Goal: Transaction & Acquisition: Purchase product/service

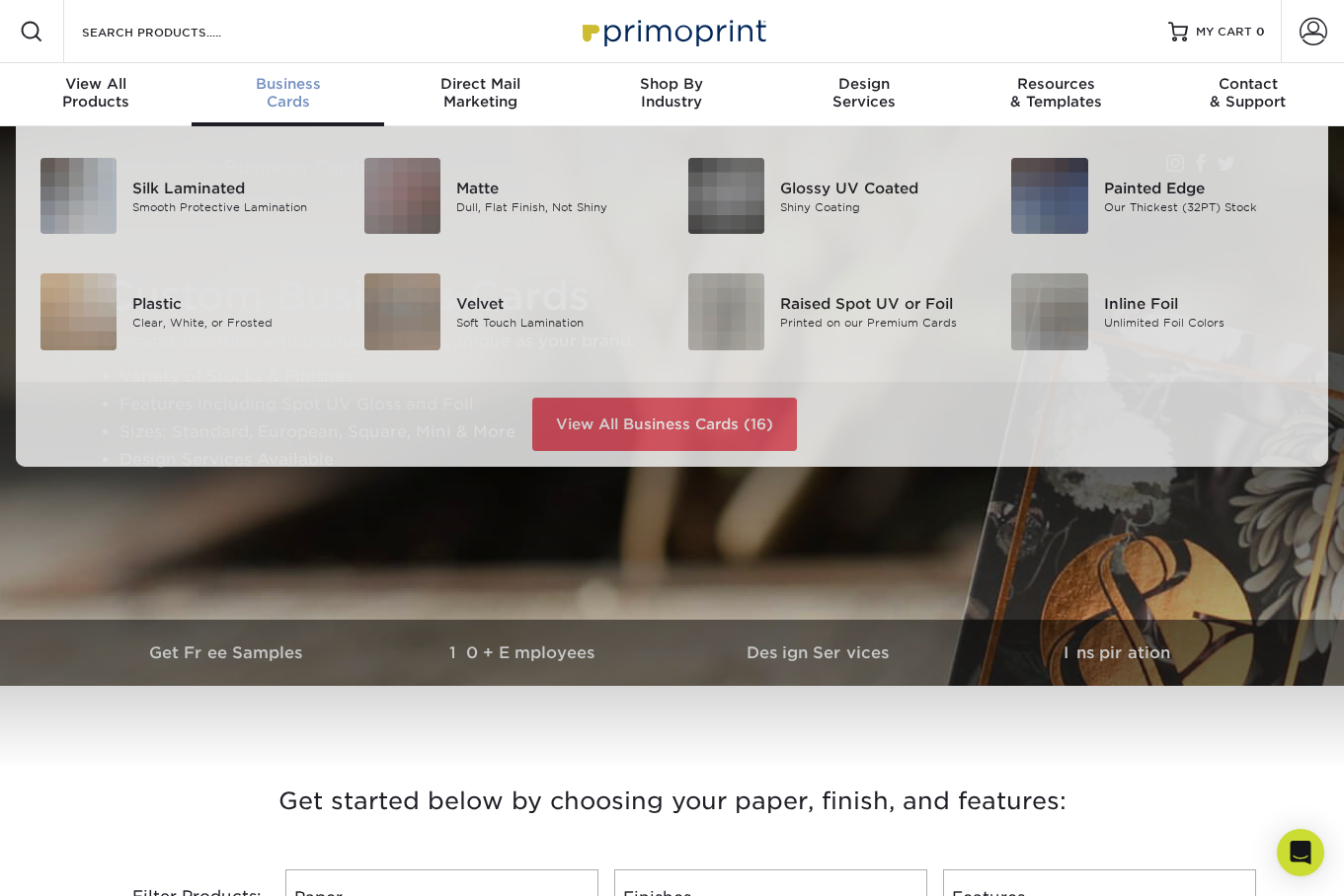
click at [284, 105] on div "Business Cards" at bounding box center [287, 93] width 192 height 36
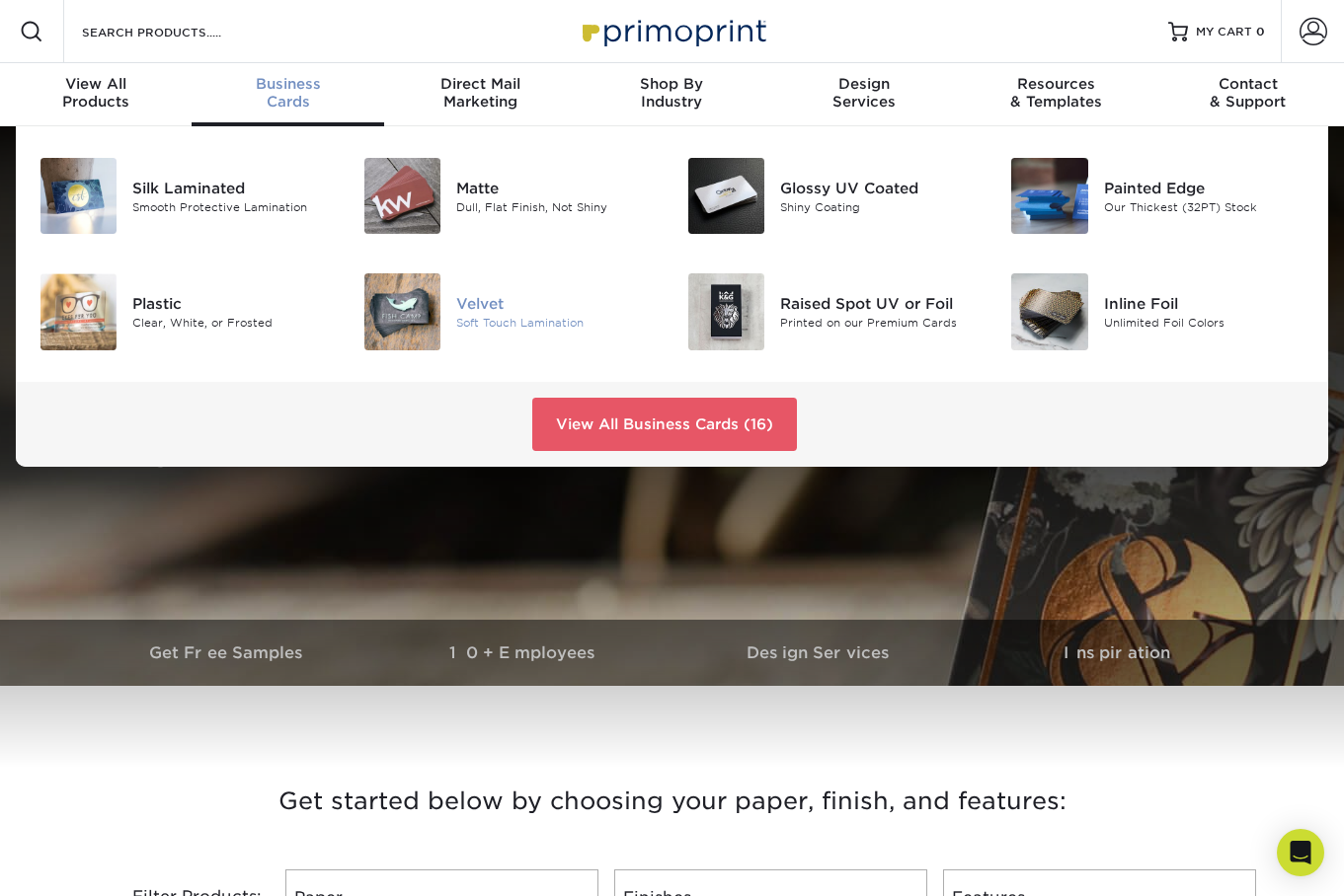
click at [487, 325] on div "Soft Touch Lamination" at bounding box center [557, 323] width 202 height 17
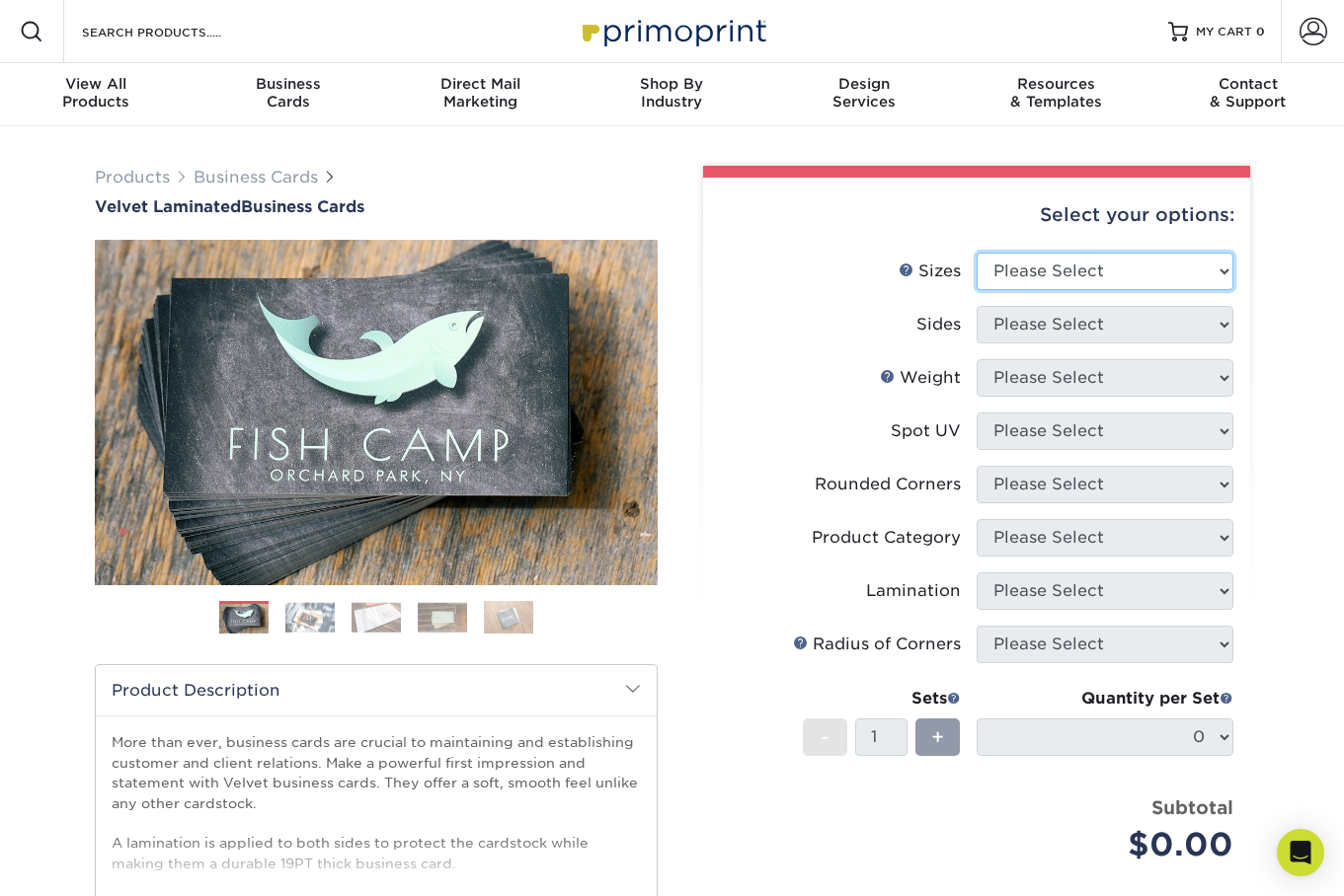
click at [1091, 290] on select "Please Select 1.5" x 3.5" - Mini 1.75" x 3.5" - Mini 2" x 2" - Square 2" x 3" -…" at bounding box center [1105, 271] width 256 height 38
select select "2.00x3.50"
click at [977, 267] on select "Please Select 1.5" x 3.5" - Mini 1.75" x 3.5" - Mini 2" x 2" - Square 2" x 3" -…" at bounding box center [1105, 271] width 256 height 38
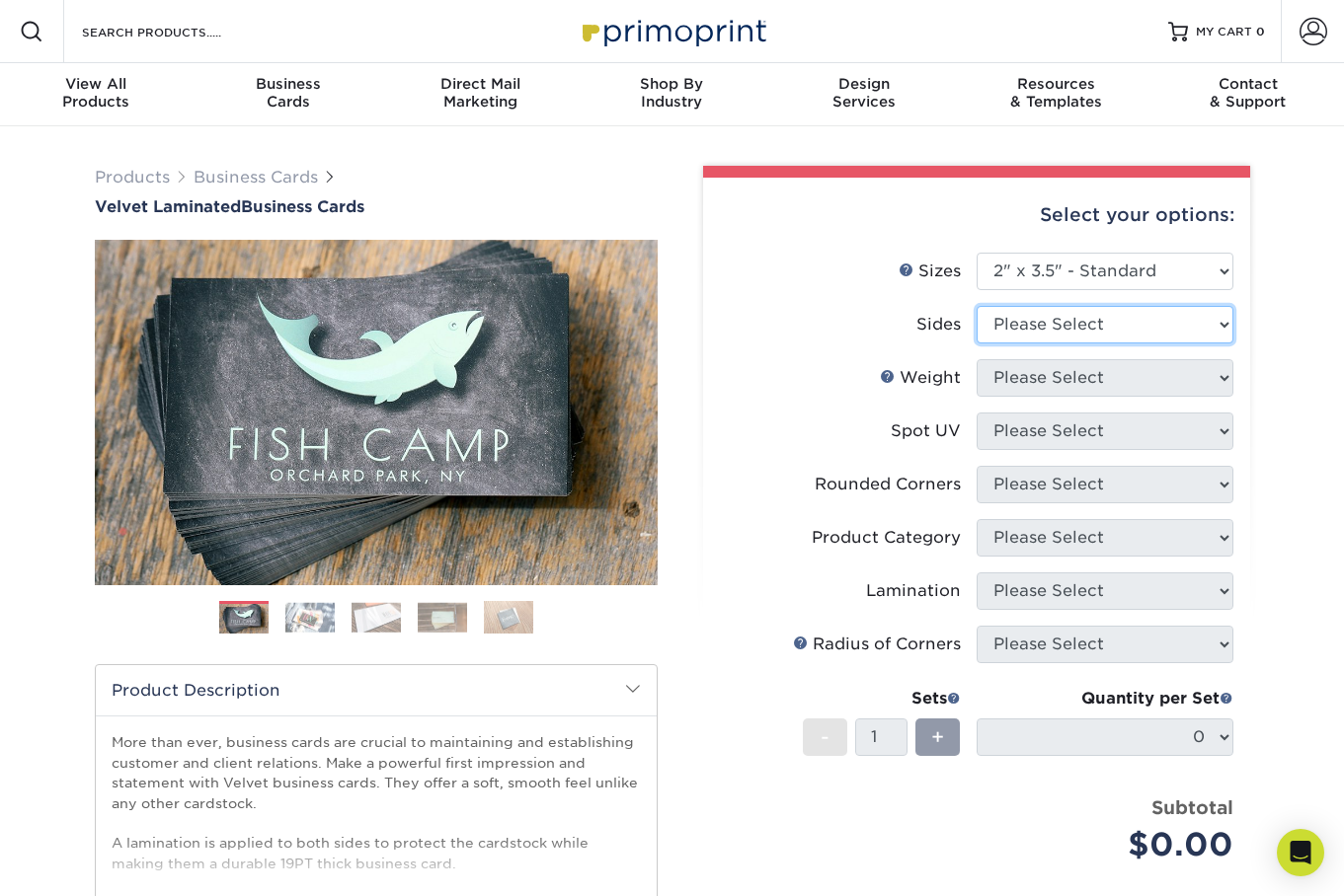
click at [1043, 343] on select "Please Select Print Both Sides Print Front Only" at bounding box center [1105, 325] width 256 height 38
select select "13abbda7-1d64-4f25-8bb2-c179b224825d"
click at [977, 324] on select "Please Select Print Both Sides Print Front Only" at bounding box center [1105, 325] width 256 height 38
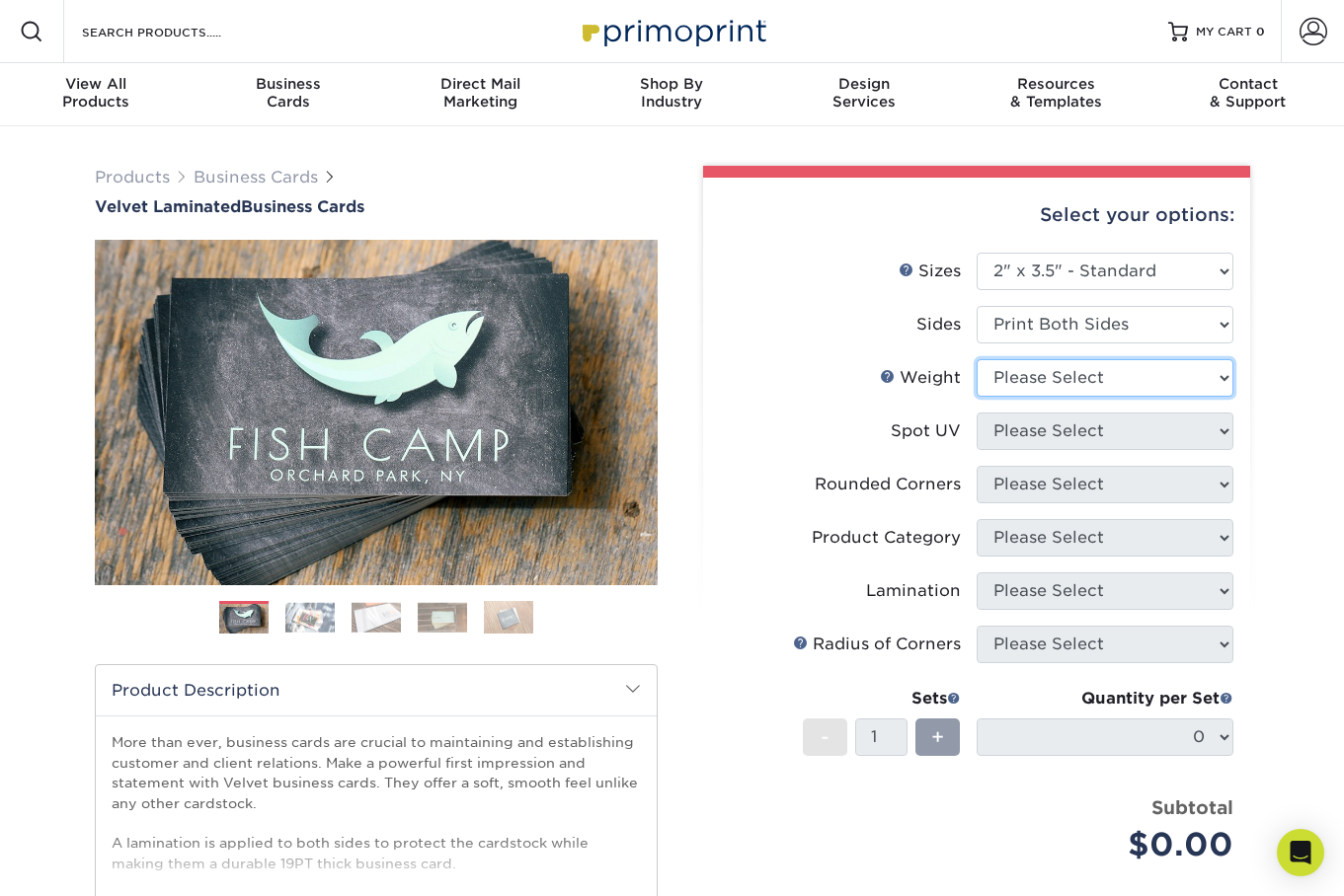
click at [1032, 397] on select "Please Select 16PT" at bounding box center [1105, 378] width 256 height 38
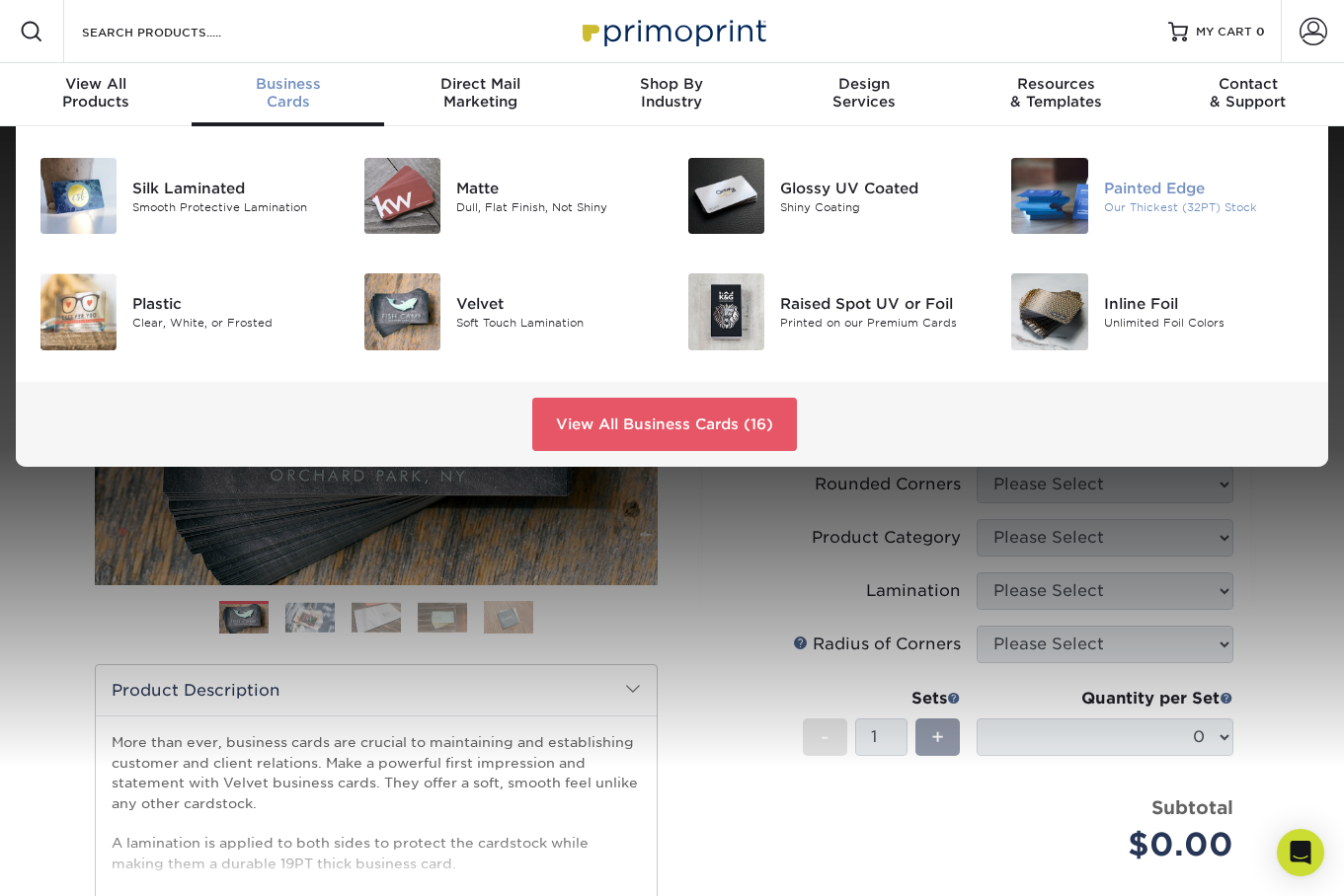
click at [1057, 207] on img at bounding box center [1049, 196] width 76 height 76
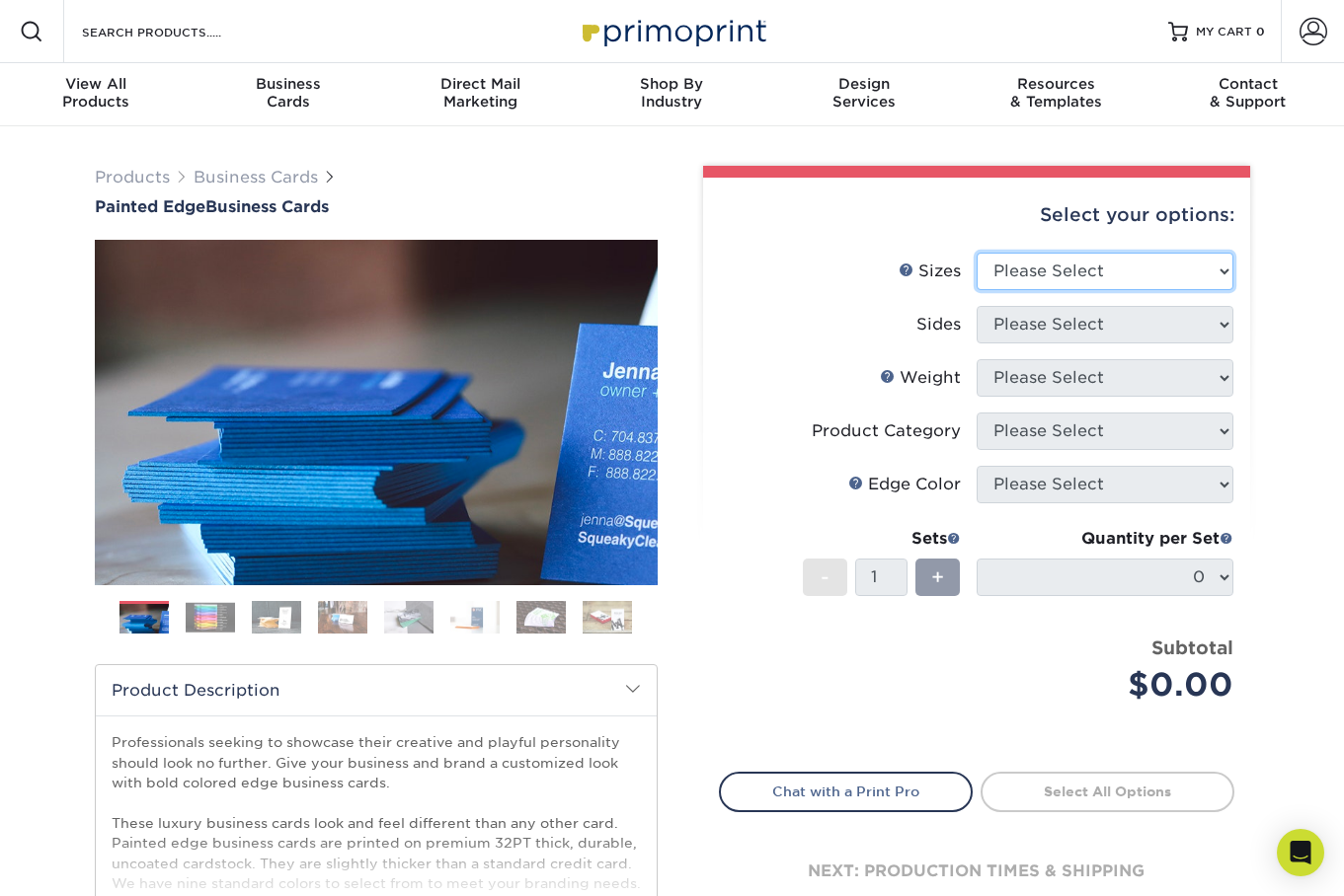
click at [1060, 290] on select "Please Select 2" x 3.5" - Standard 2.125" x 3.375" - European 2.5" x 2.5" - Squ…" at bounding box center [1105, 271] width 256 height 38
select select "2.00x3.50"
click at [977, 267] on select "Please Select 2" x 3.5" - Standard 2.125" x 3.375" - European 2.5" x 2.5" - Squ…" at bounding box center [1105, 271] width 256 height 38
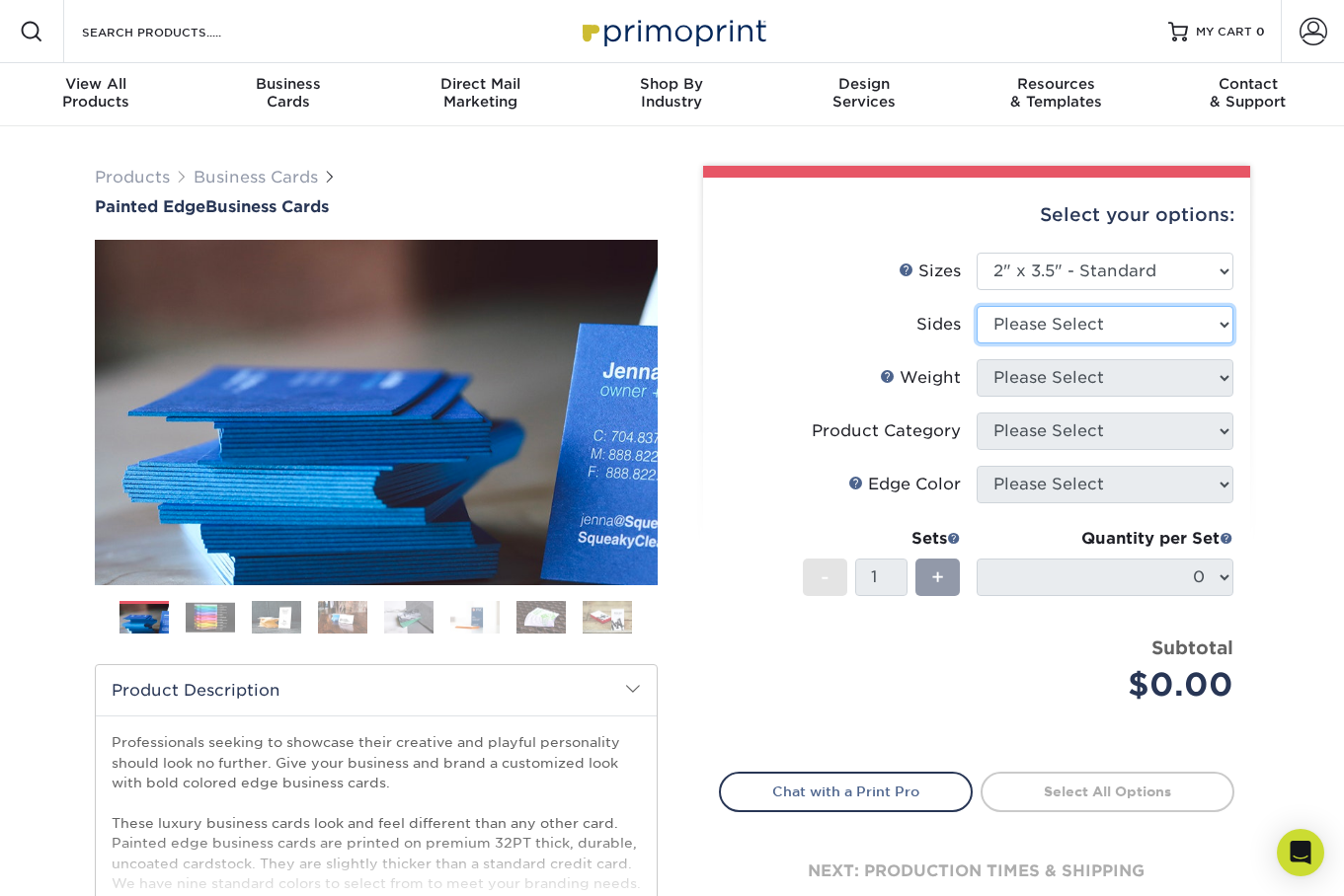
click at [1052, 339] on select "Please Select Print Both Sides Print Front Only" at bounding box center [1105, 325] width 256 height 38
select select "13abbda7-1d64-4f25-8bb2-c179b224825d"
click at [977, 324] on select "Please Select Print Both Sides Print Front Only" at bounding box center [1105, 325] width 256 height 38
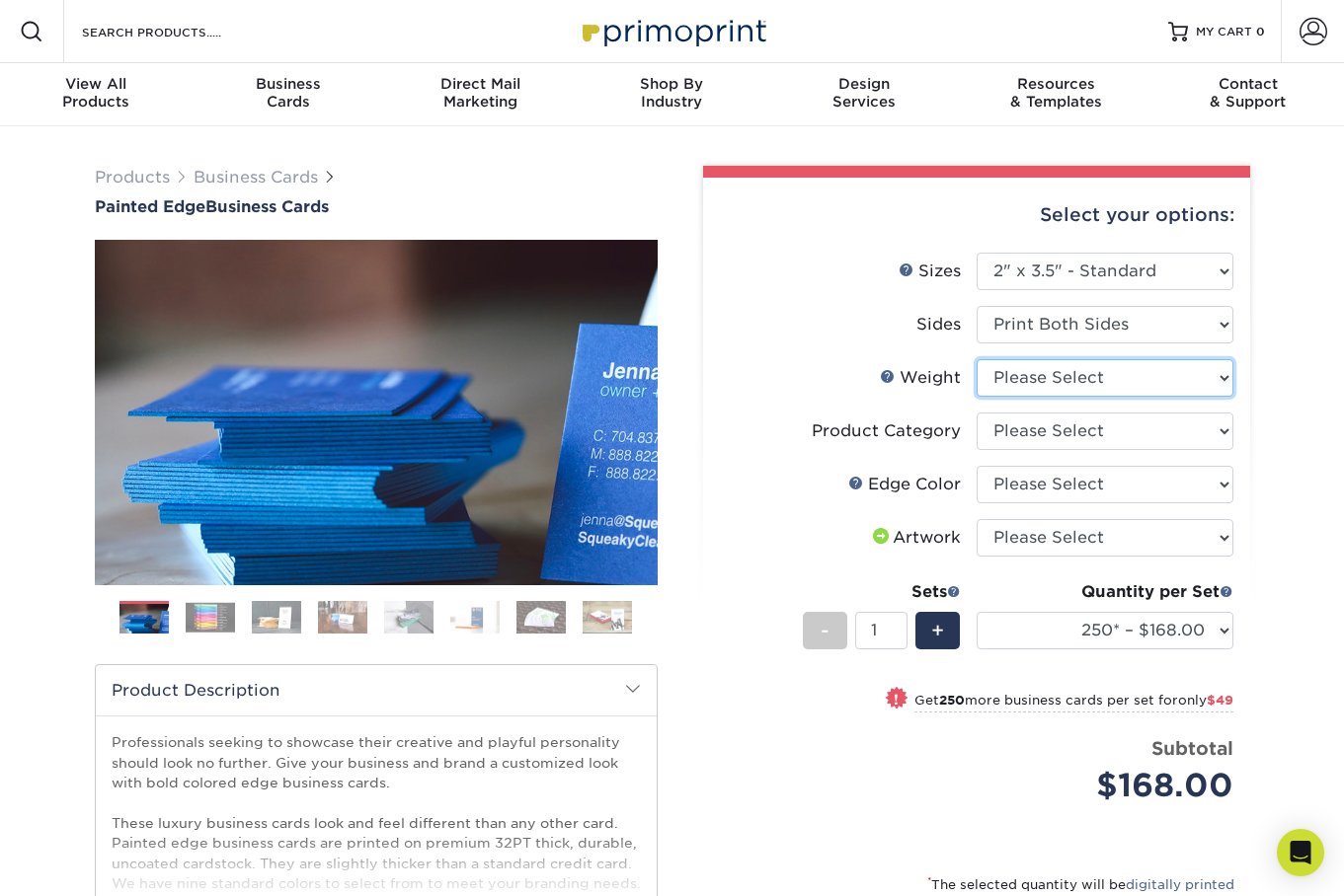
click at [1059, 394] on select "Please Select 32PTUC" at bounding box center [1105, 378] width 256 height 38
select select "32PTUC"
click at [977, 380] on select "Please Select 32PTUC" at bounding box center [1105, 378] width 256 height 38
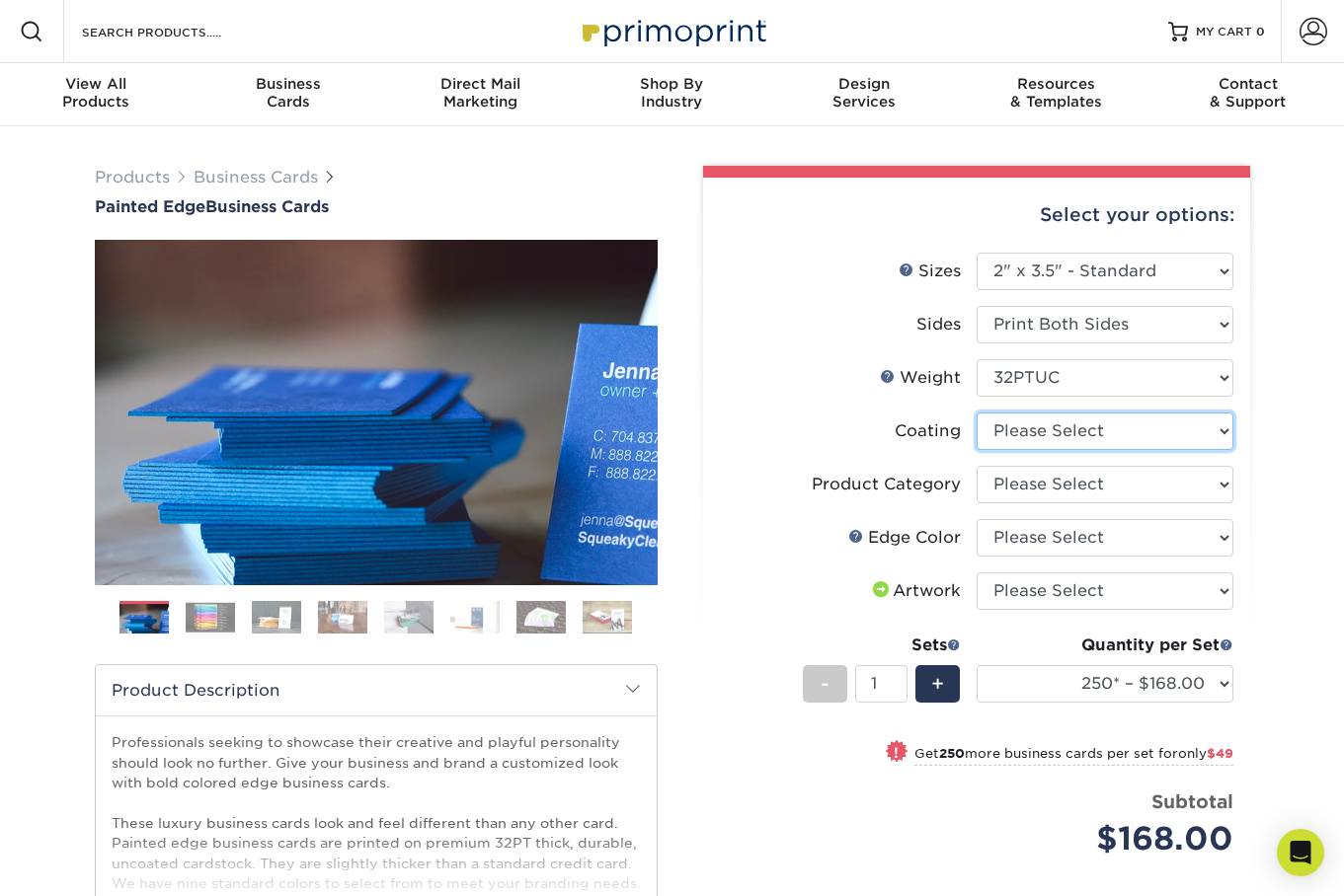
click at [1050, 440] on select at bounding box center [1105, 432] width 256 height 38
select select "3e7618de-abca-4bda-9f97-8b9129e913d8"
click at [977, 437] on select at bounding box center [1105, 432] width 256 height 38
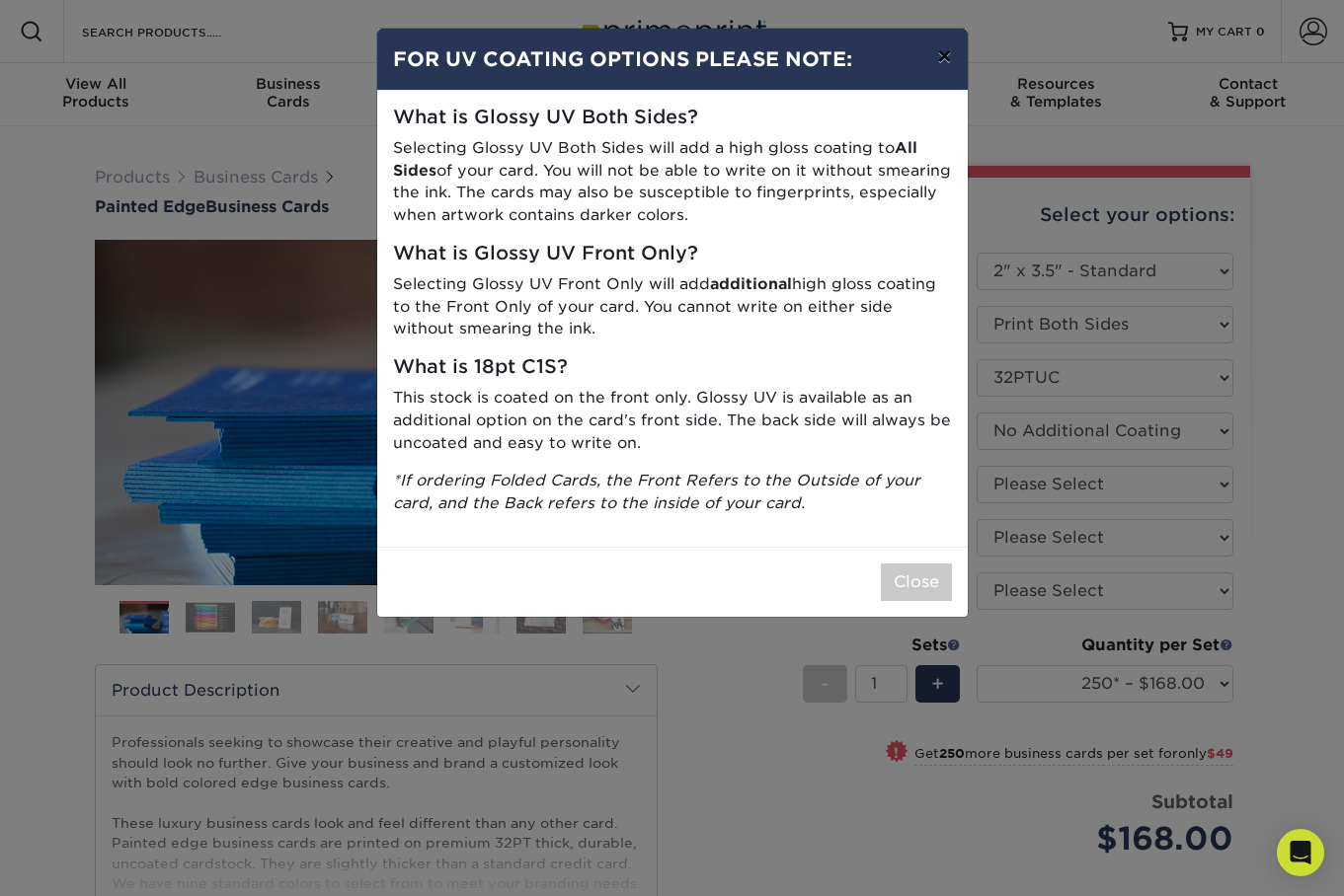
click at [946, 56] on button "×" at bounding box center [944, 56] width 46 height 55
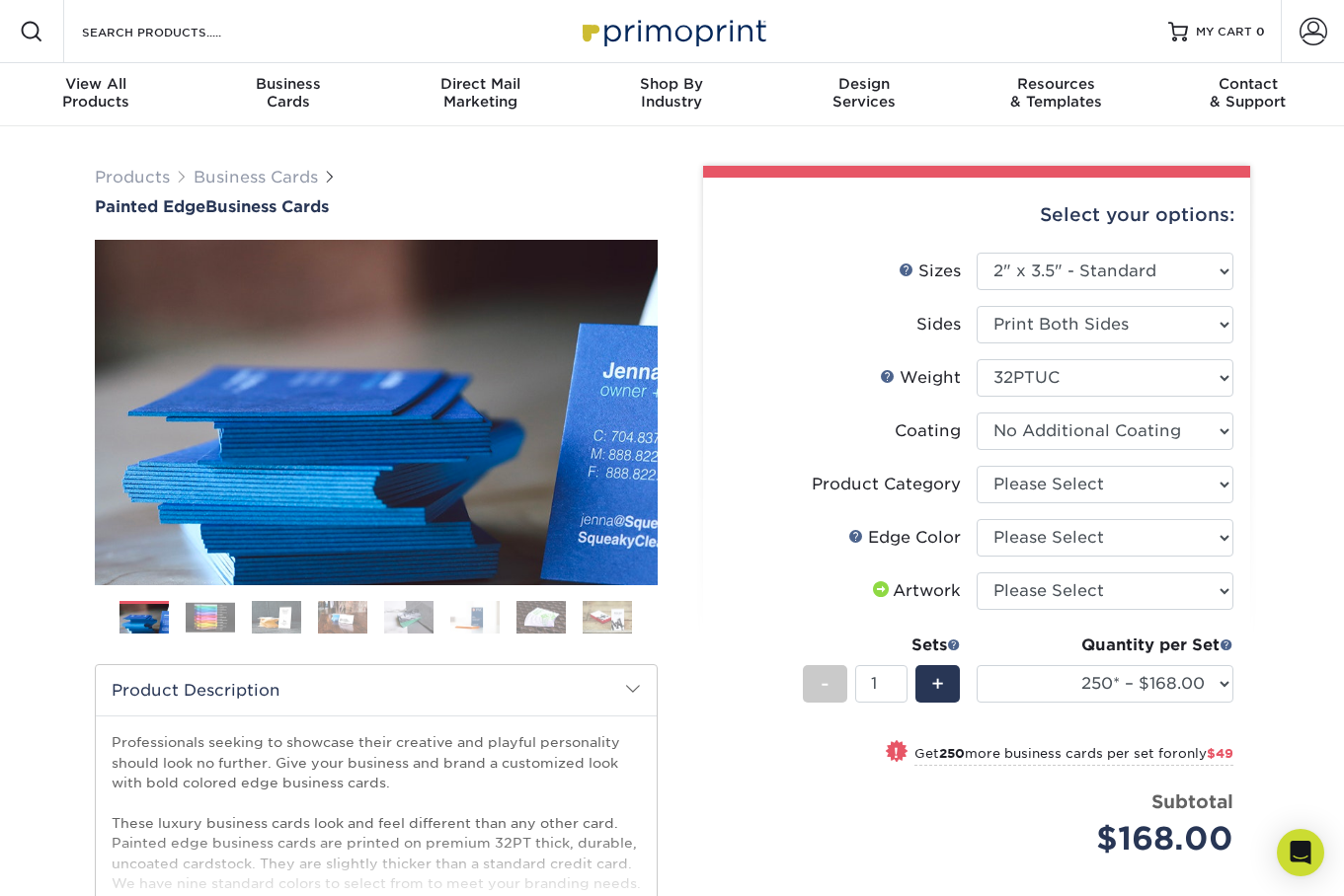
click at [210, 633] on img at bounding box center [210, 618] width 49 height 31
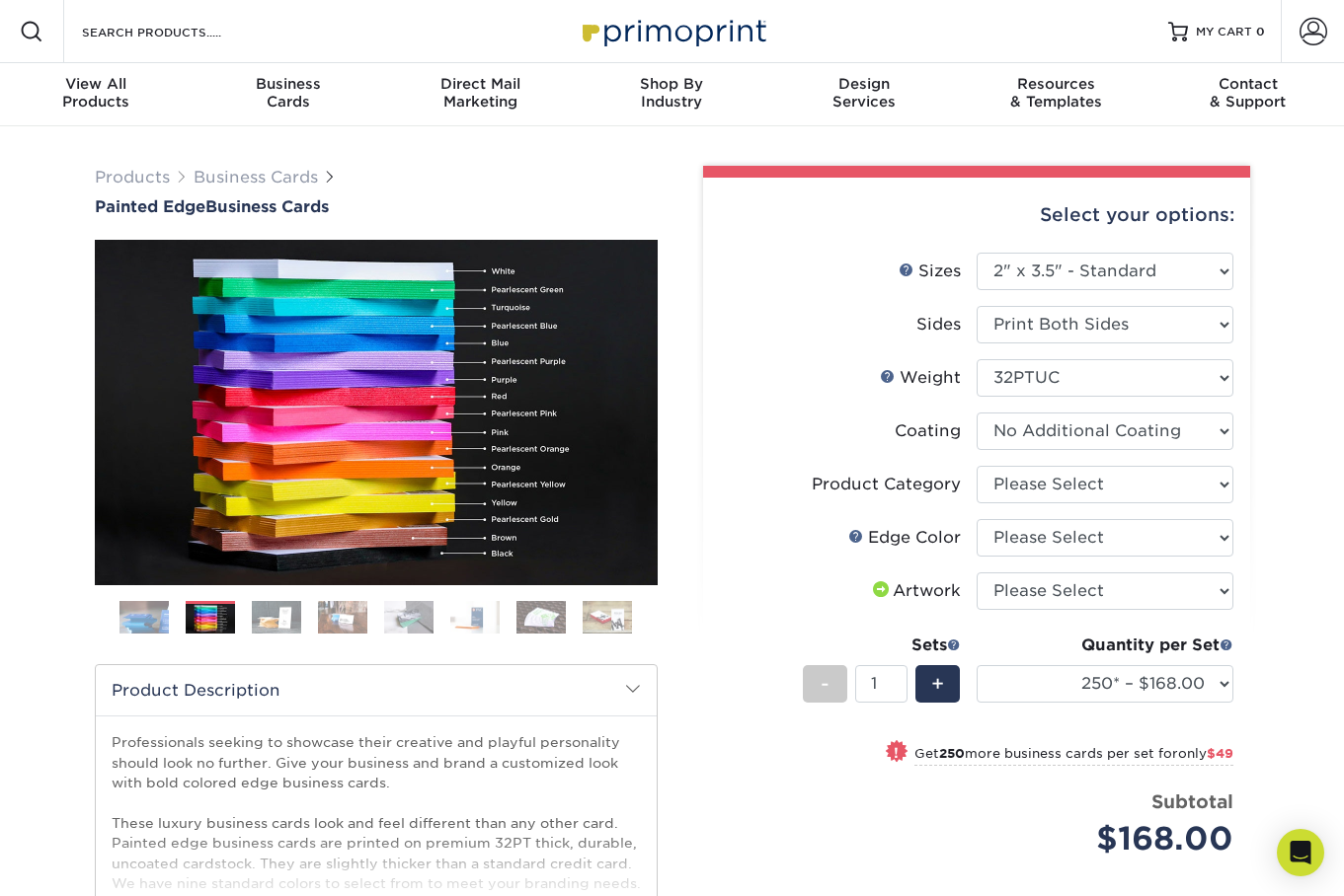
click at [256, 629] on img at bounding box center [275, 618] width 49 height 35
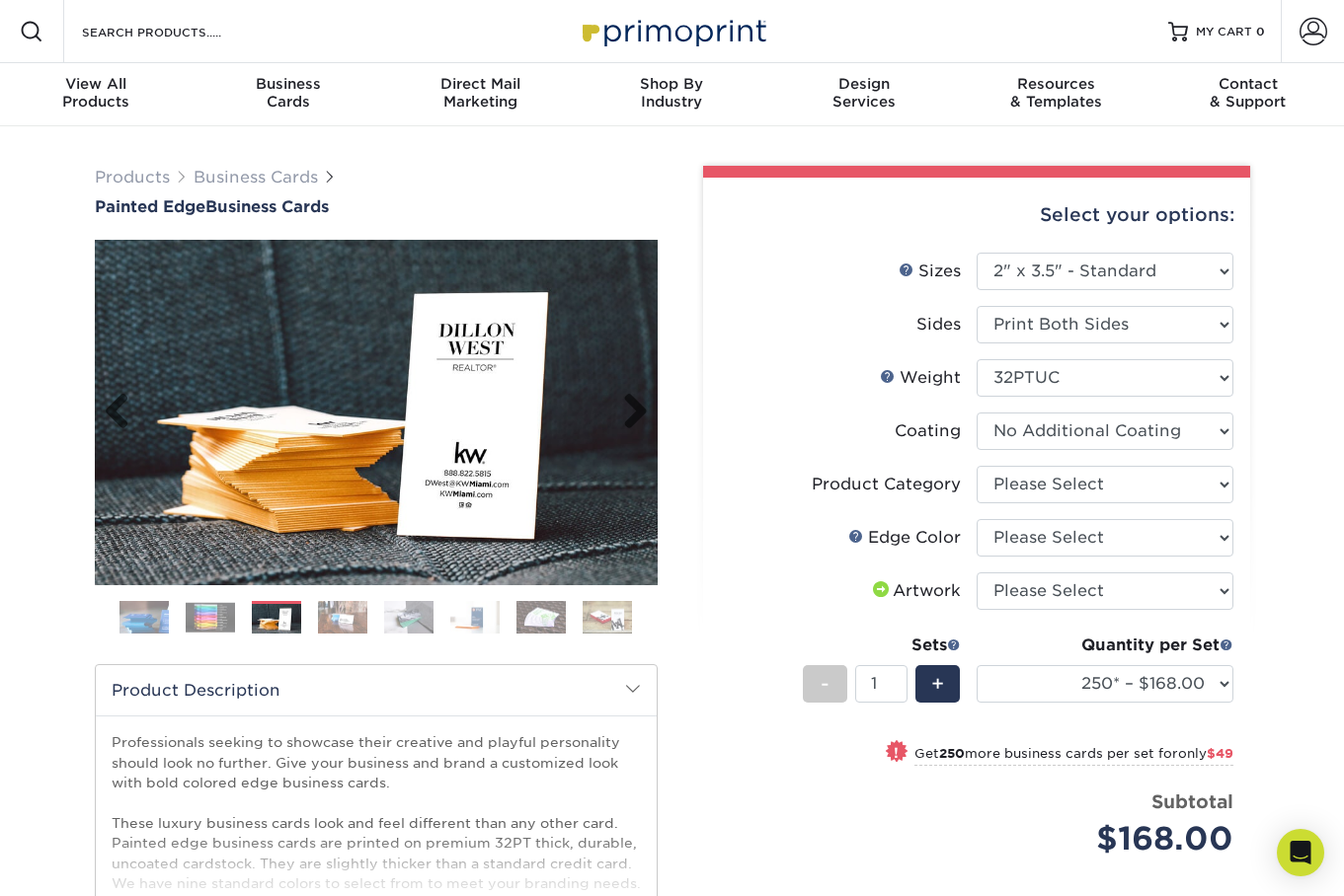
click at [462, 470] on img at bounding box center [376, 413] width 563 height 389
click at [334, 632] on img at bounding box center [342, 618] width 49 height 35
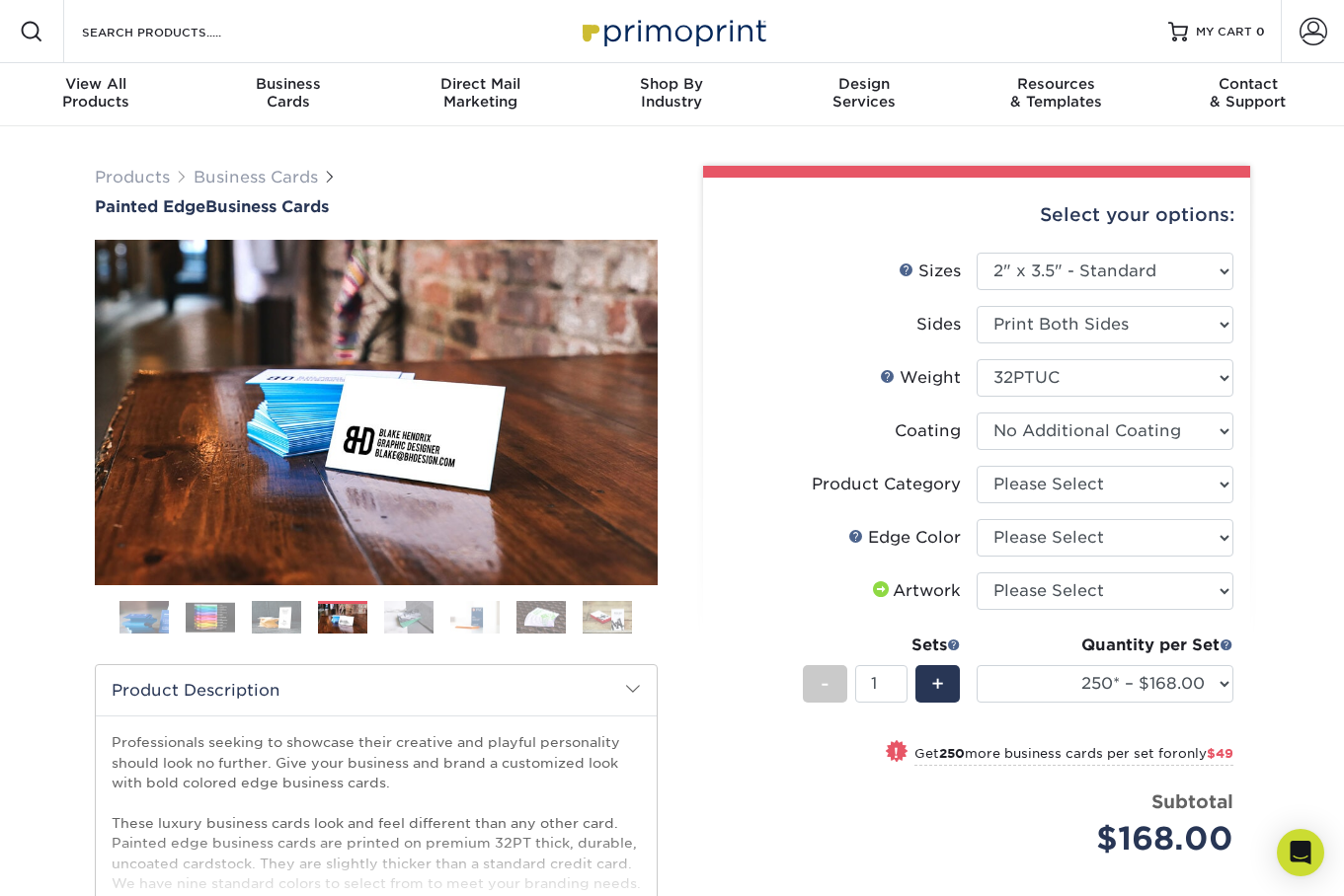
click at [410, 629] on img at bounding box center [408, 618] width 49 height 35
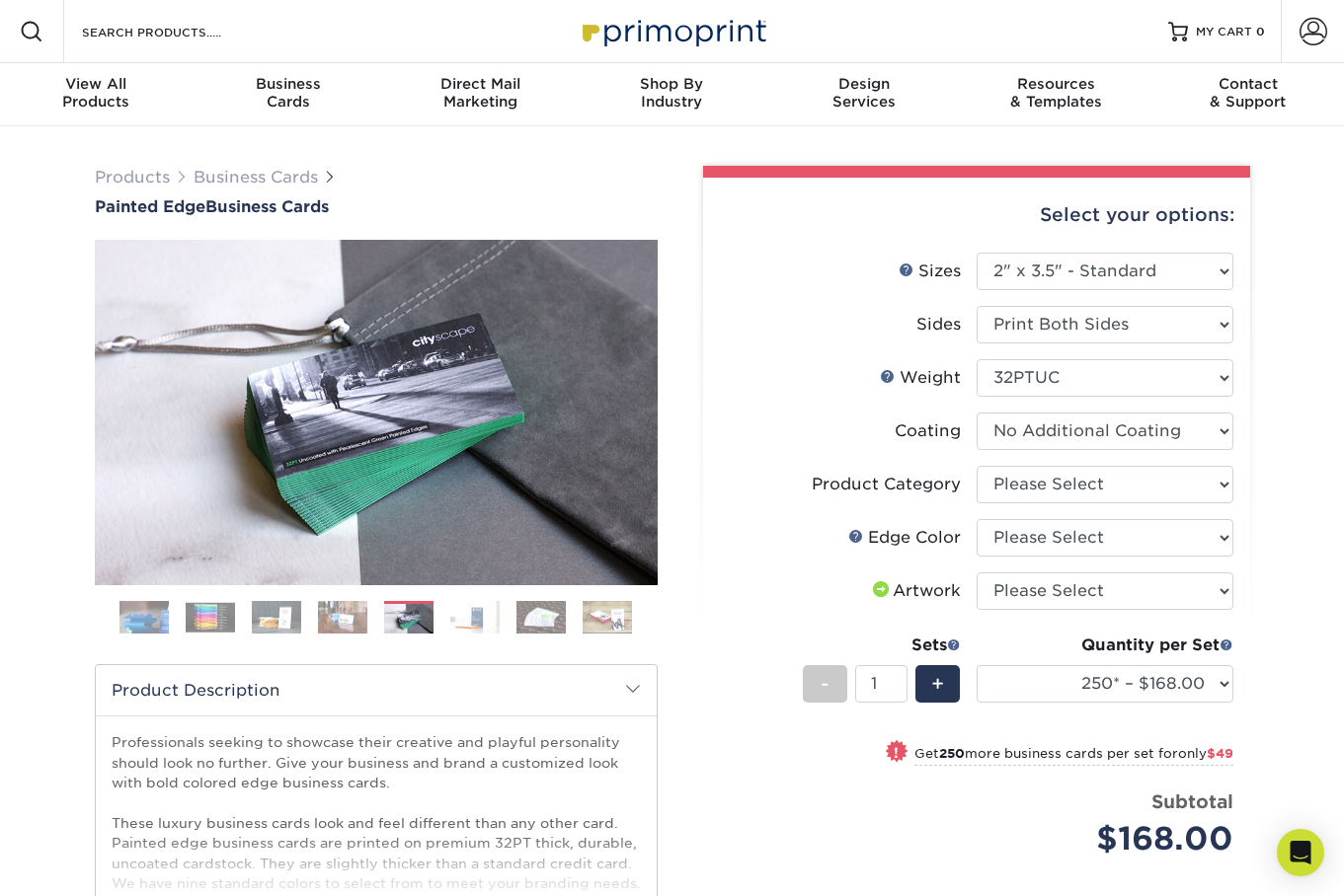
click at [453, 631] on img at bounding box center [474, 618] width 49 height 35
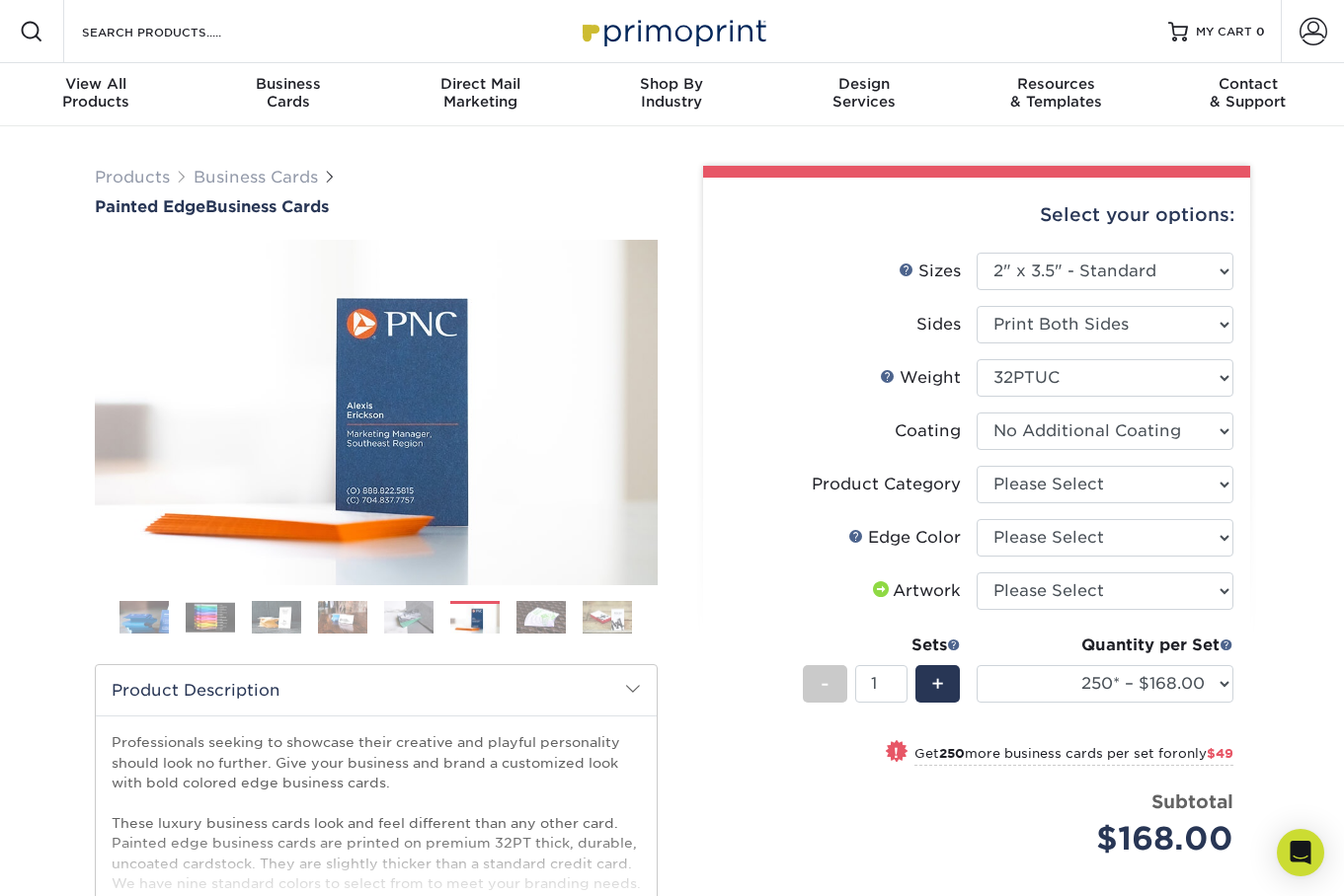
click at [507, 633] on ol at bounding box center [376, 625] width 563 height 47
click at [535, 633] on img at bounding box center [541, 618] width 49 height 35
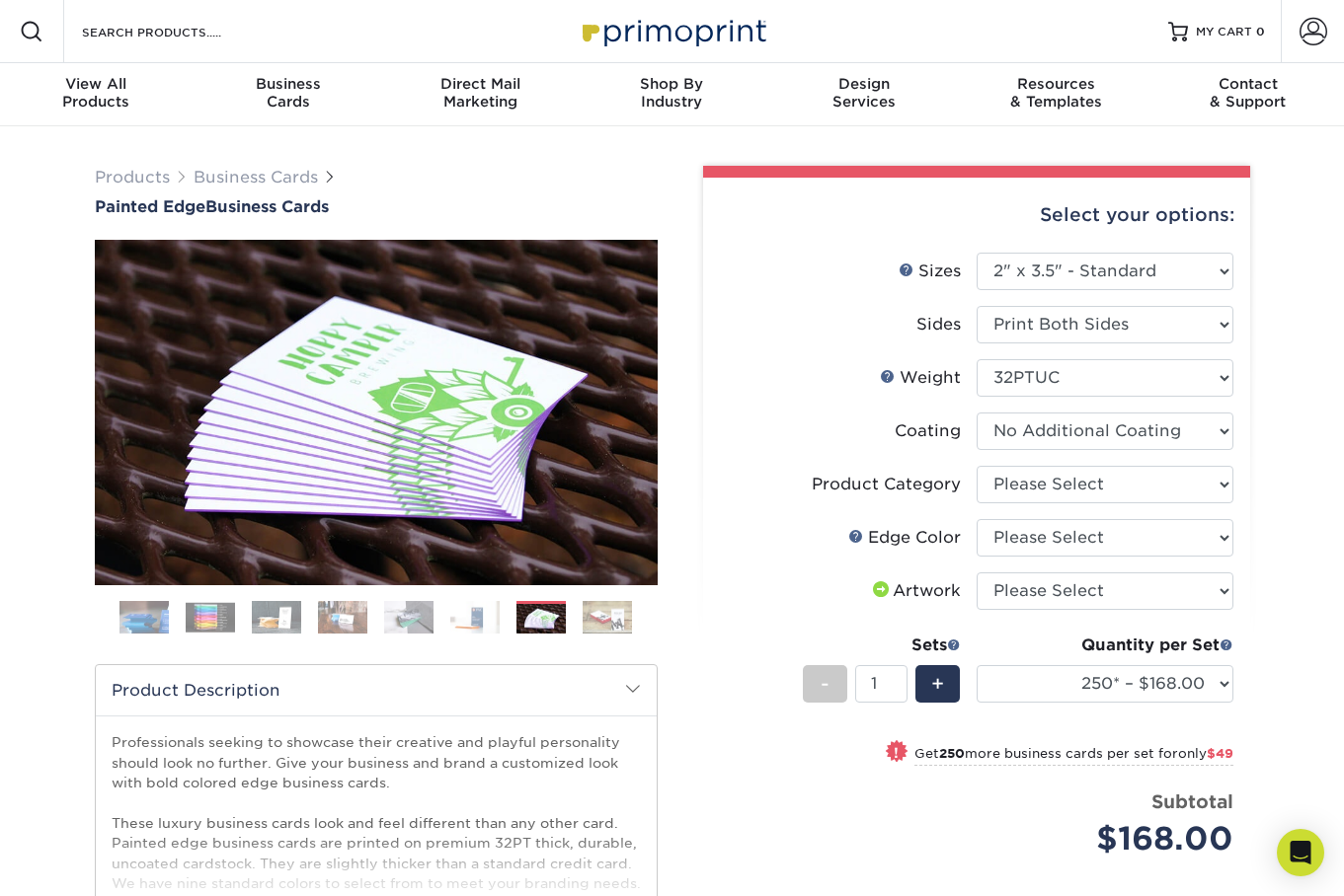
click at [580, 628] on ol at bounding box center [376, 625] width 563 height 47
click at [591, 627] on img at bounding box center [607, 618] width 49 height 35
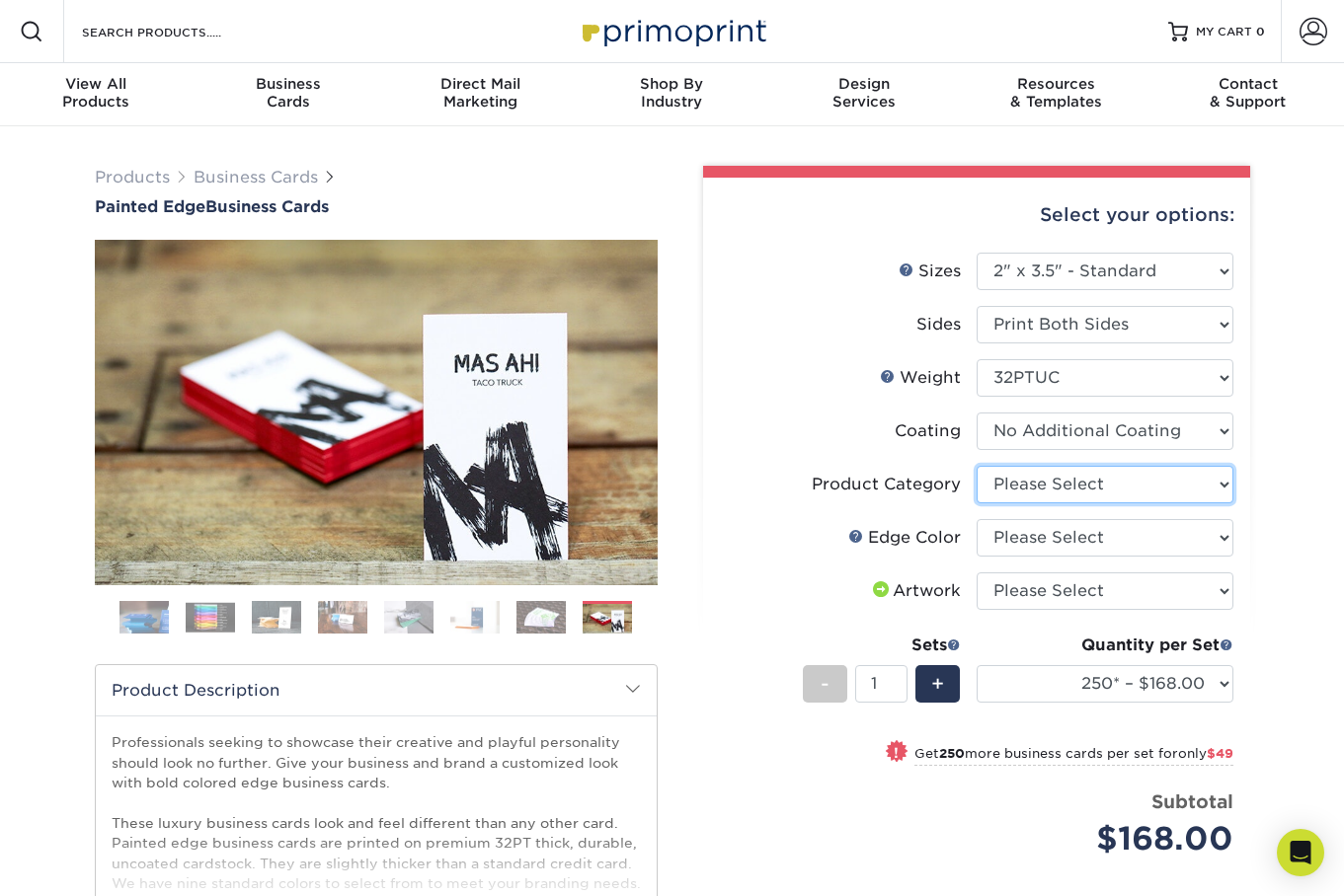
click at [1061, 504] on select "Please Select Business Cards" at bounding box center [1105, 485] width 256 height 38
select select "3b5148f1-0588-4f88-a218-97bcfdce65c1"
click at [977, 494] on select "Please Select Business Cards" at bounding box center [1105, 485] width 256 height 38
click at [1174, 557] on select "Please Select Charcoal Black Brown Blue Pearlescent Blue Pearlescent Gold Pearl…" at bounding box center [1105, 538] width 256 height 38
select select "1d2dc4a6-caa7-4e97-9ffb-823980241cde"
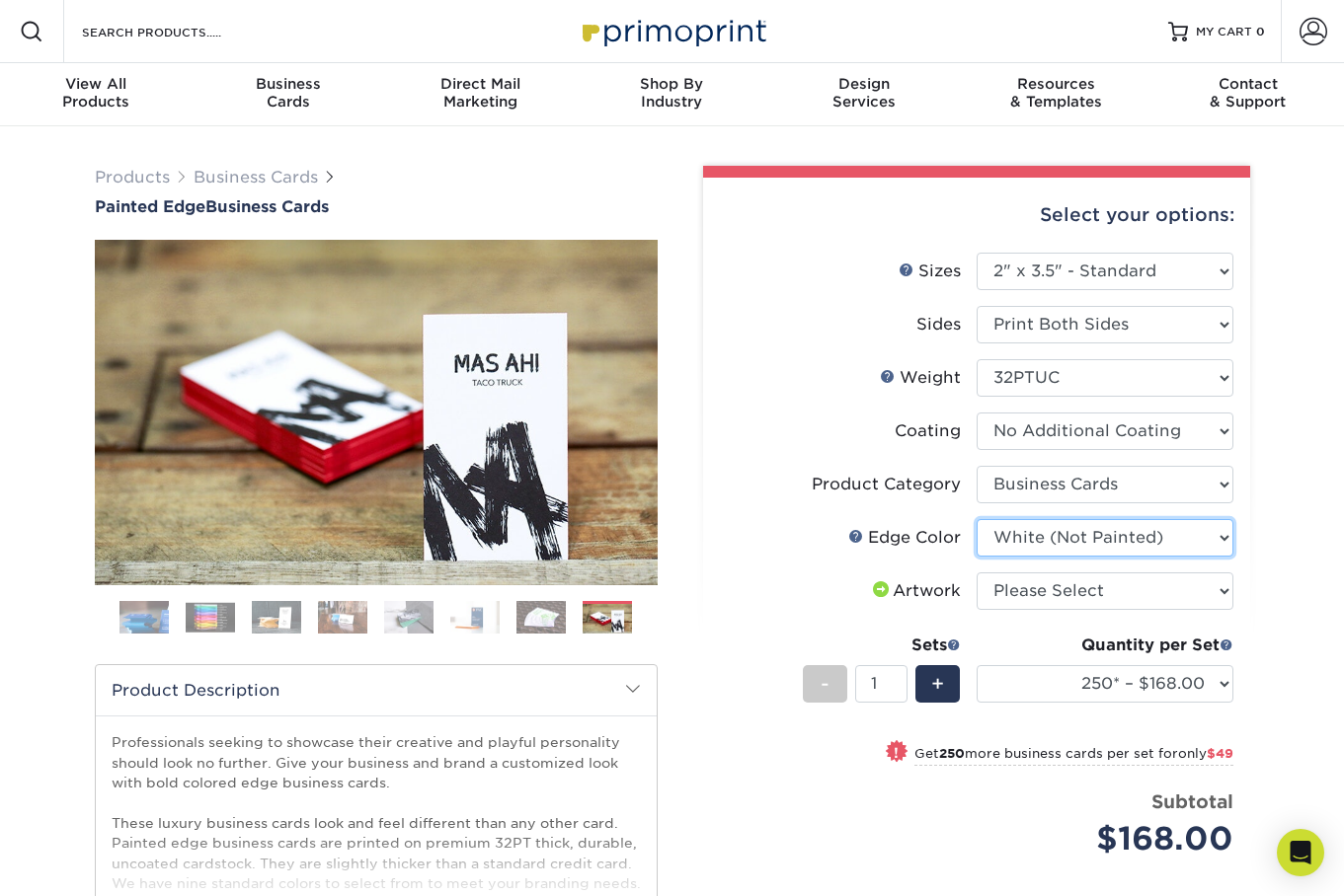
click at [977, 550] on select "Please Select Charcoal Black Brown Blue Pearlescent Blue Pearlescent Gold Pearl…" at bounding box center [1105, 538] width 256 height 38
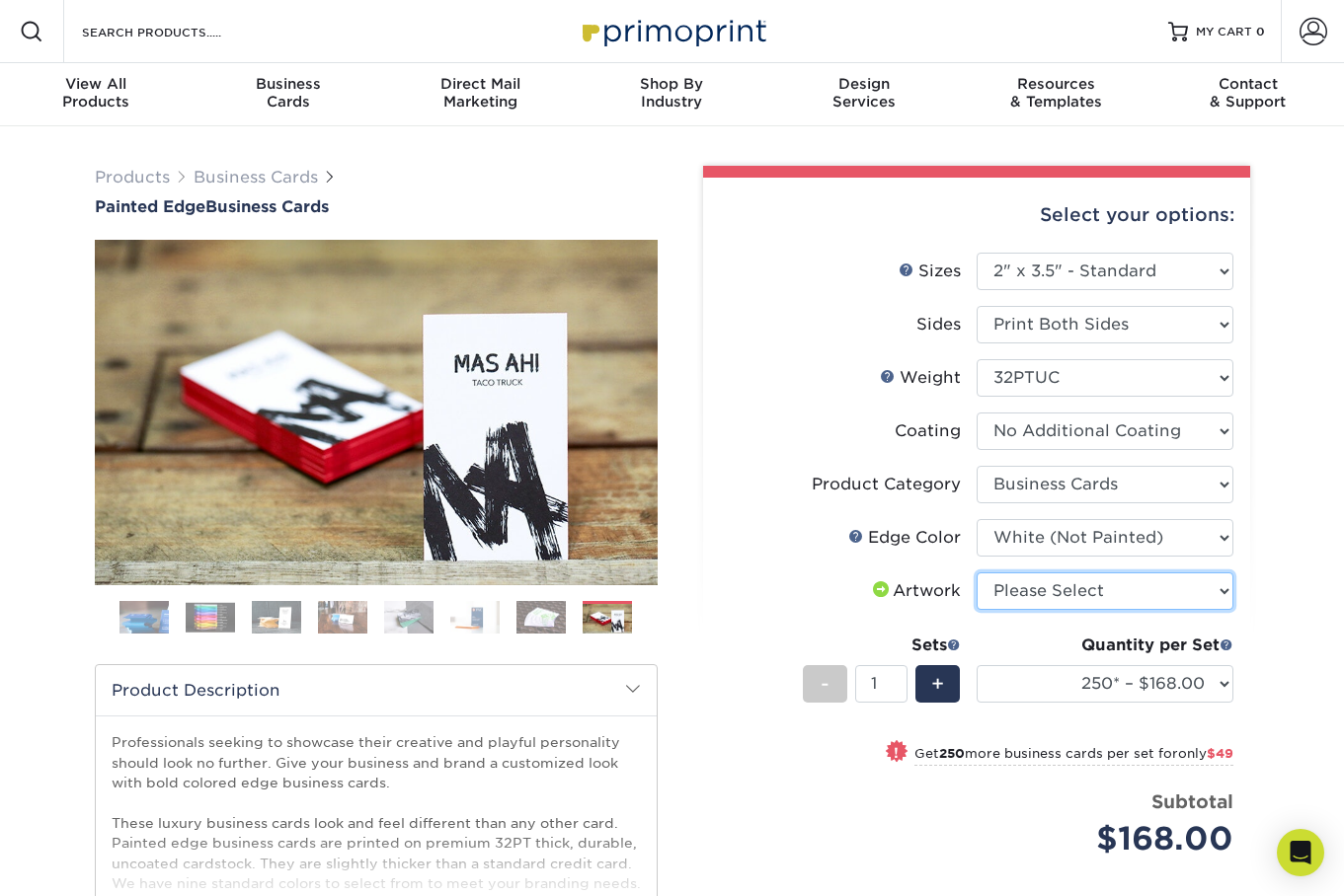
click at [1037, 611] on select "Please Select I will upload files I need a design - $100" at bounding box center [1105, 592] width 256 height 38
select select "upload"
click at [977, 607] on select "Please Select I will upload files I need a design - $100" at bounding box center [1105, 592] width 256 height 38
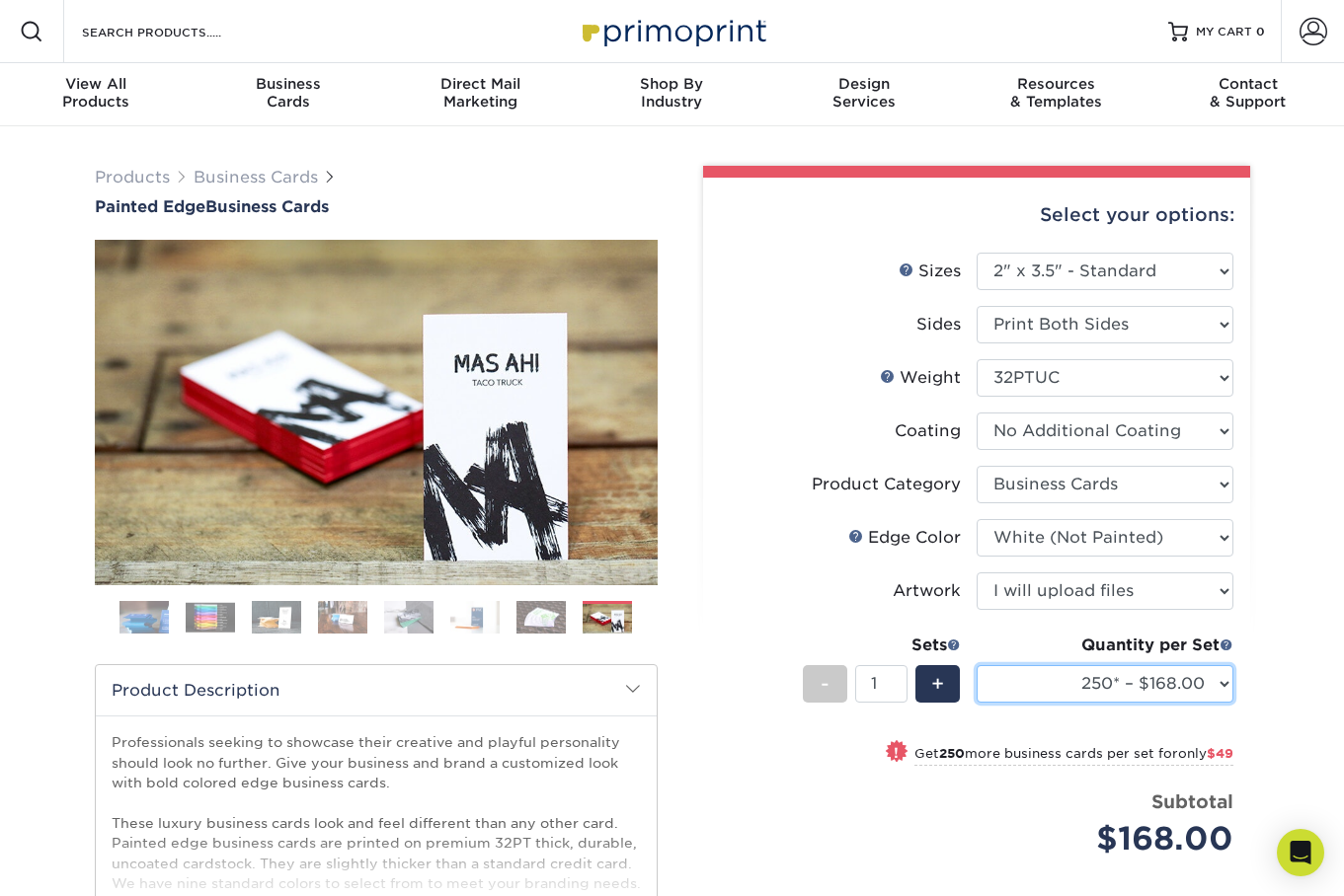
click at [1204, 703] on select "250* – $168.00 500* – $217.00 1000* – $339.00" at bounding box center [1105, 684] width 256 height 38
select select "500* – $217.00"
click at [977, 703] on select "250* – $168.00 500* – $217.00 1000* – $339.00" at bounding box center [1105, 684] width 256 height 38
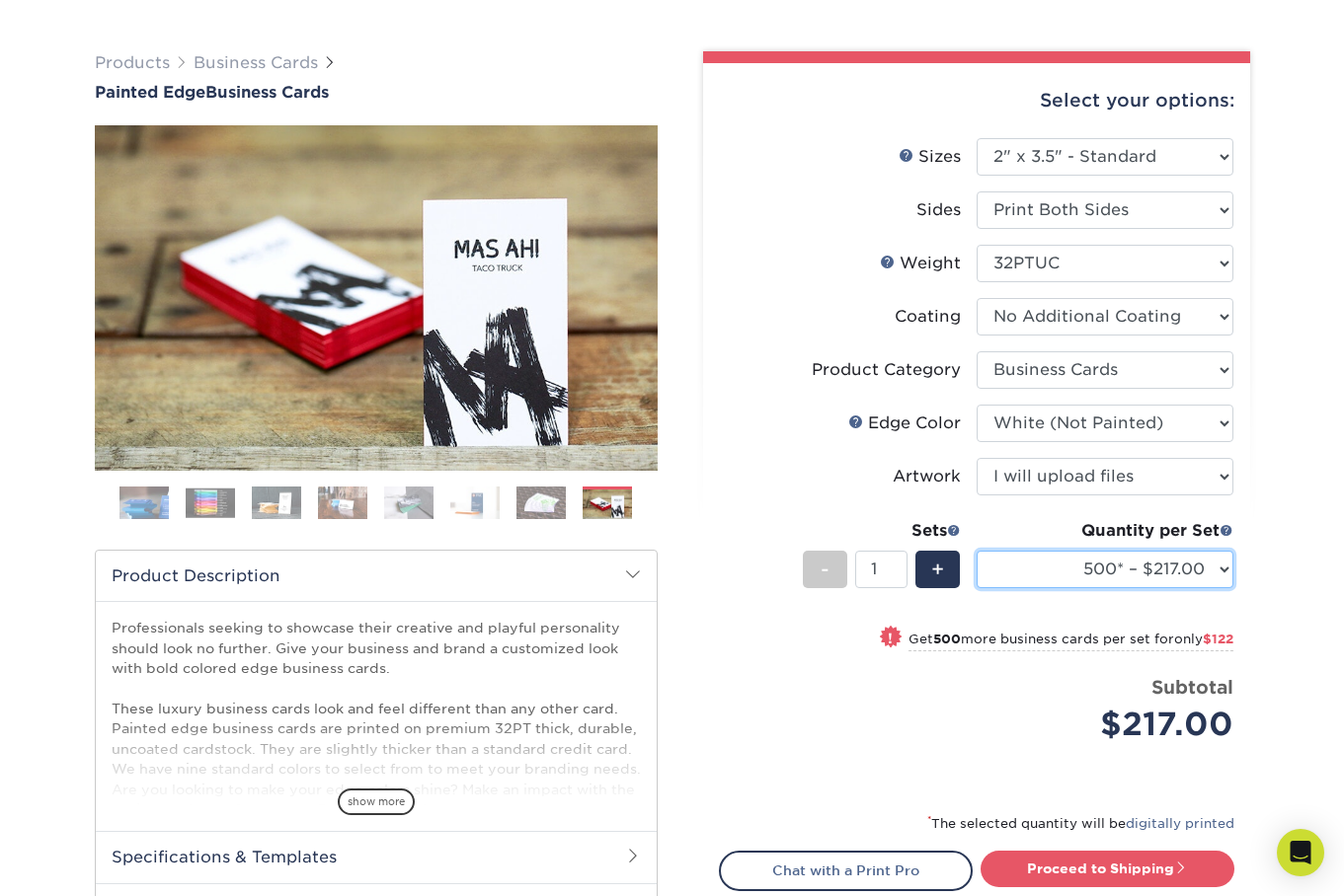
scroll to position [117, 0]
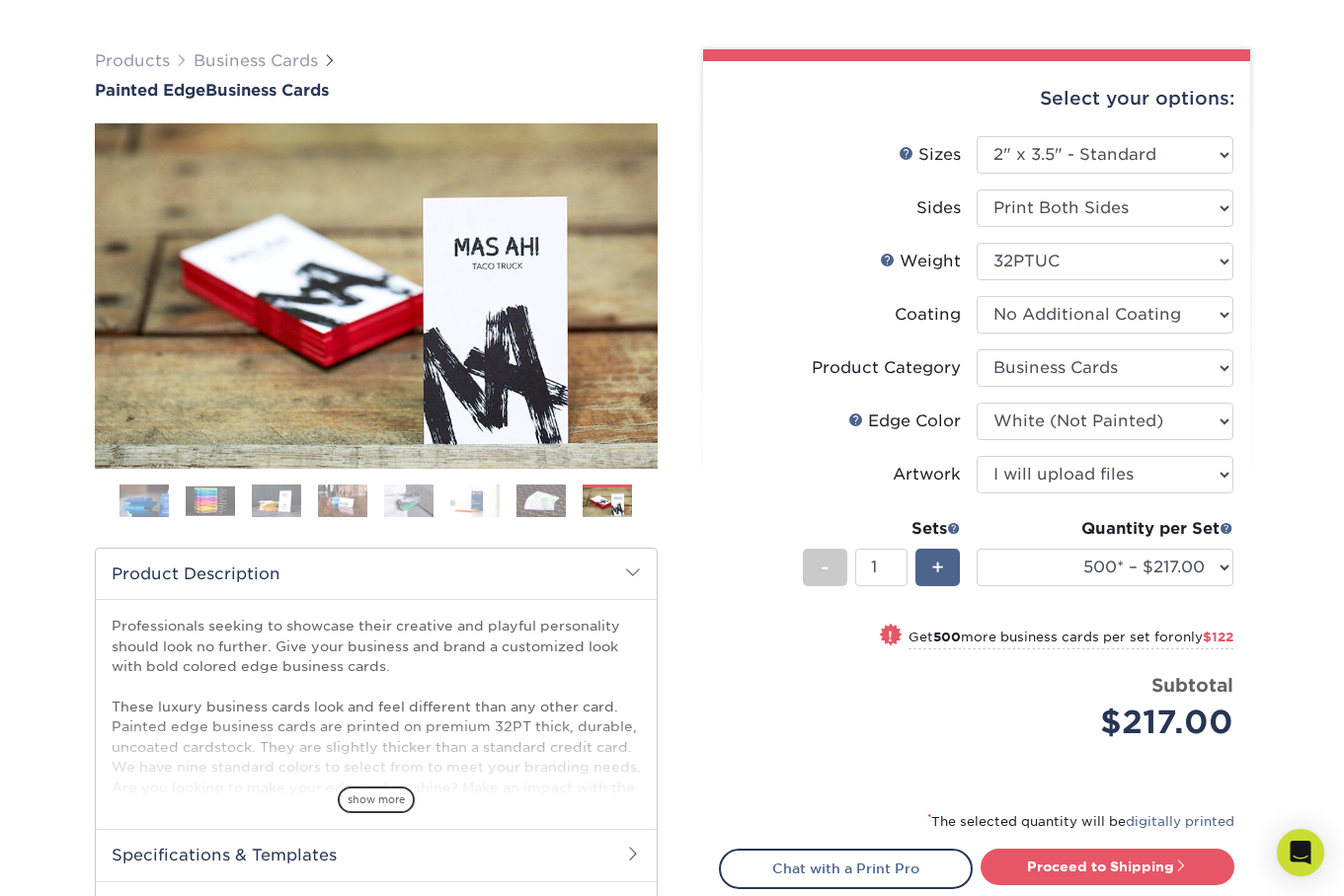
click at [945, 587] on div "+" at bounding box center [937, 568] width 45 height 38
type input "2"
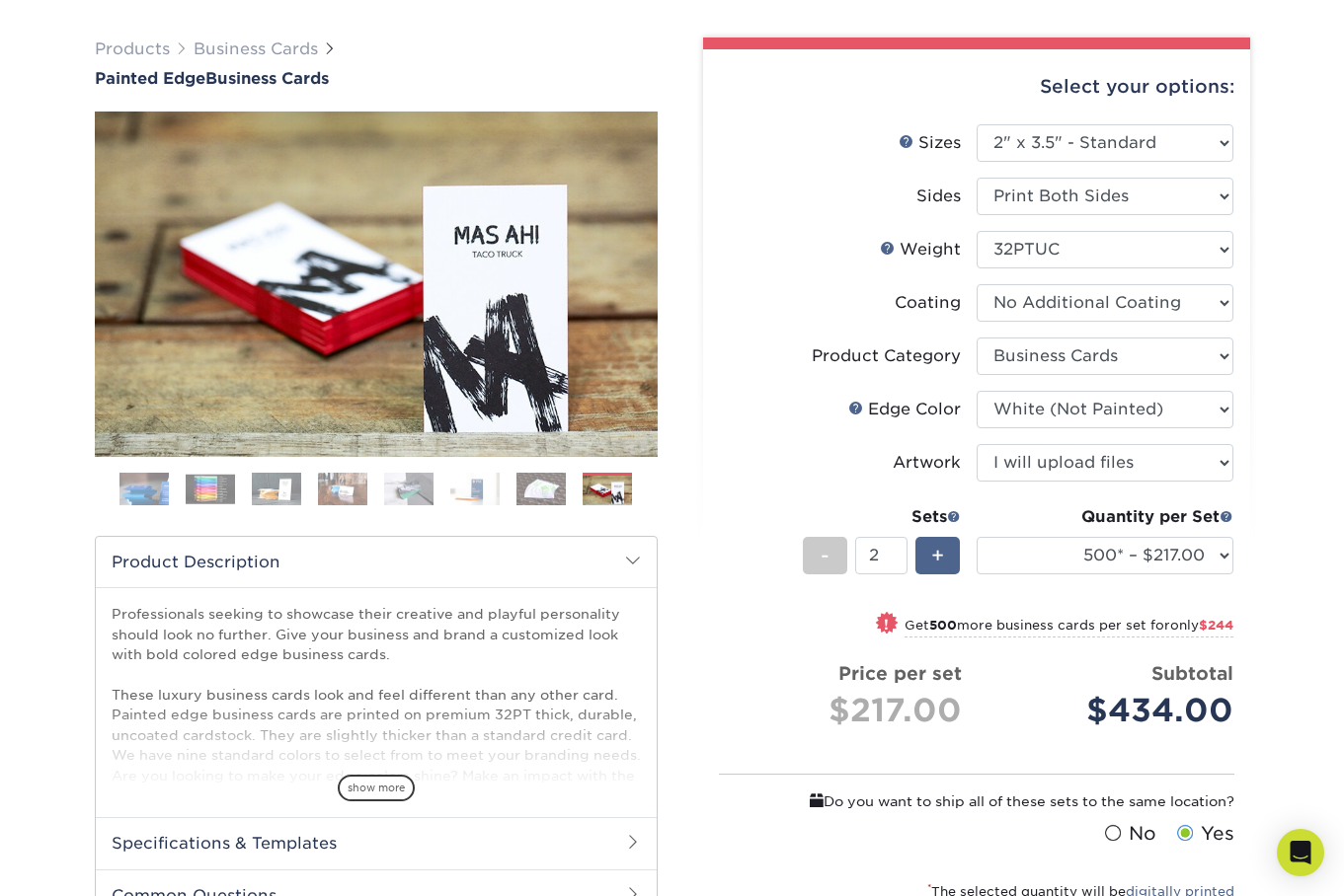
scroll to position [131, 0]
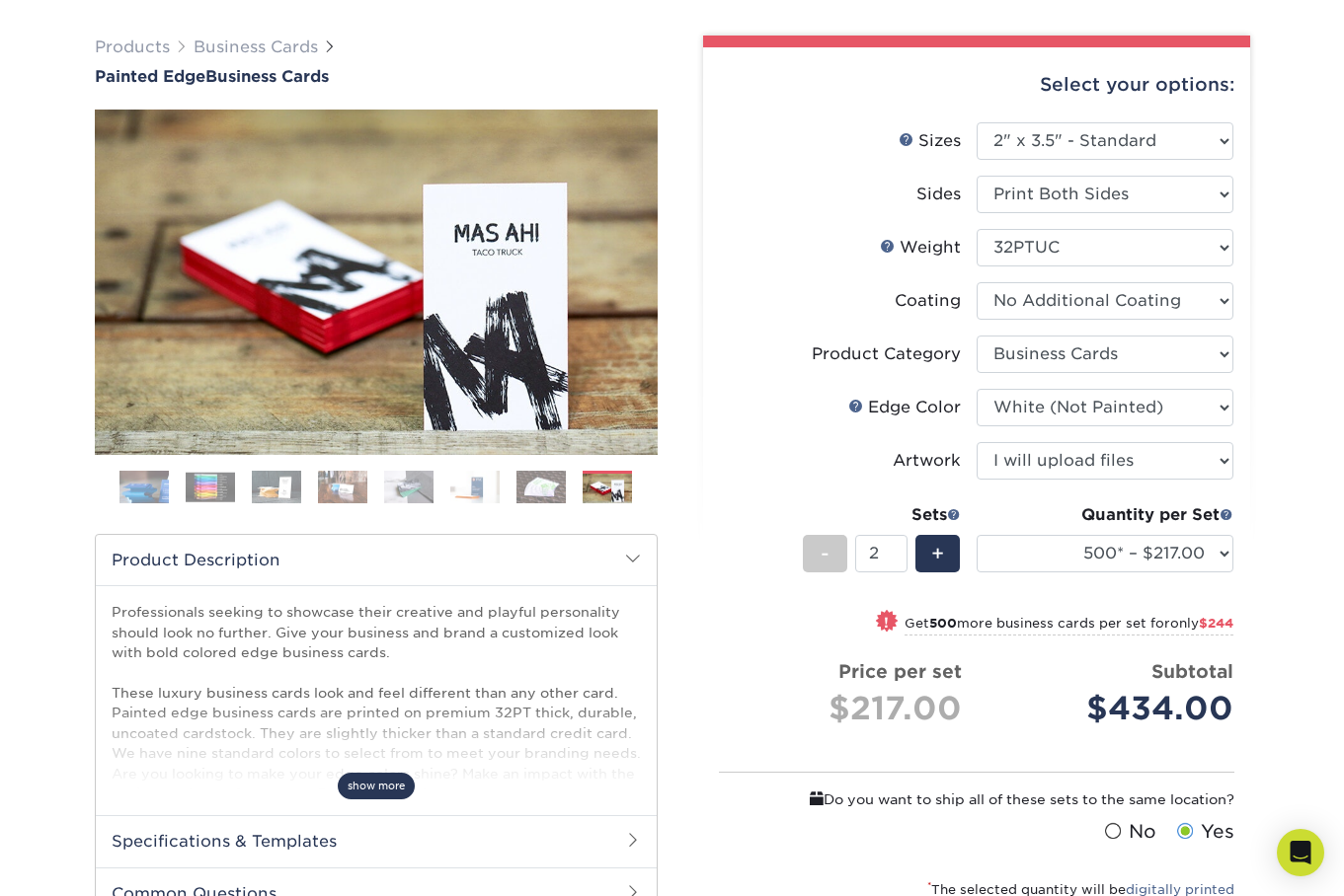
click at [373, 798] on span "show more" at bounding box center [375, 786] width 77 height 27
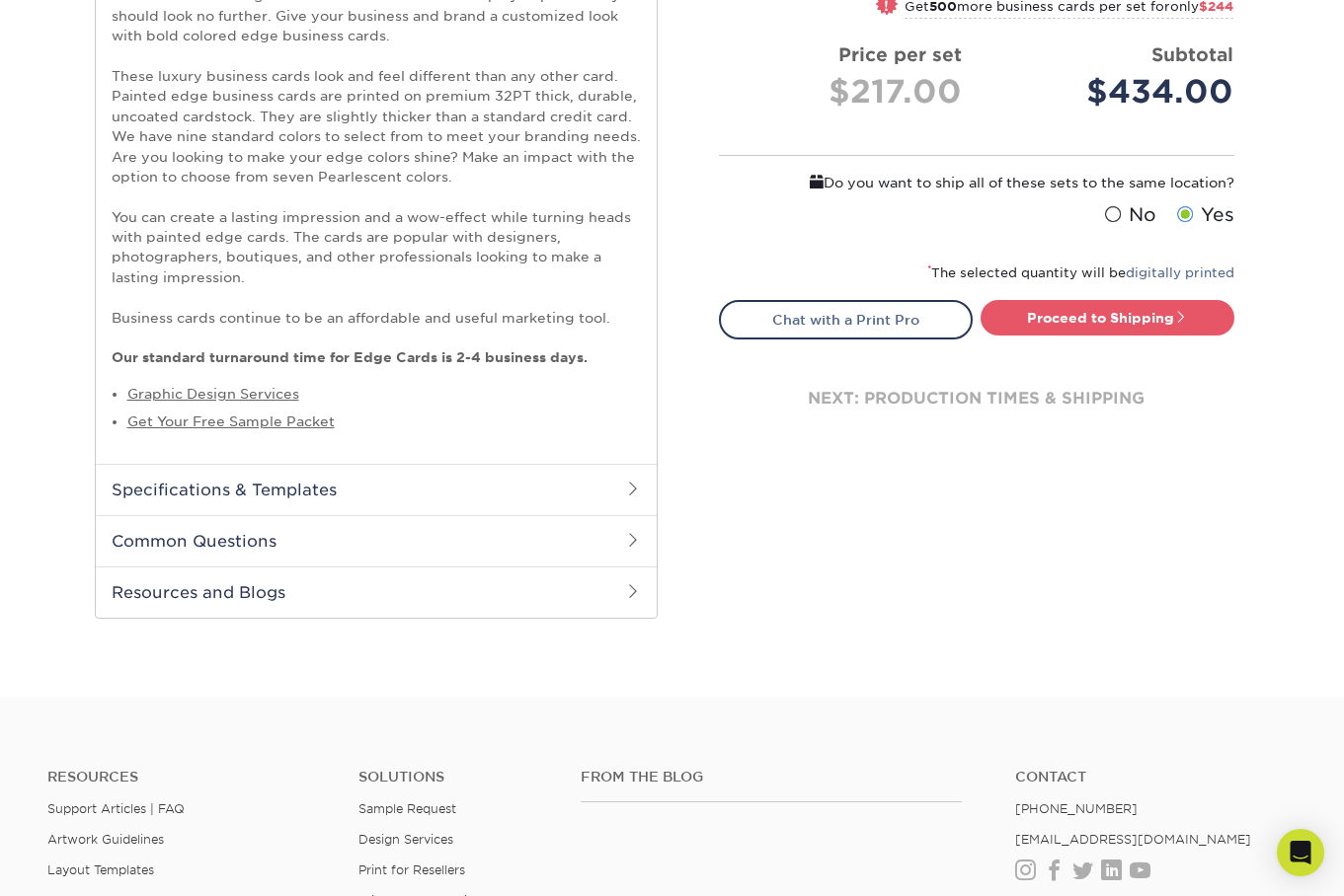
scroll to position [748, 0]
click at [542, 566] on h2 "Common Questions" at bounding box center [376, 540] width 561 height 51
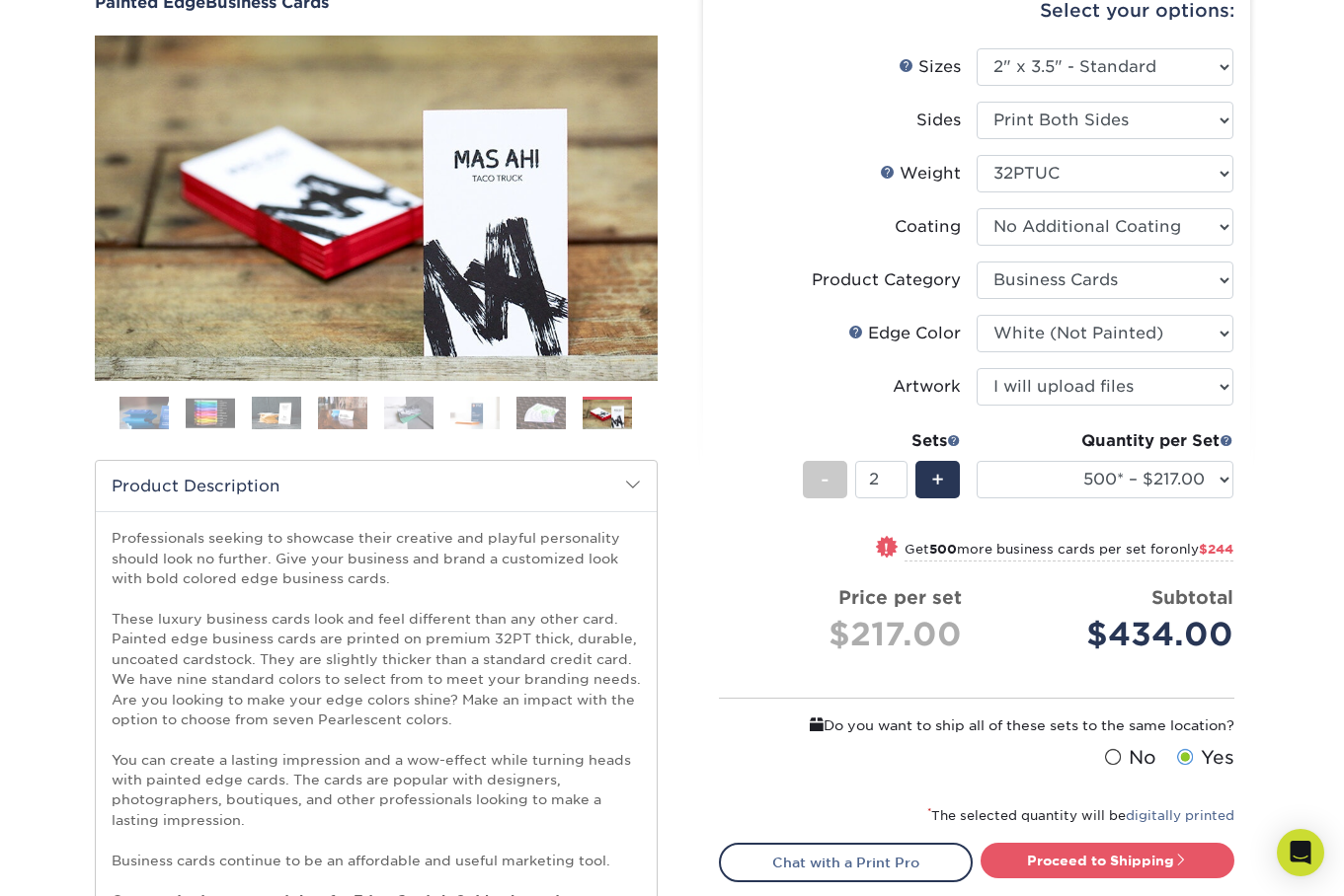
scroll to position [203, 0]
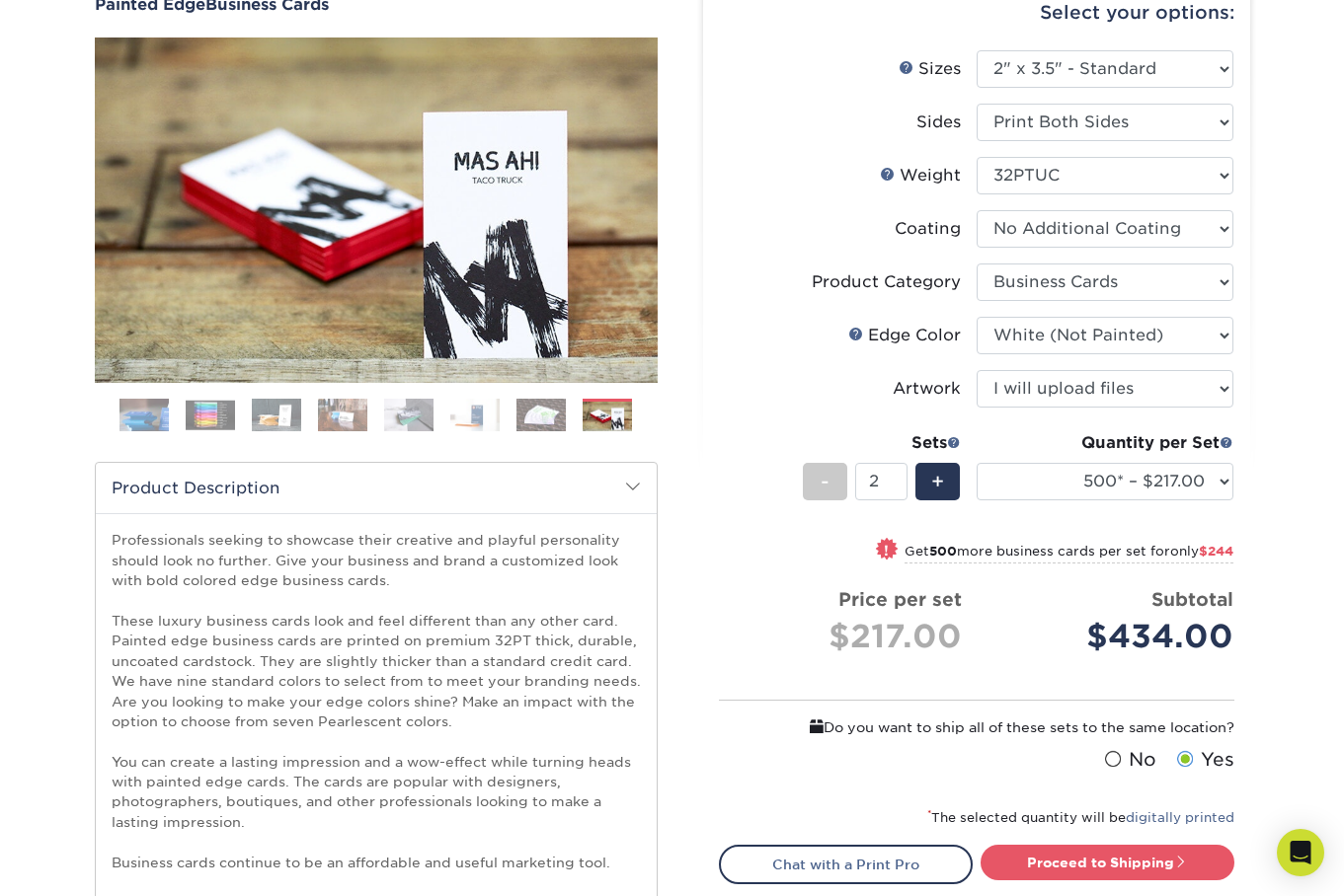
click at [554, 428] on img at bounding box center [541, 415] width 49 height 35
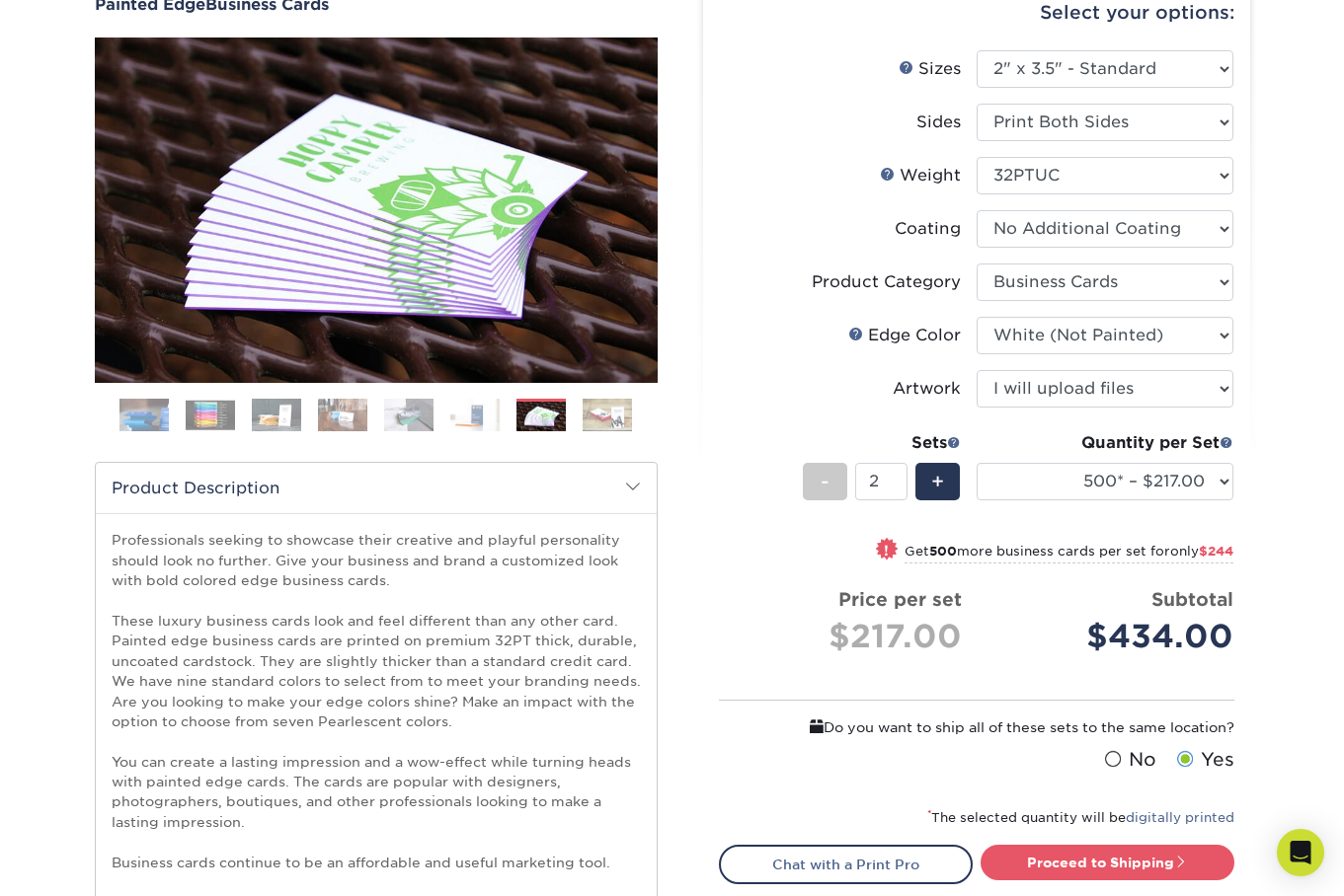
click at [477, 429] on img at bounding box center [474, 415] width 49 height 35
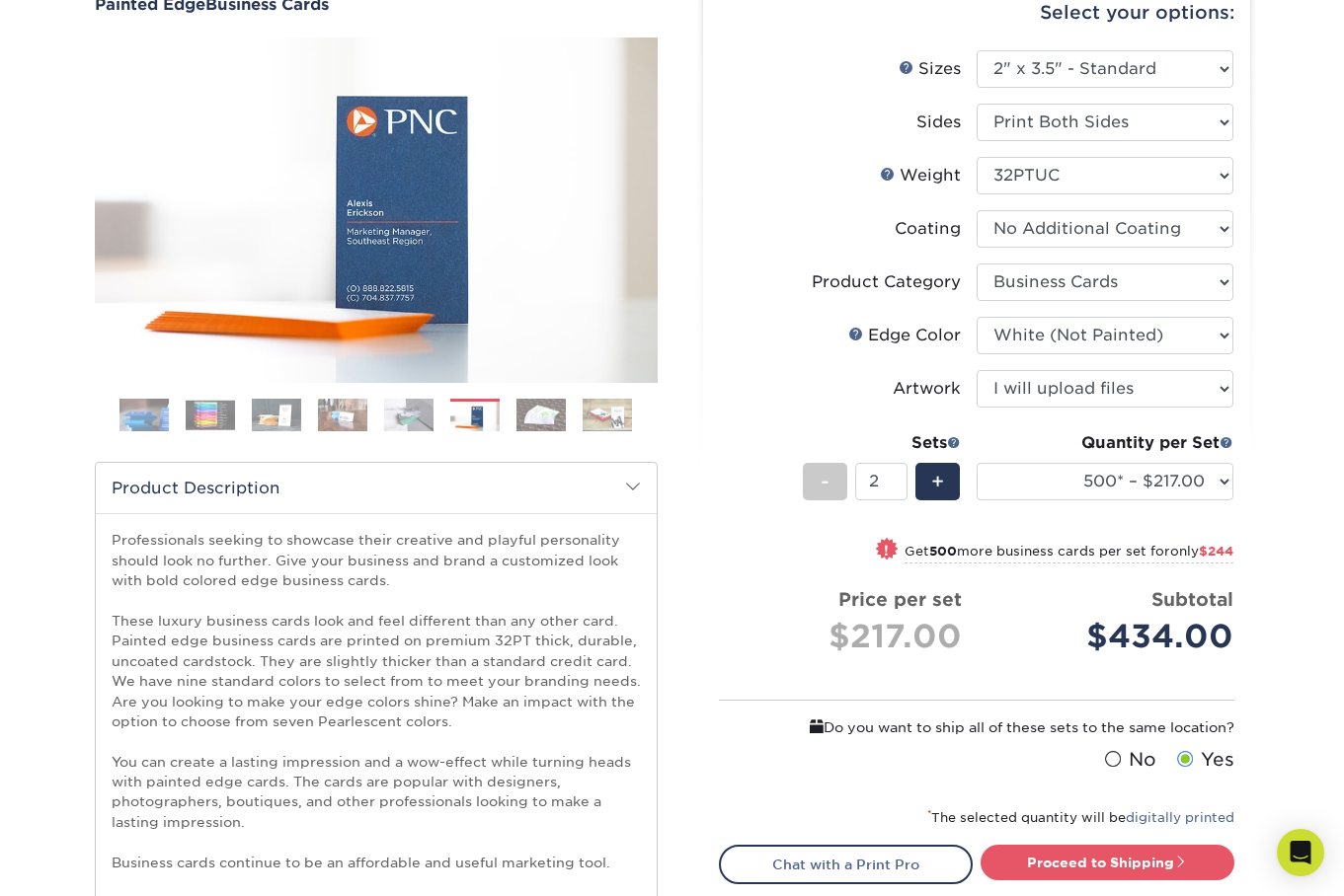
click at [413, 432] on img at bounding box center [408, 415] width 49 height 35
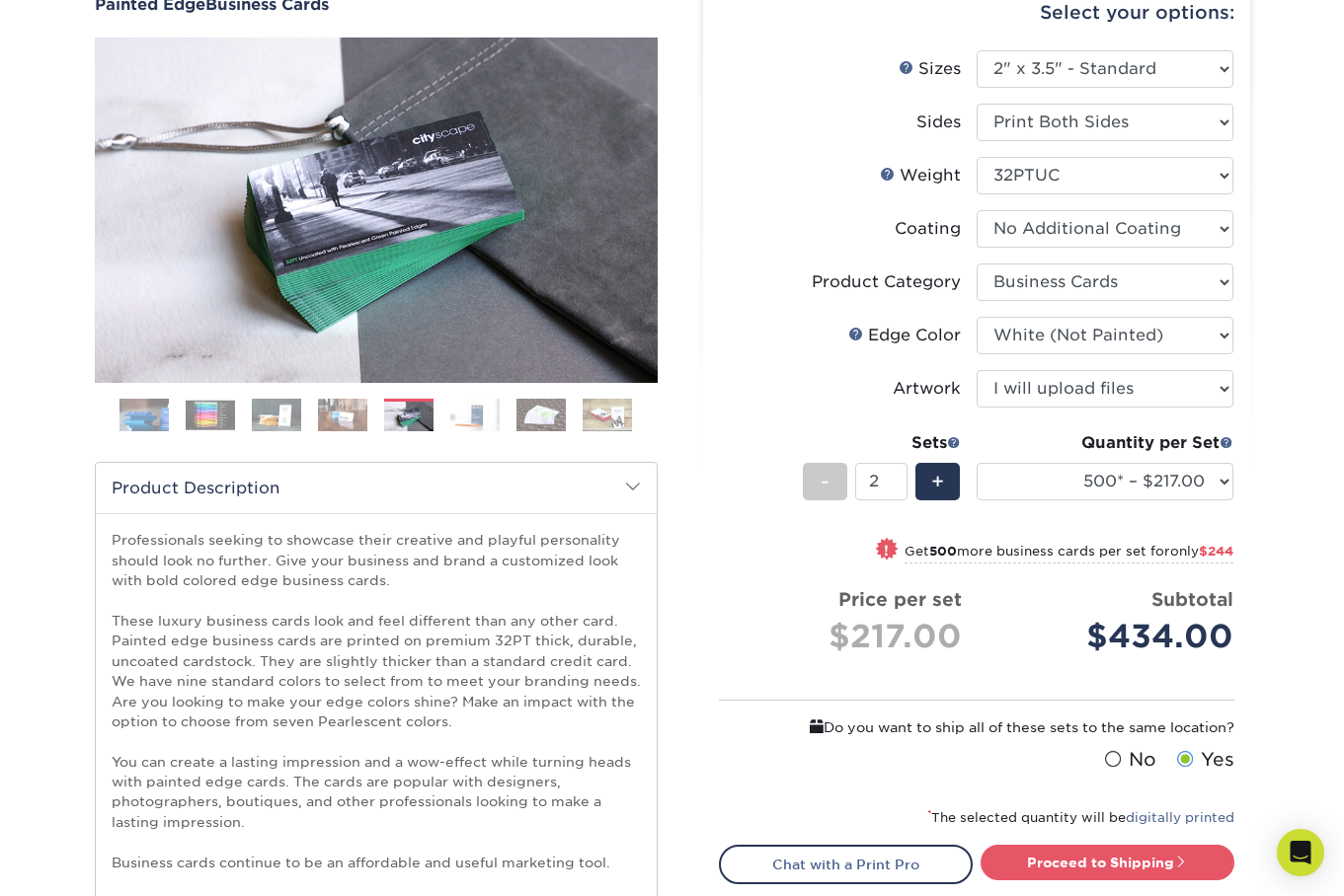
drag, startPoint x: 341, startPoint y: 435, endPoint x: 279, endPoint y: 435, distance: 62.0
click at [341, 432] on img at bounding box center [342, 415] width 49 height 35
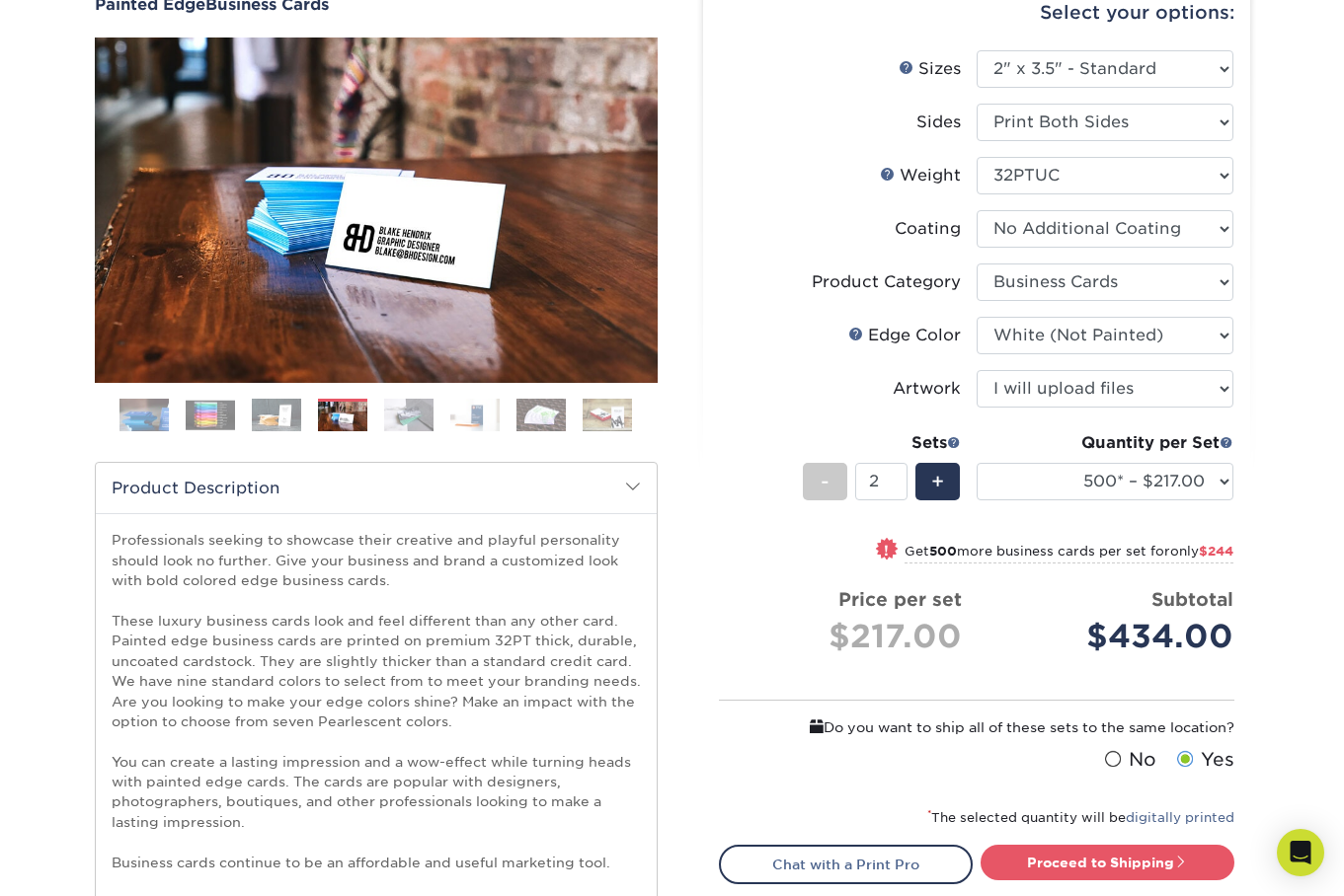
click at [266, 432] on img at bounding box center [275, 415] width 49 height 35
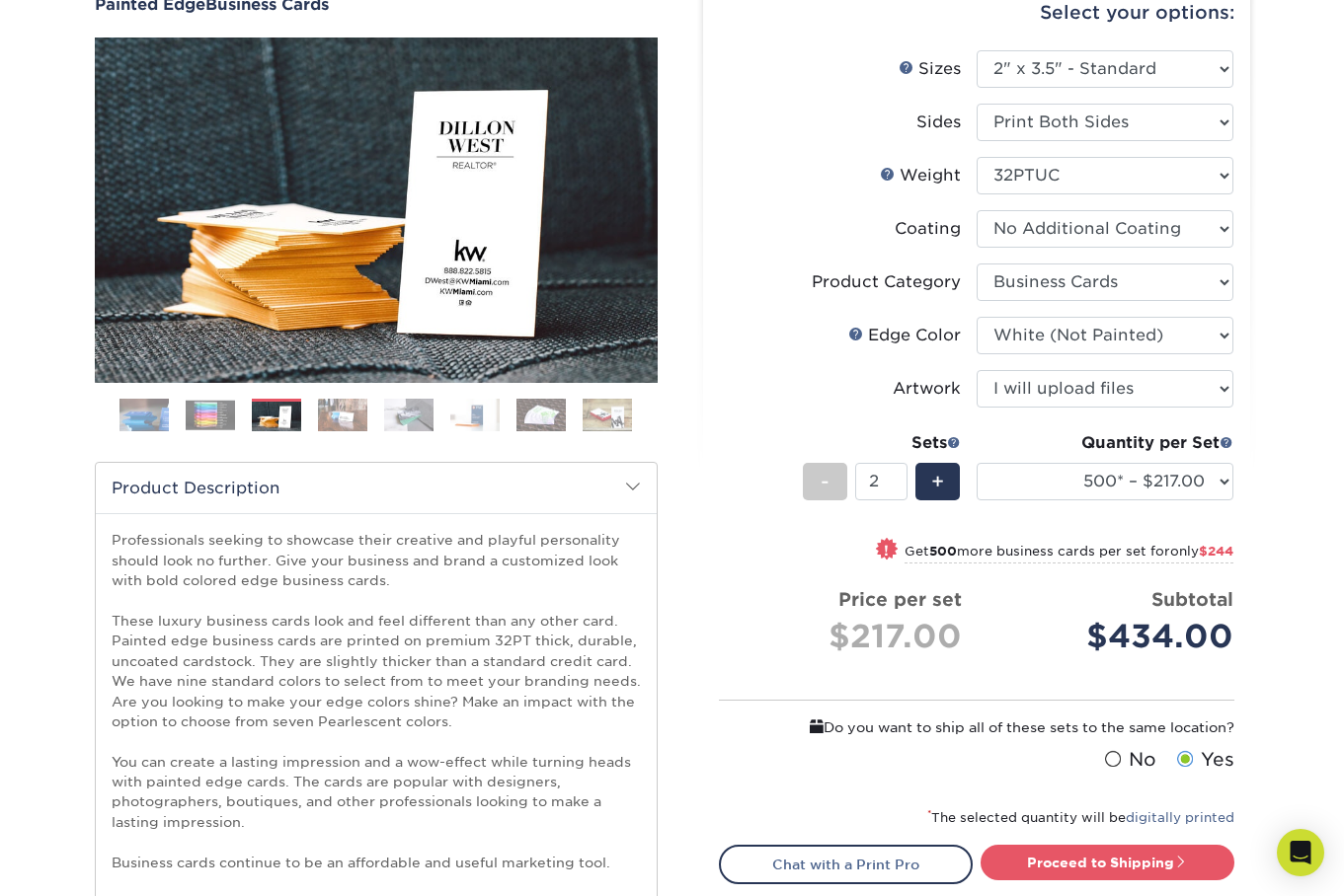
click at [216, 430] on img at bounding box center [210, 415] width 49 height 31
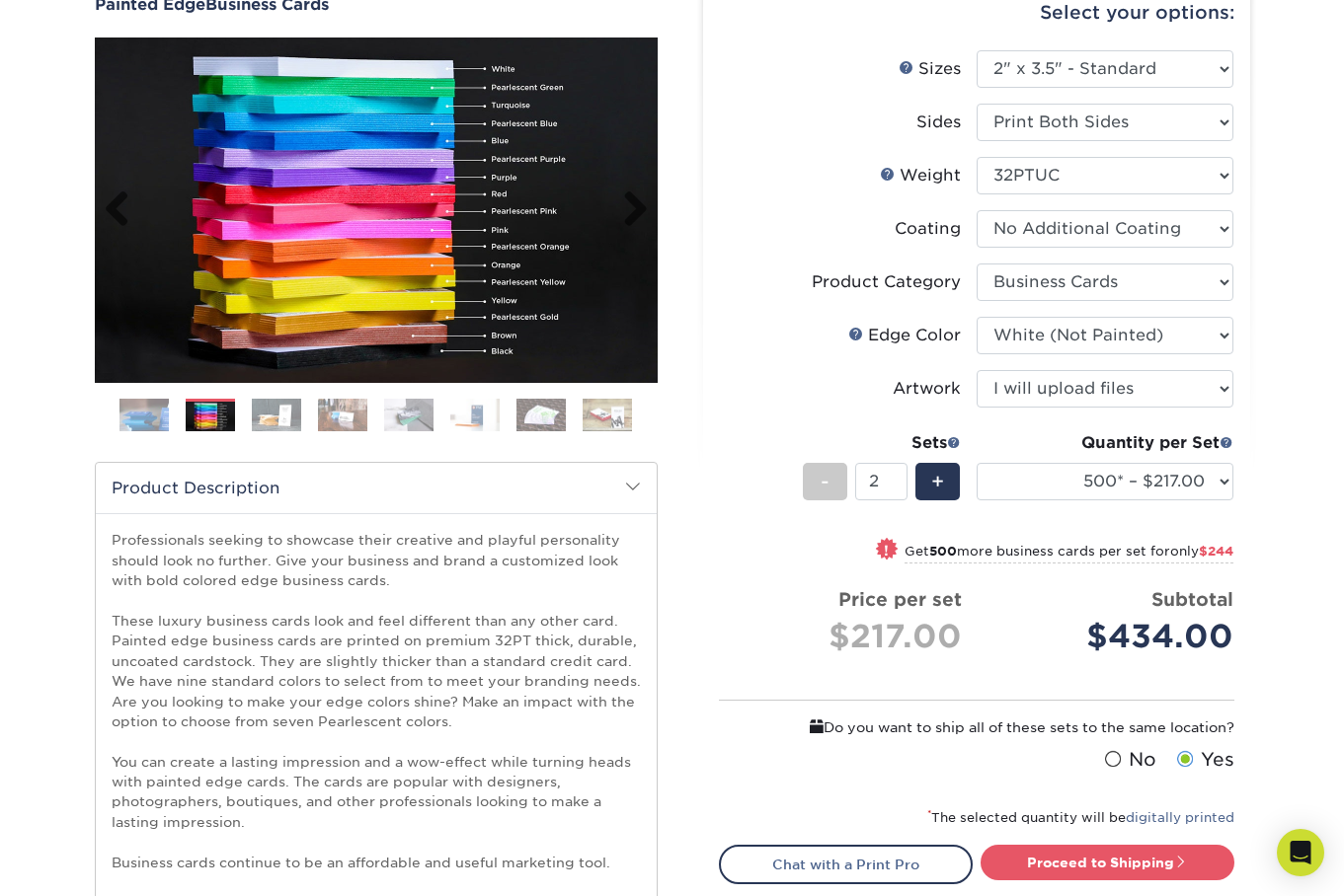
click at [457, 341] on img at bounding box center [376, 211] width 563 height 345
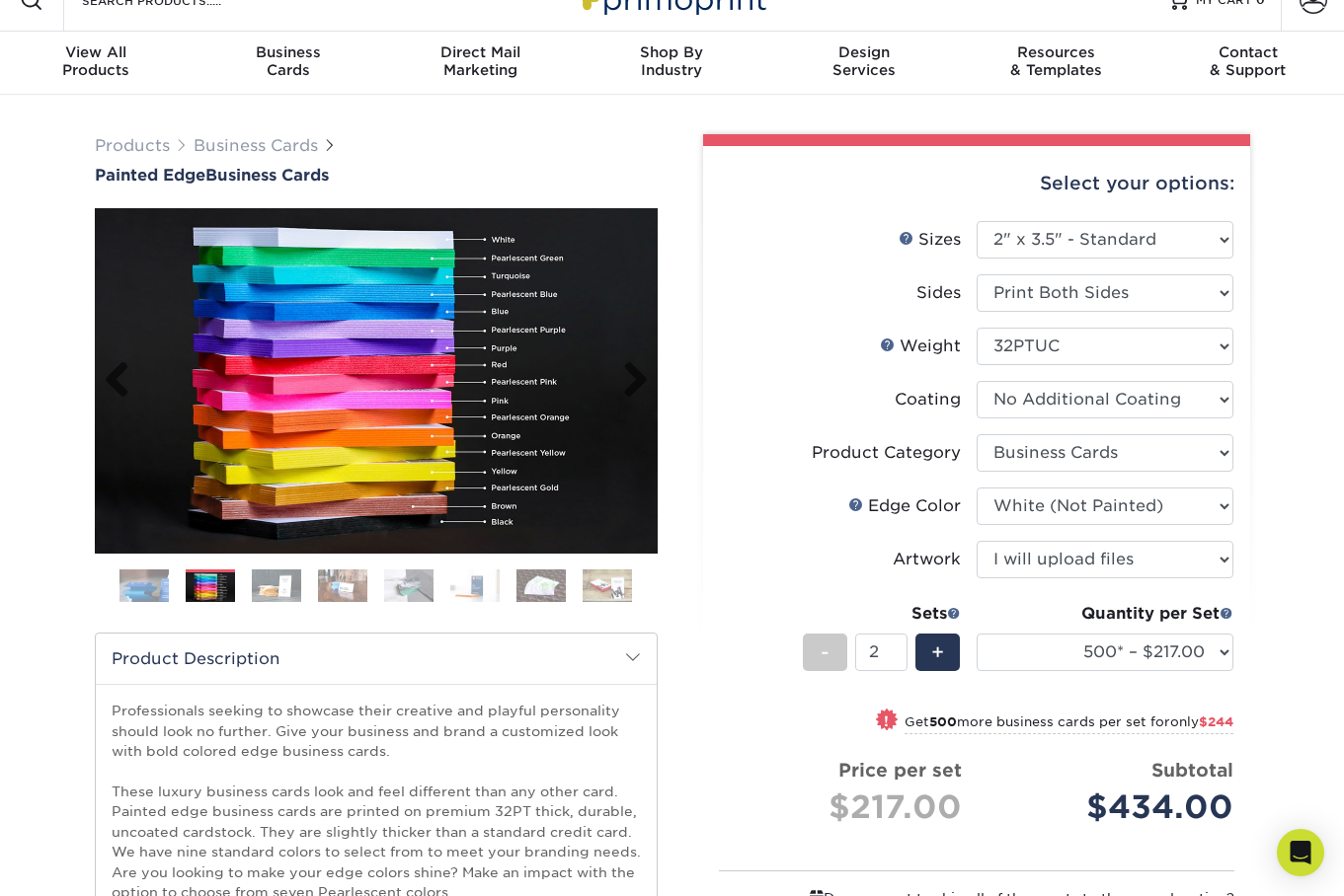
scroll to position [42, 0]
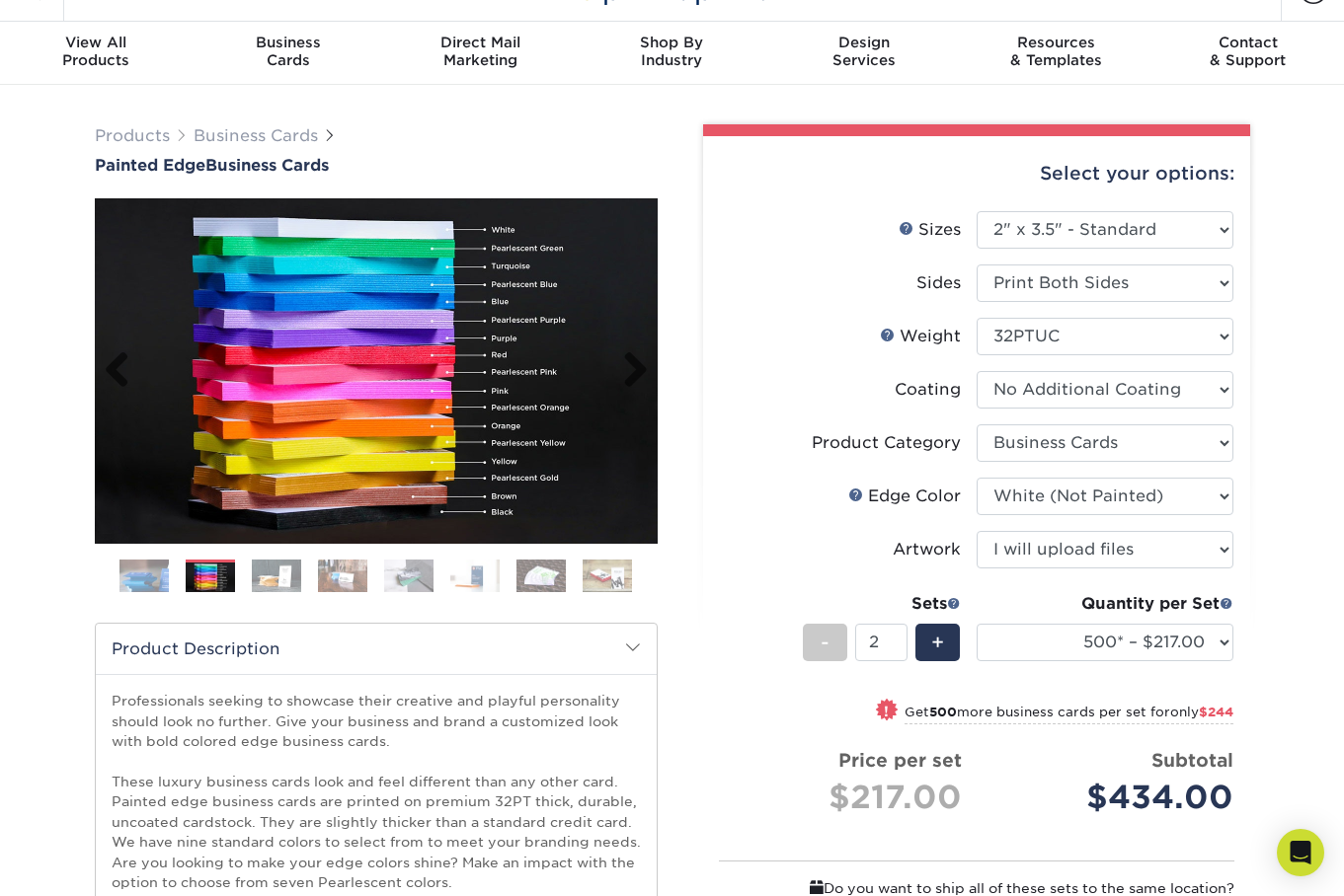
click at [395, 371] on img at bounding box center [376, 371] width 563 height 345
click at [395, 370] on img at bounding box center [376, 371] width 563 height 345
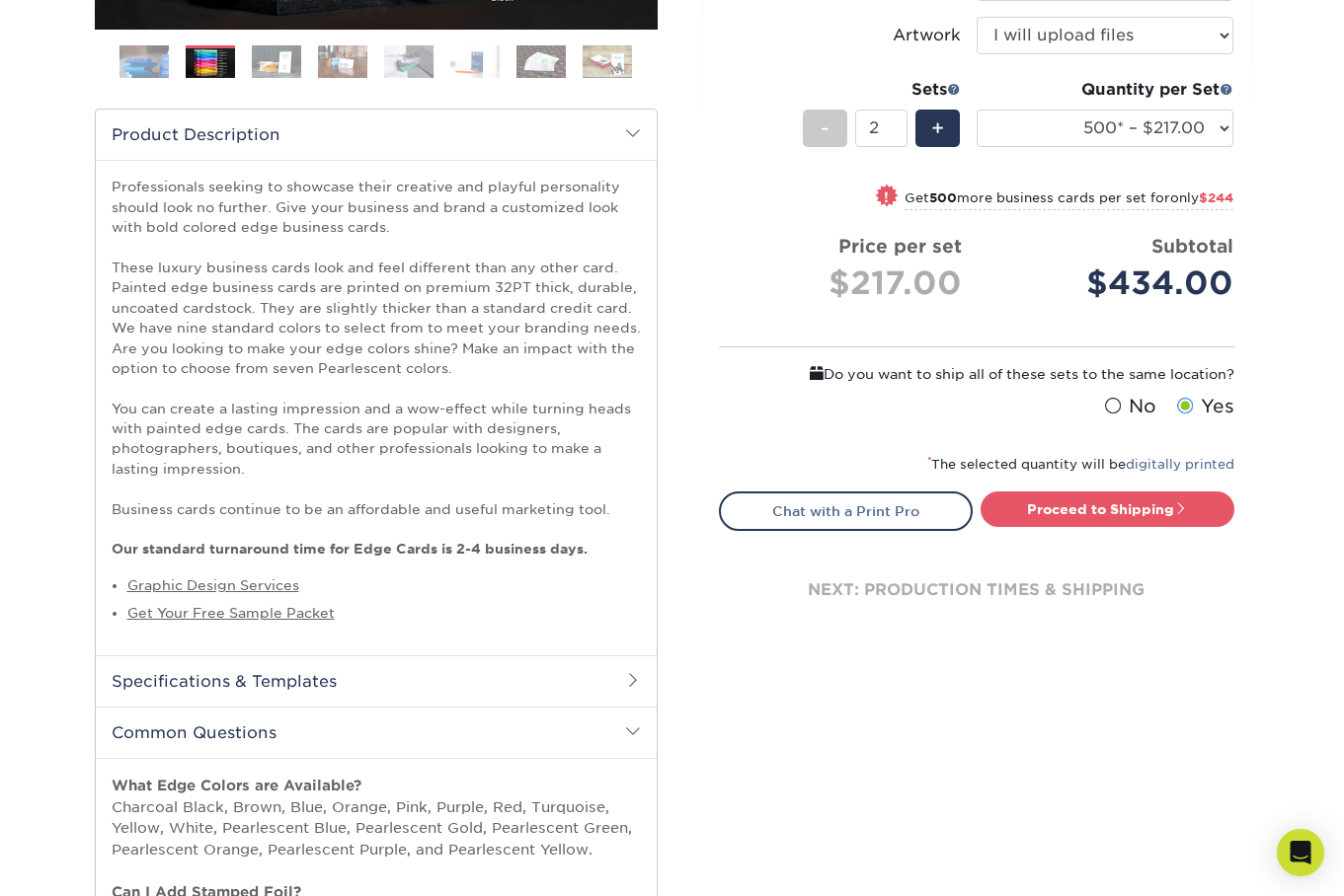
scroll to position [553, 0]
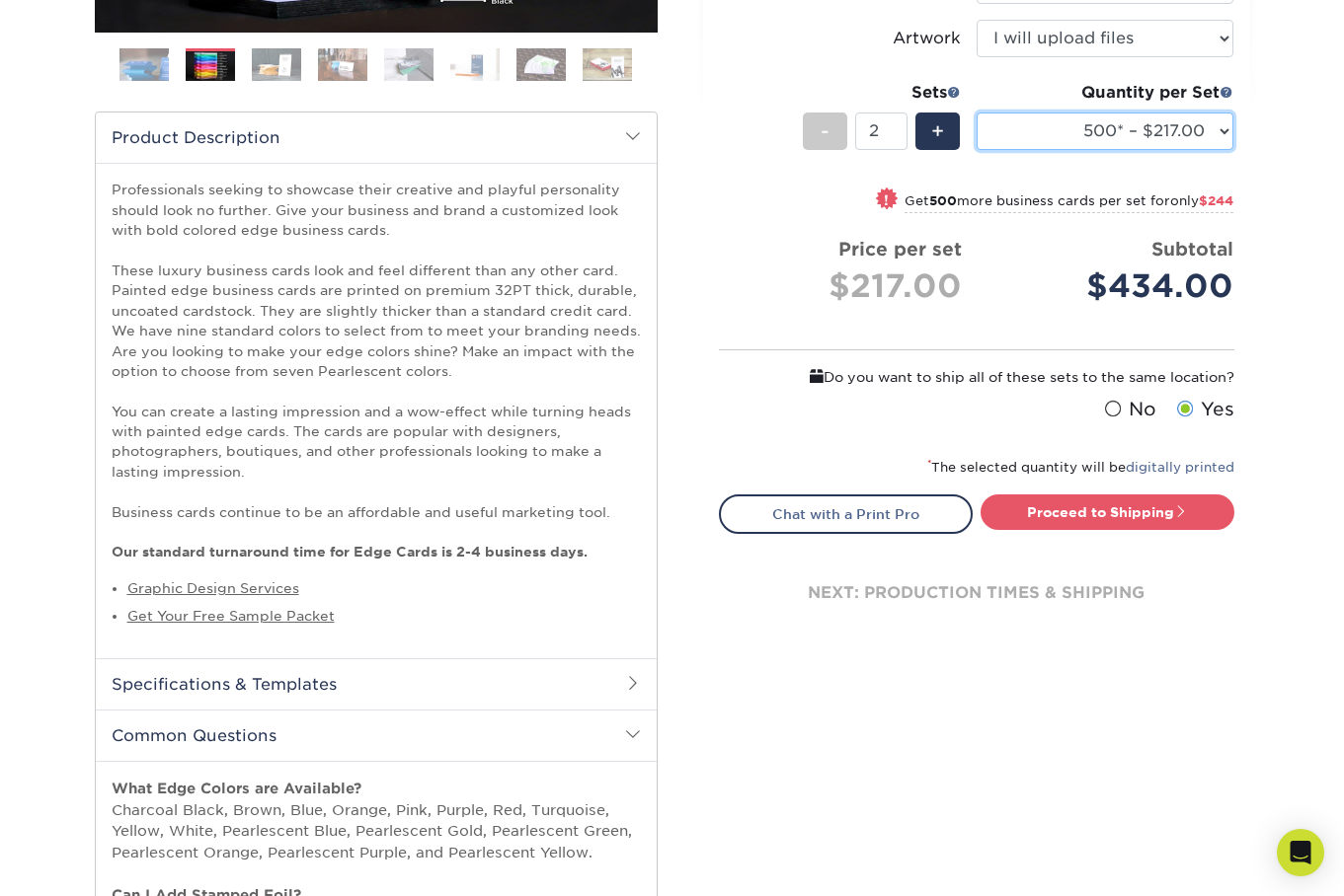
click at [1165, 150] on select "250* – $168.00 500* – $217.00 1000* – $339.00" at bounding box center [1105, 132] width 256 height 38
select select "1000* – $339.00"
click at [977, 150] on select "250* – $168.00 500* – $217.00 1000* – $339.00" at bounding box center [1105, 132] width 256 height 38
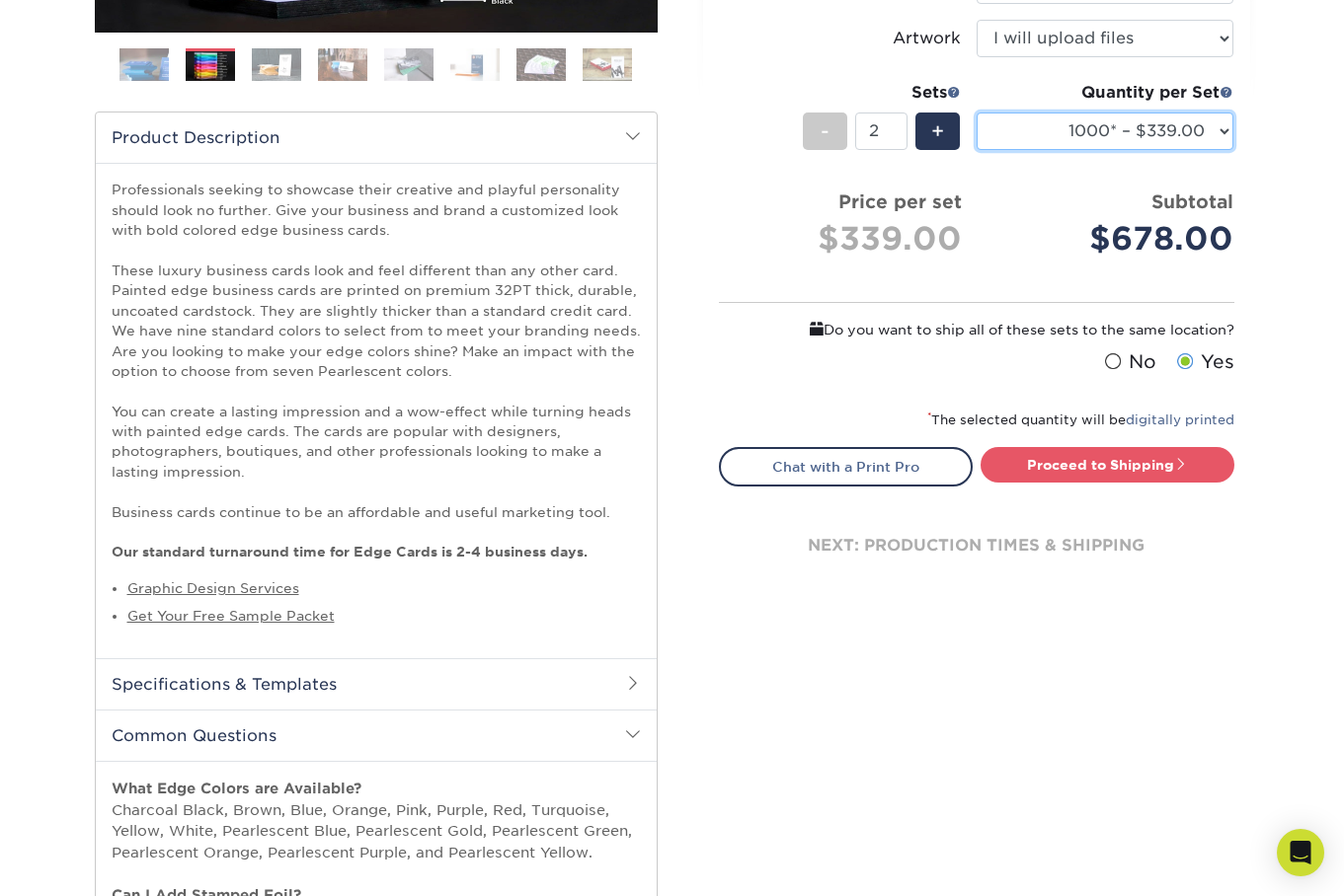
click at [1071, 150] on select "250* – $168.00 500* – $217.00 1000* – $339.00" at bounding box center [1105, 132] width 256 height 38
click at [831, 150] on div "-" at bounding box center [824, 132] width 45 height 38
type input "1"
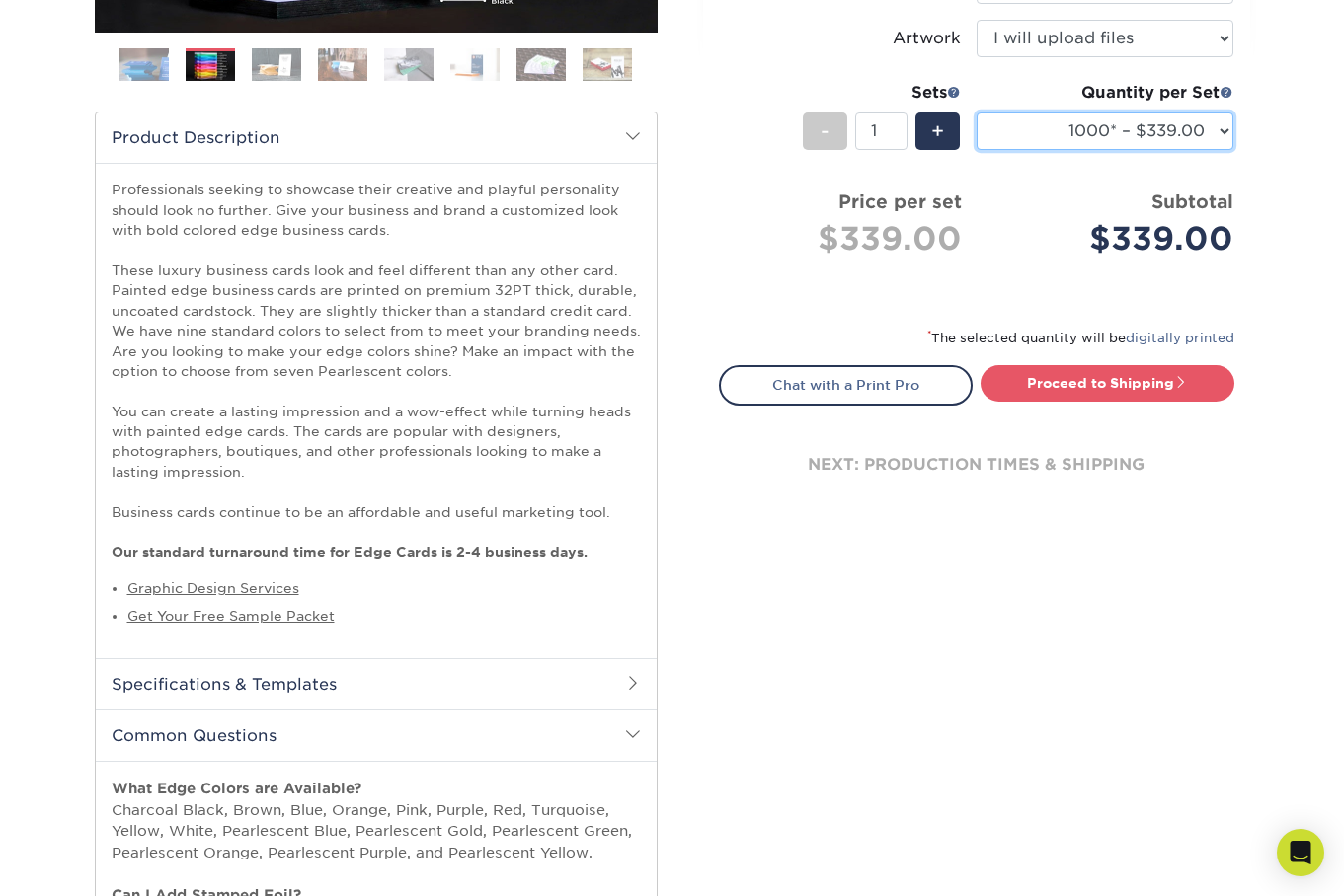
click at [1127, 150] on select "250* – $168.00 500* – $217.00 1000* – $339.00" at bounding box center [1105, 132] width 256 height 38
click at [977, 150] on select "250* – $168.00 500* – $217.00 1000* – $339.00" at bounding box center [1105, 132] width 256 height 38
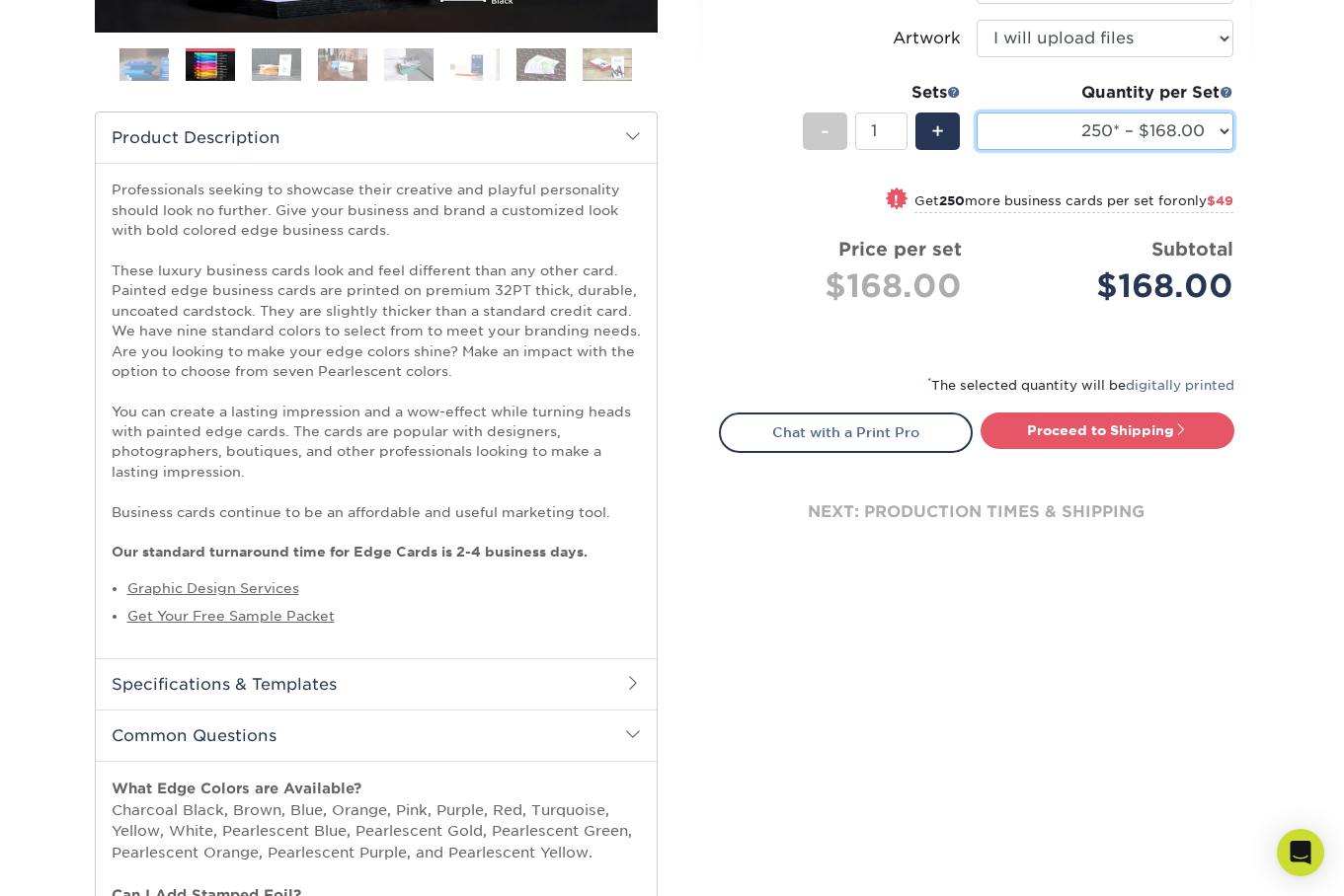
click at [1084, 150] on select "250* – $168.00 500* – $217.00 1000* – $339.00" at bounding box center [1105, 132] width 256 height 38
click at [977, 150] on select "250* – $168.00 500* – $217.00 1000* – $339.00" at bounding box center [1105, 132] width 256 height 38
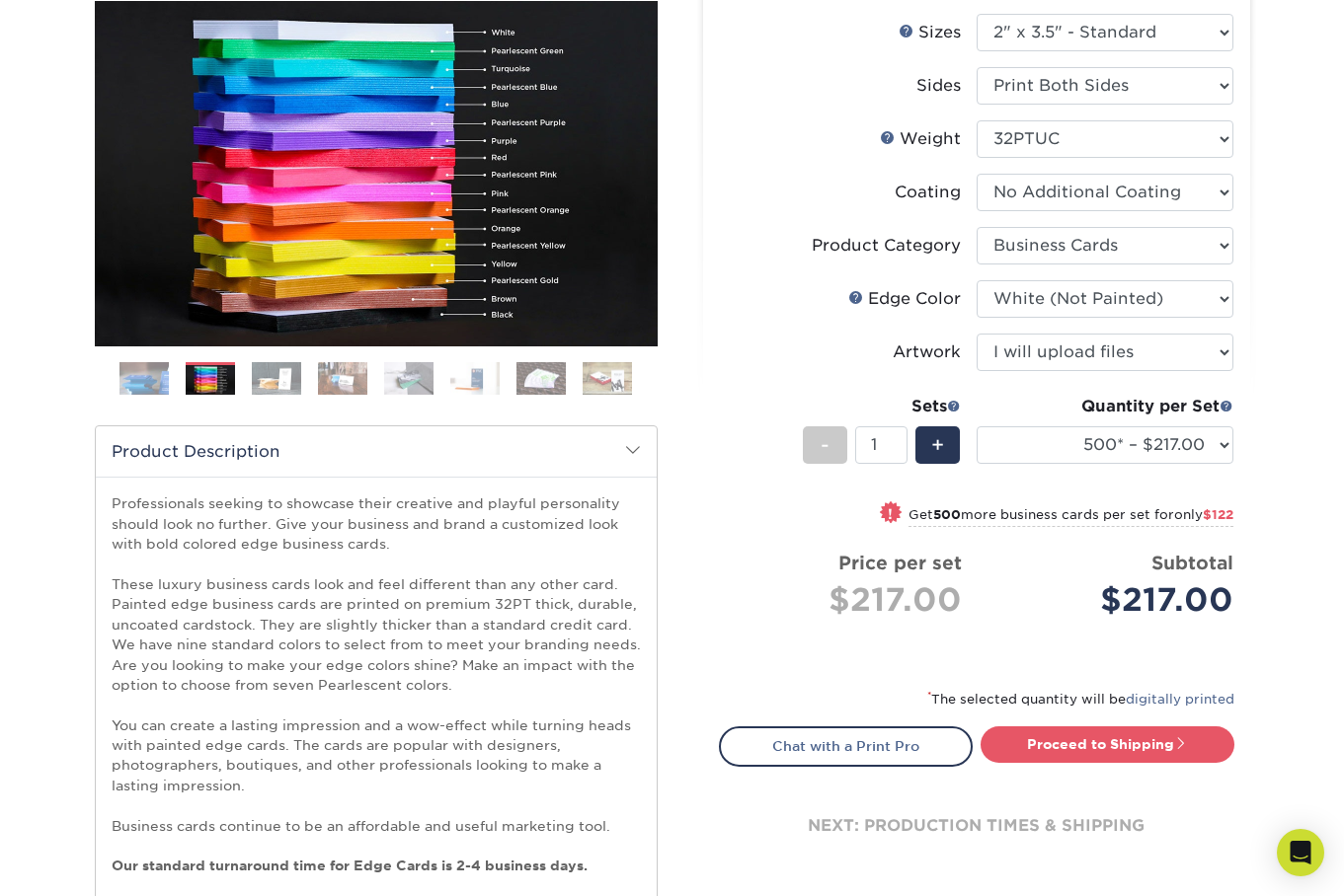
scroll to position [243, 0]
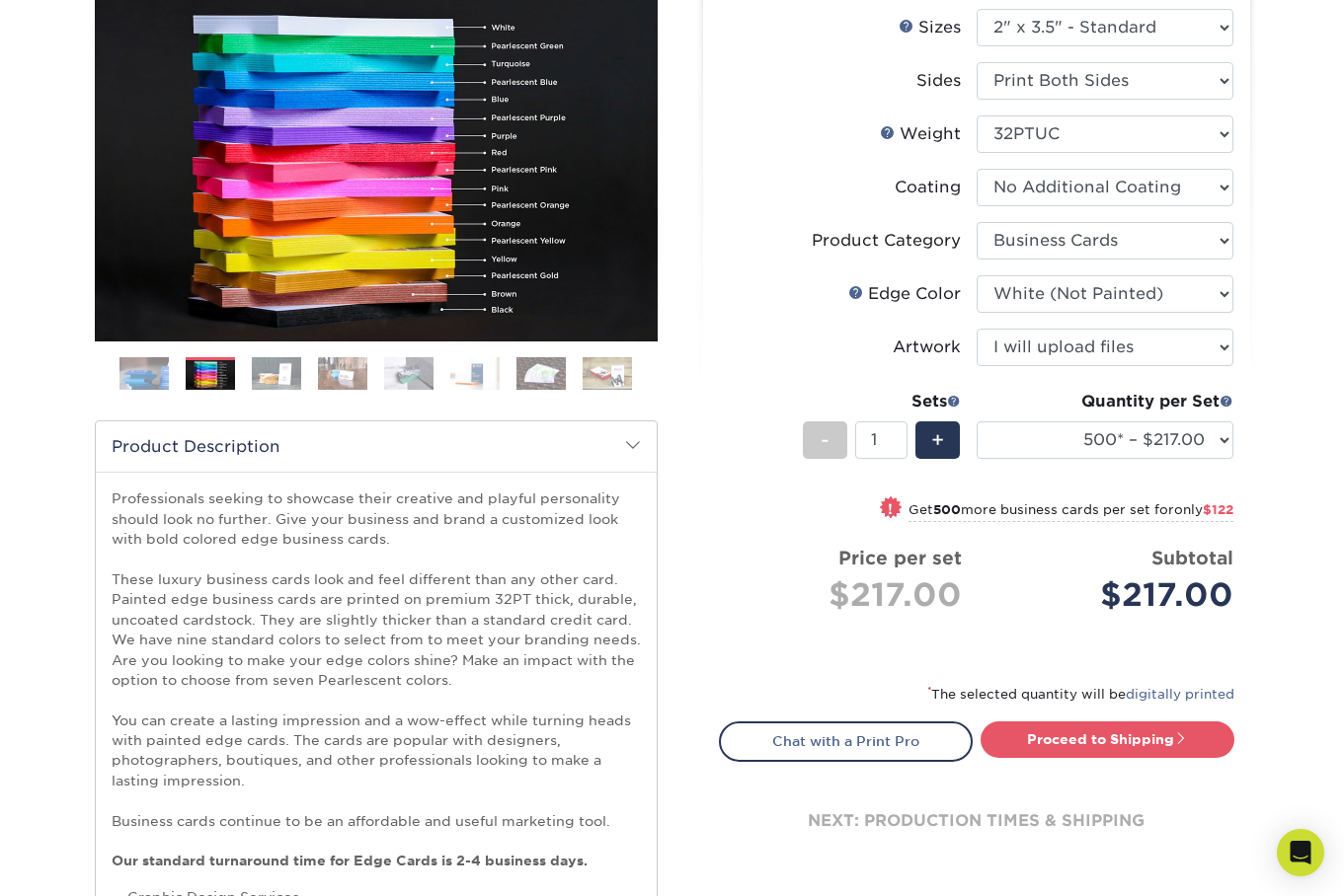
click at [136, 385] on img at bounding box center [144, 373] width 49 height 49
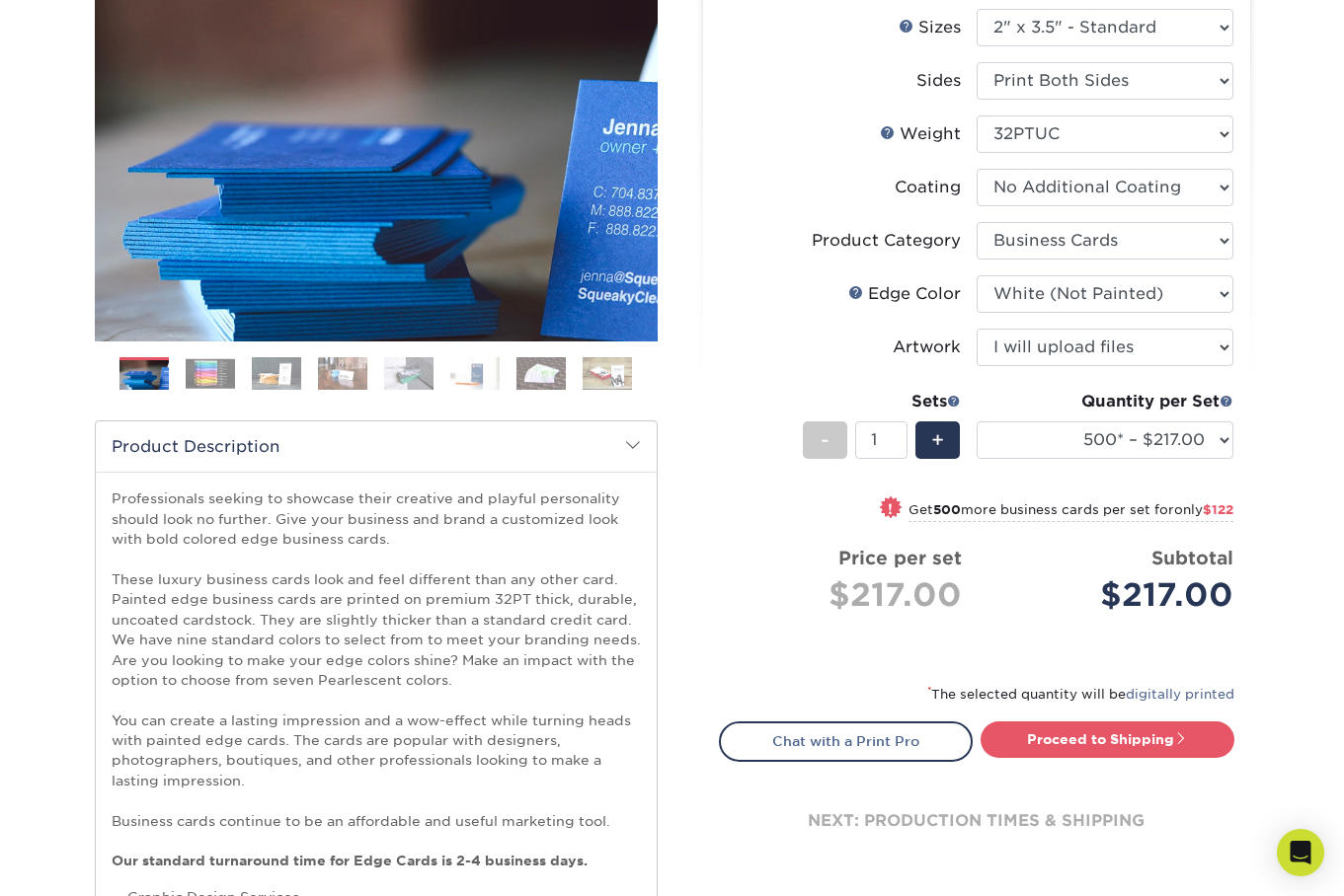
click at [289, 389] on img at bounding box center [275, 373] width 49 height 35
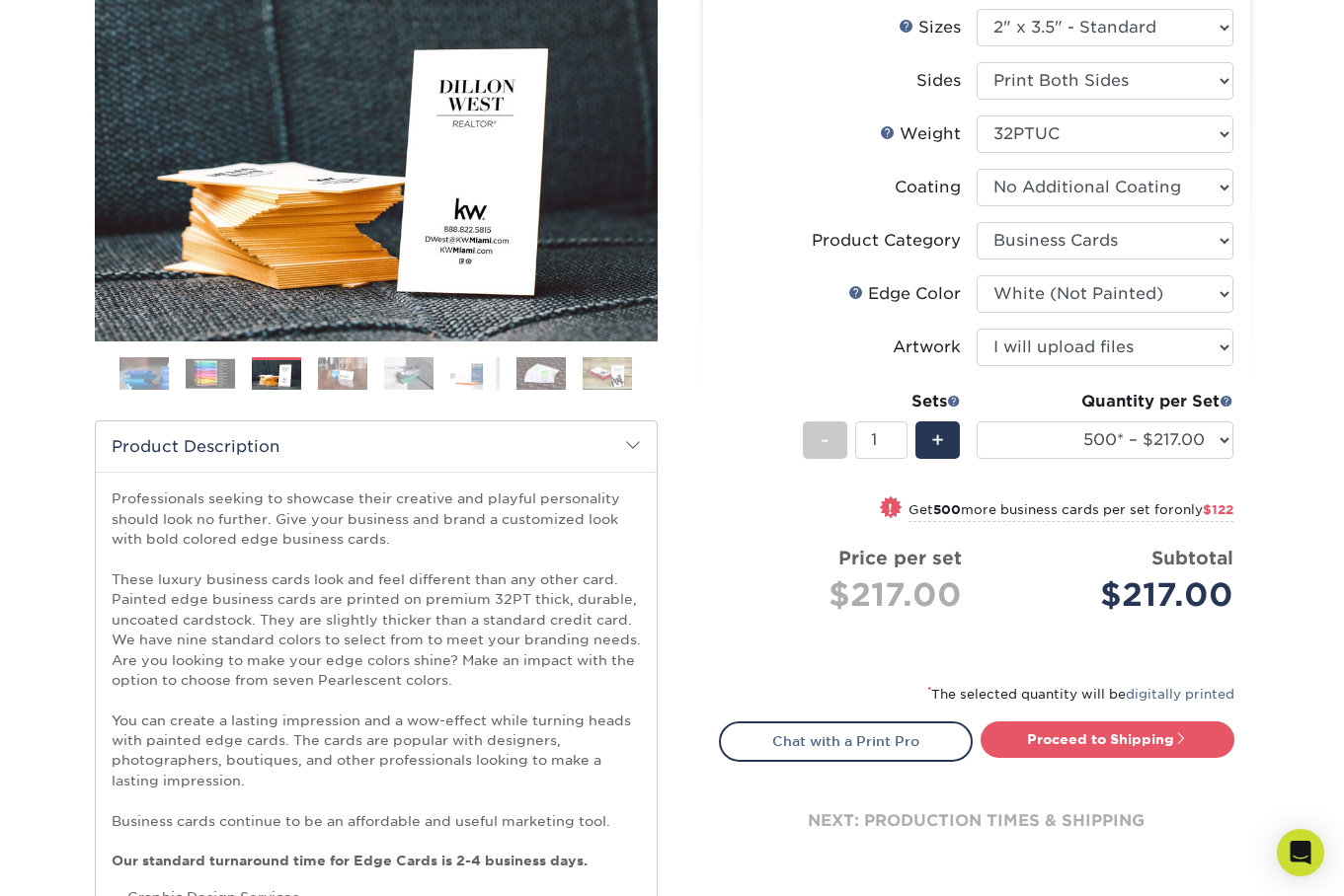
click at [329, 388] on img at bounding box center [342, 373] width 49 height 35
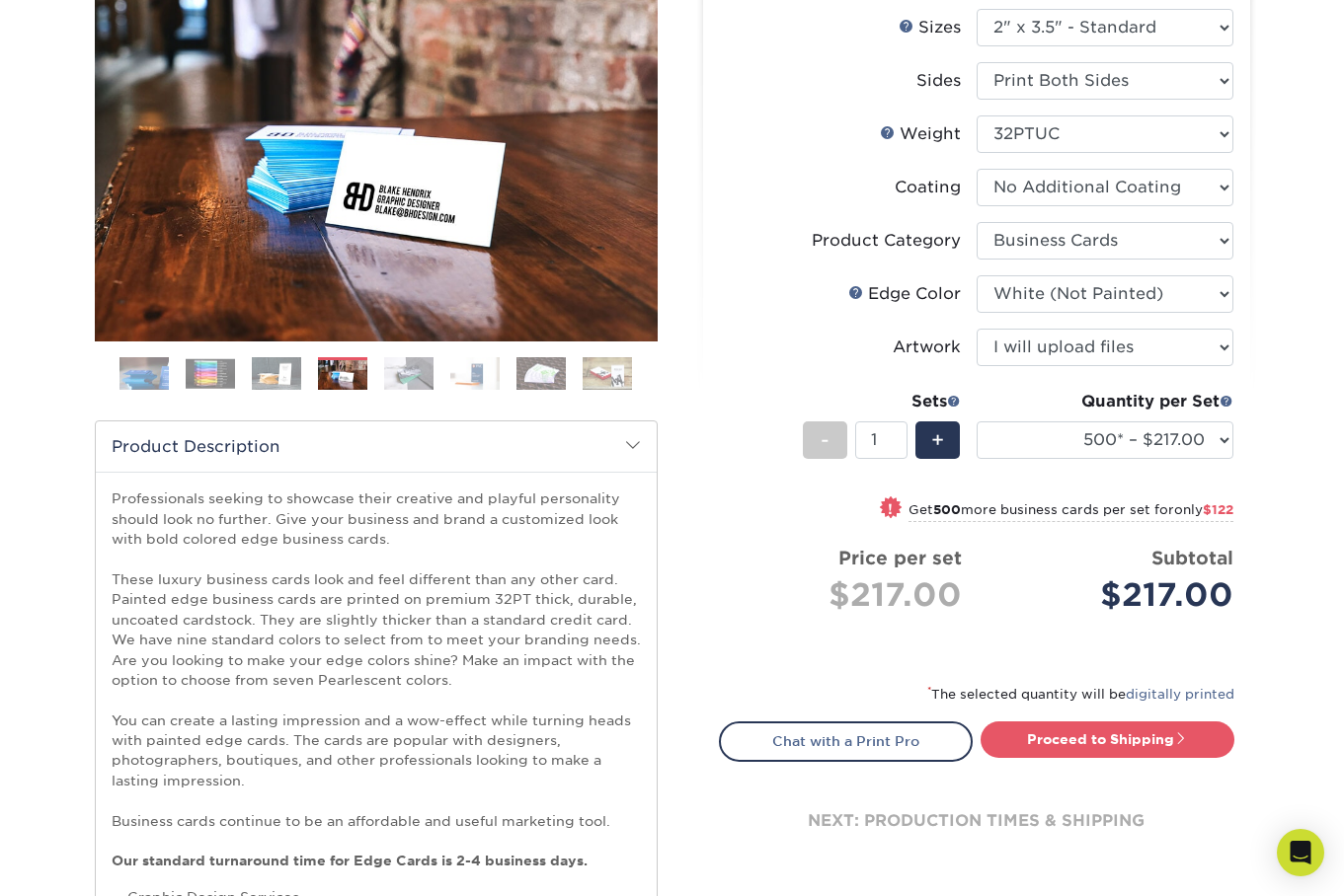
click at [395, 391] on img at bounding box center [408, 373] width 49 height 35
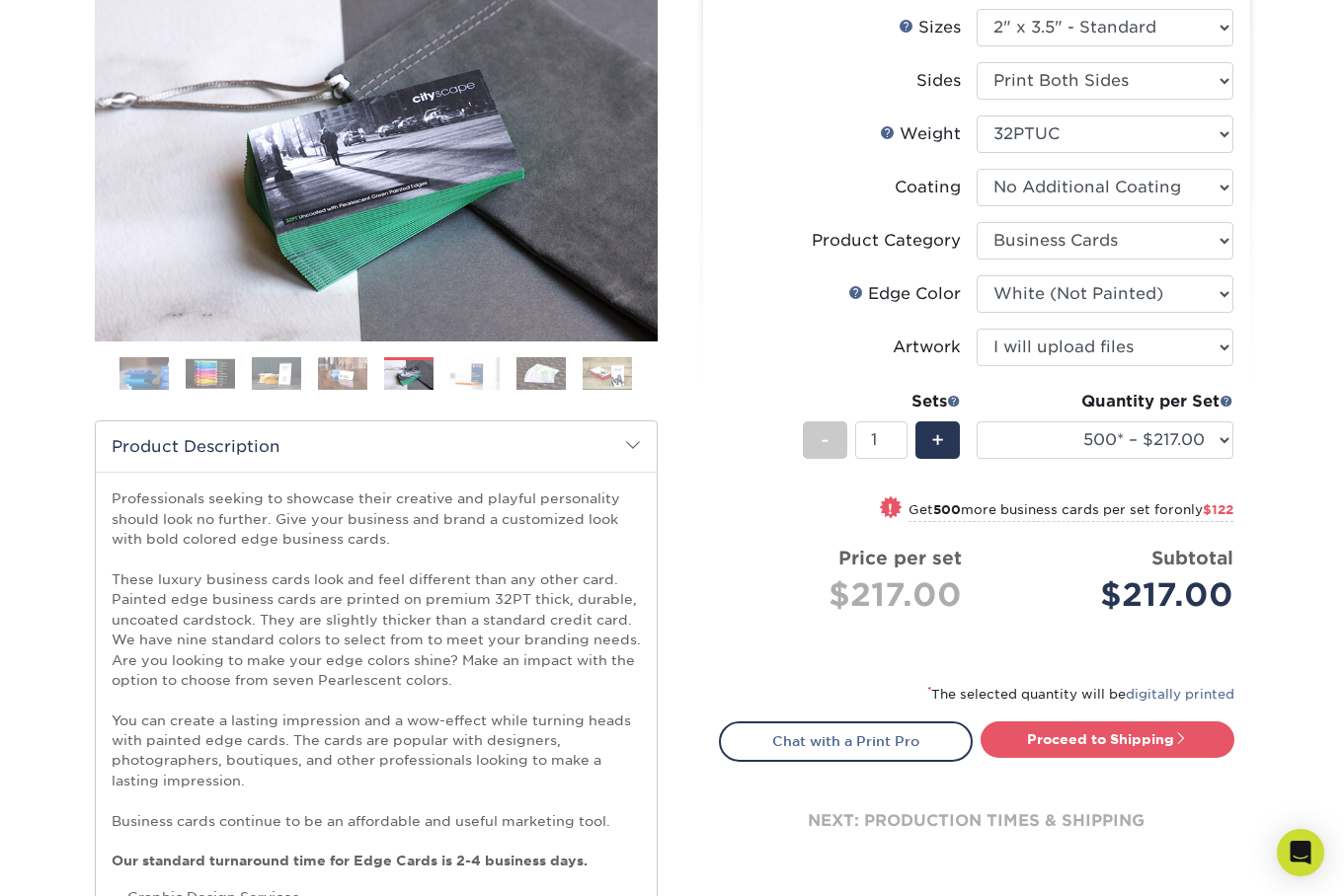
click at [480, 391] on img at bounding box center [474, 373] width 49 height 35
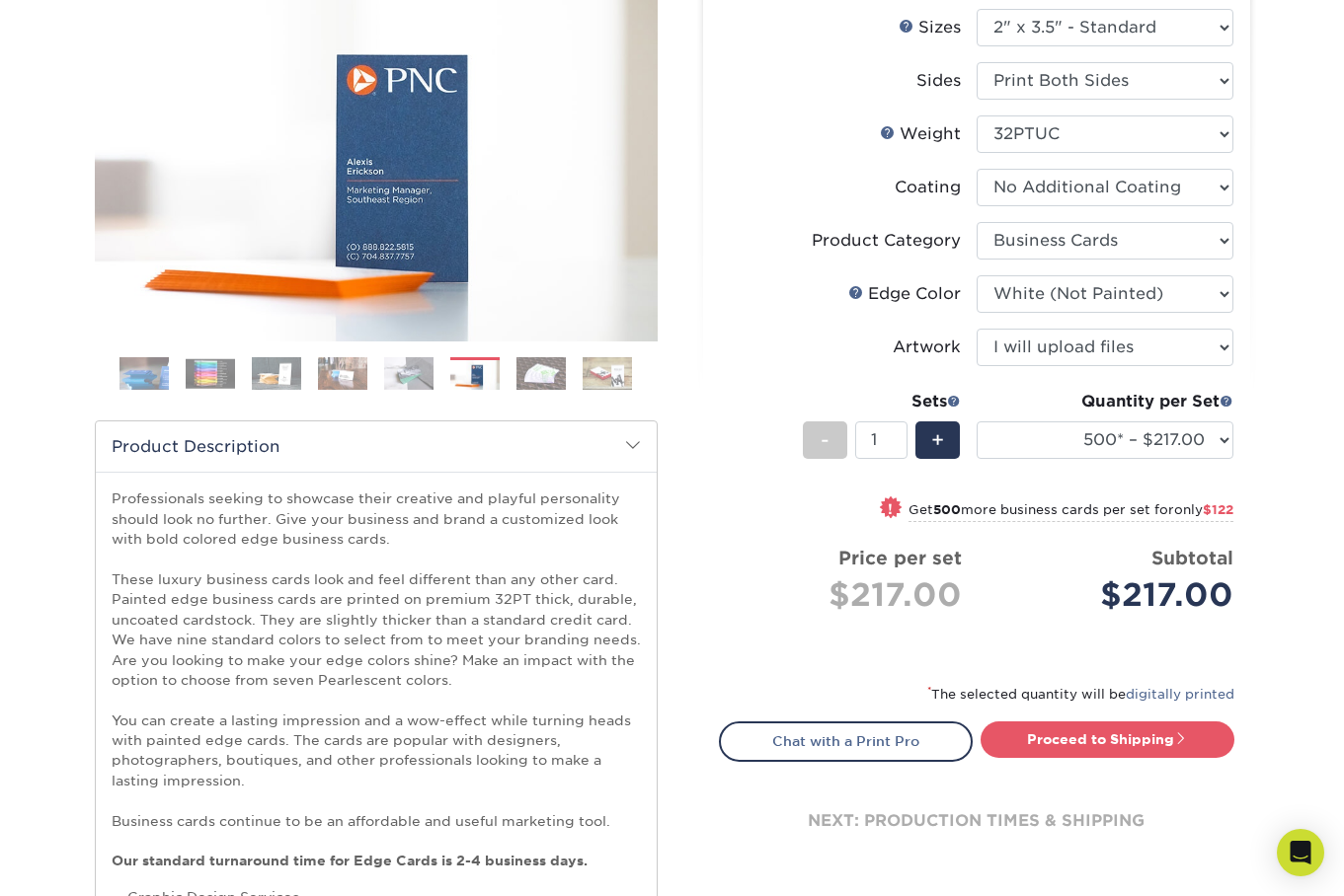
click at [563, 388] on img at bounding box center [541, 373] width 49 height 35
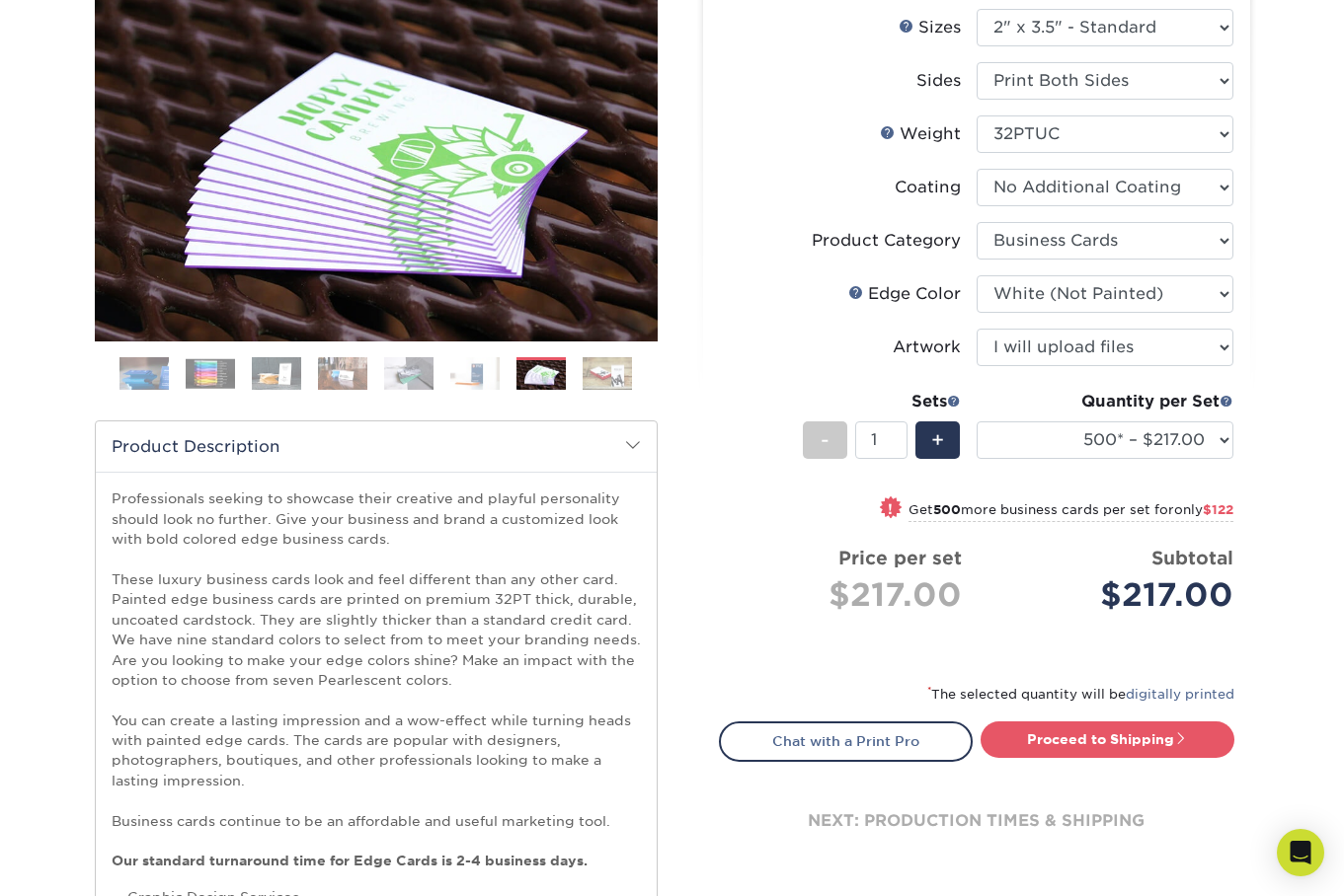
click at [597, 387] on img at bounding box center [607, 373] width 49 height 35
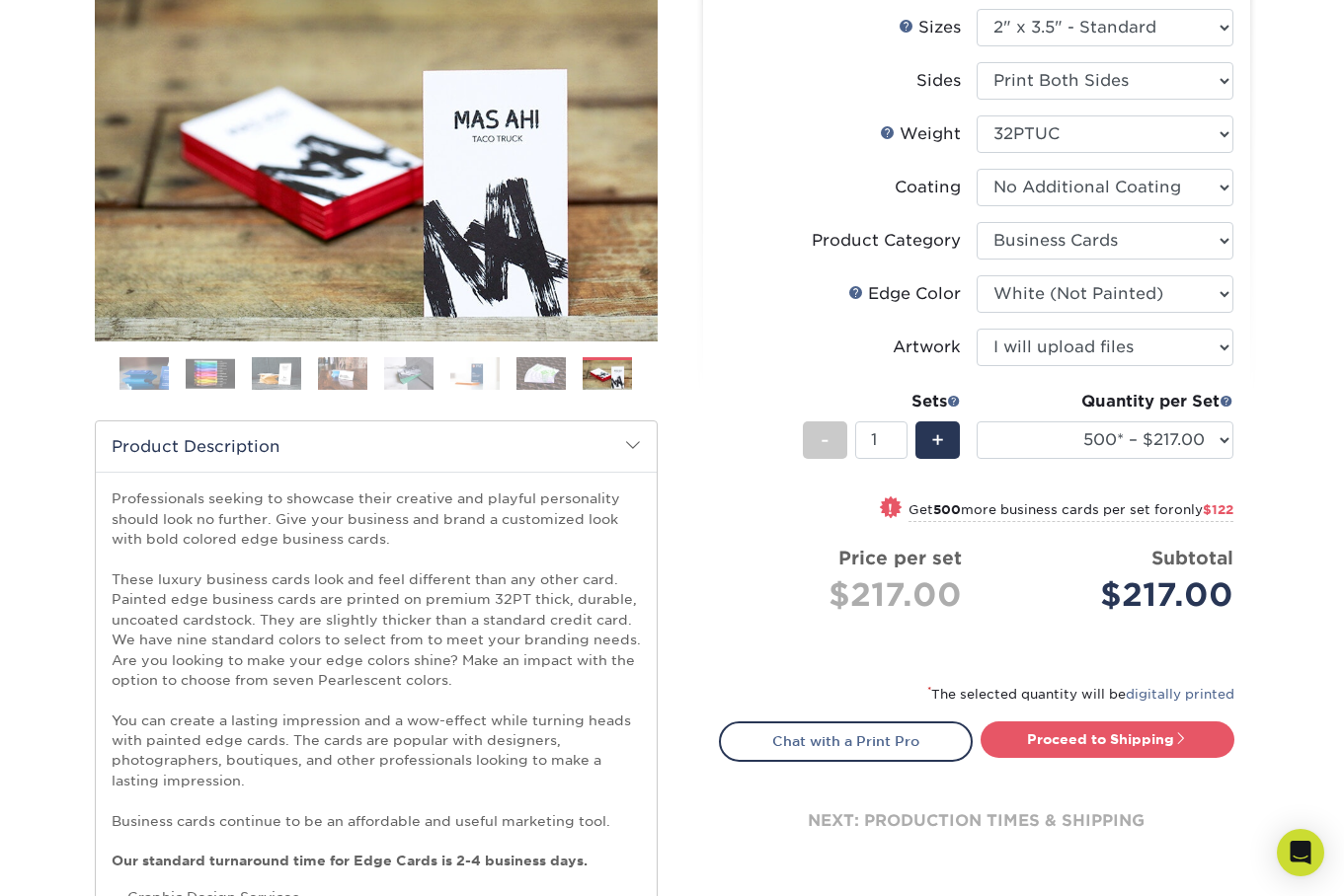
click at [152, 393] on img at bounding box center [144, 373] width 49 height 49
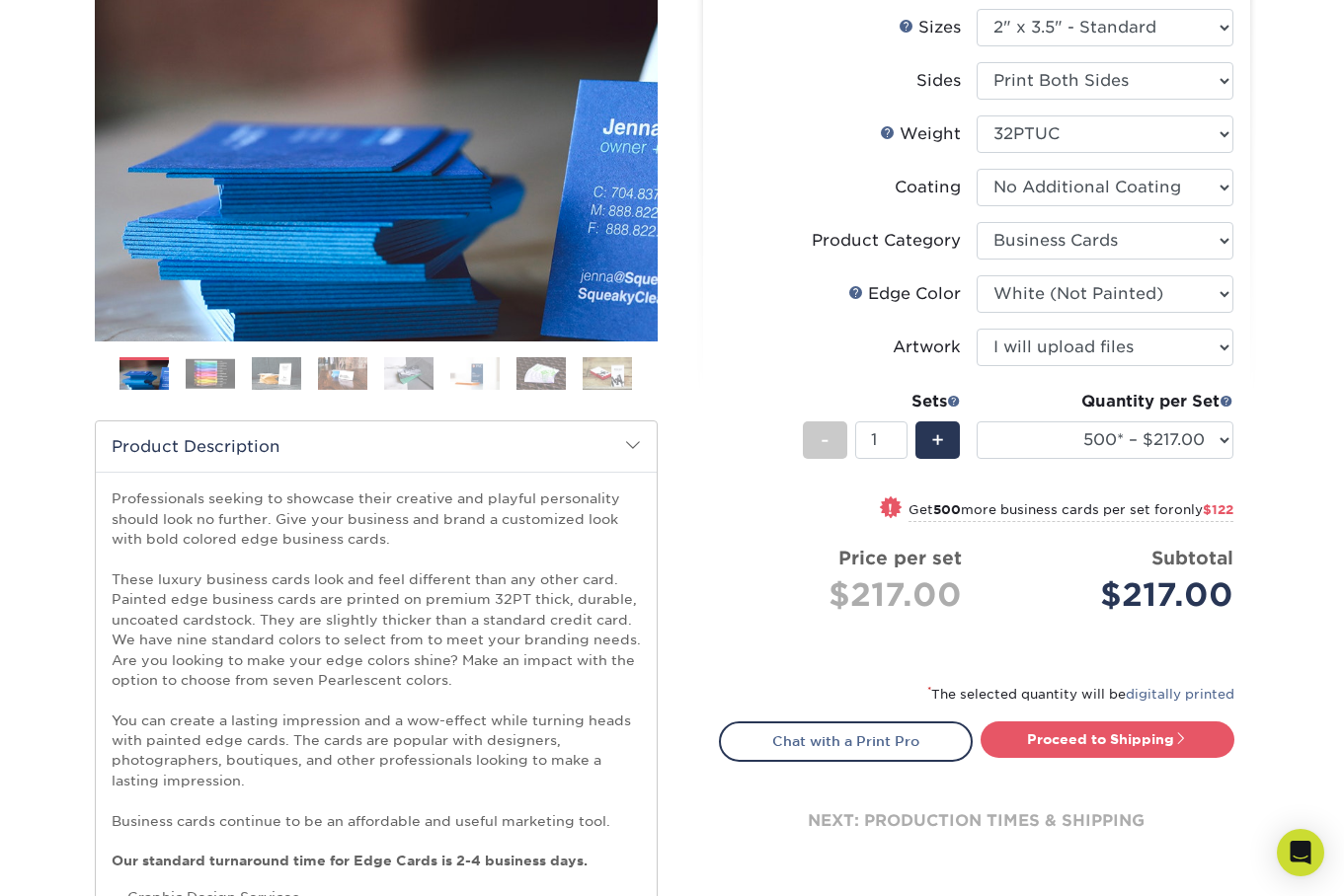
click at [197, 388] on img at bounding box center [210, 373] width 49 height 31
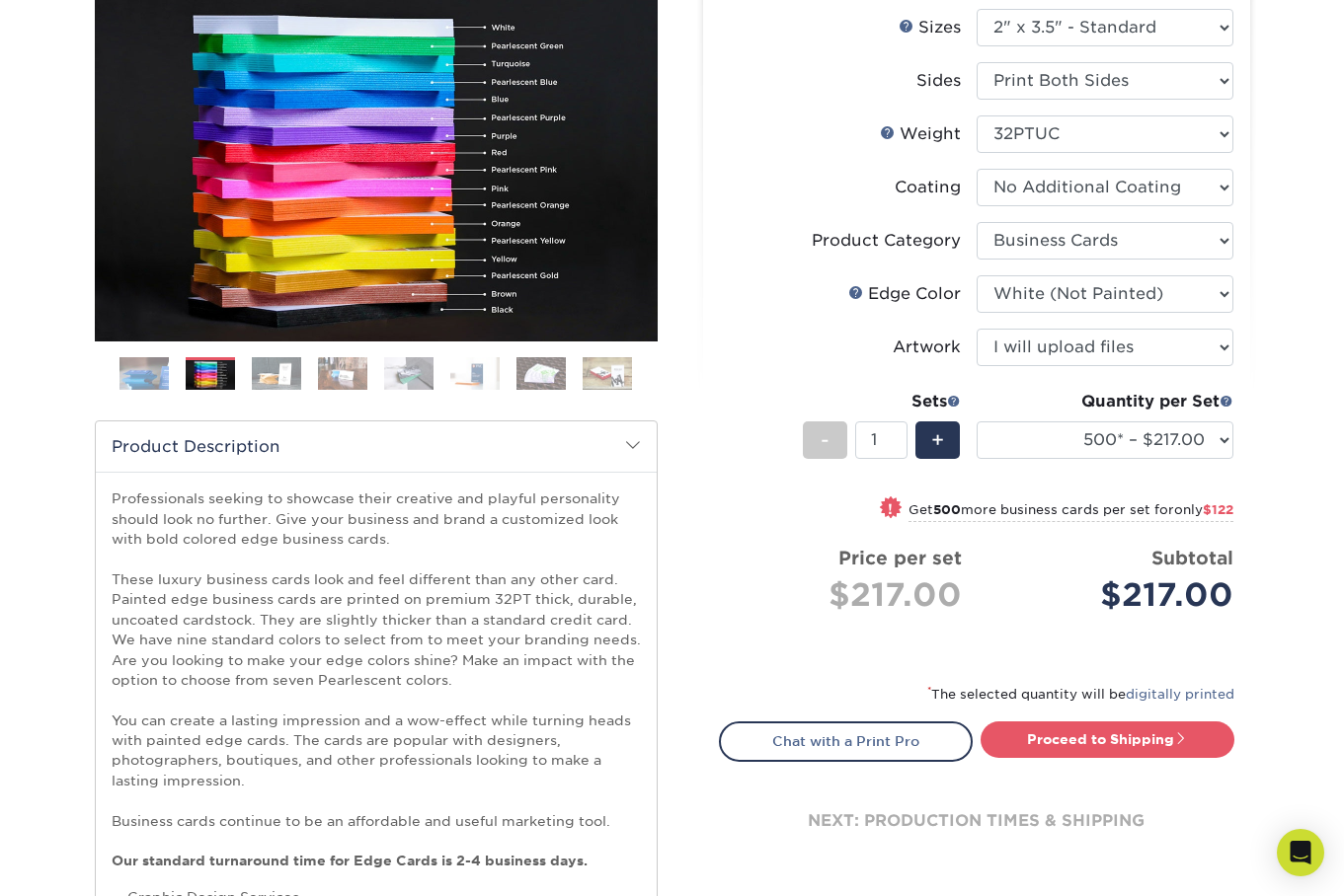
click at [228, 388] on img at bounding box center [210, 375] width 49 height 31
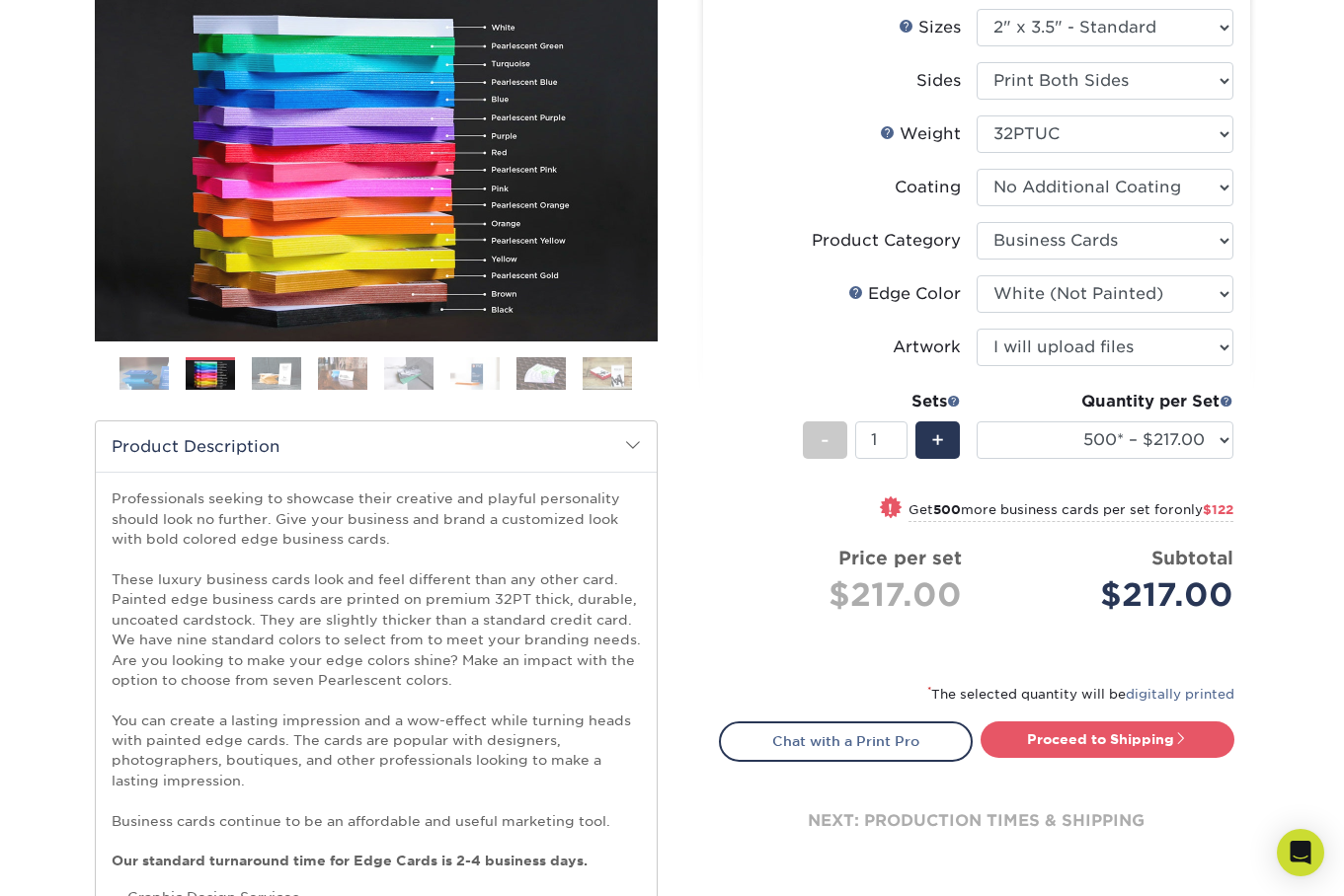
click at [281, 389] on img at bounding box center [275, 373] width 49 height 35
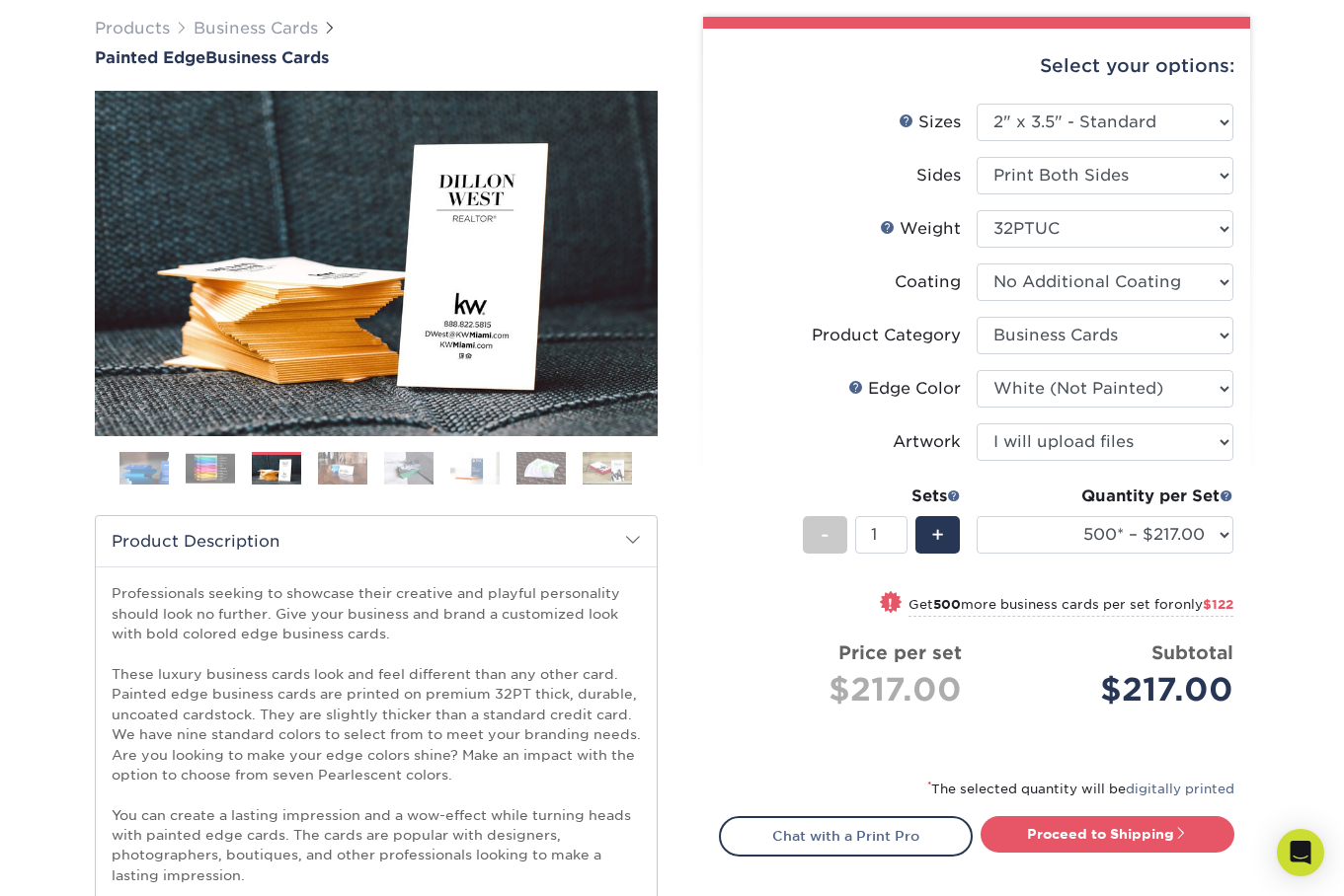
scroll to position [146, 0]
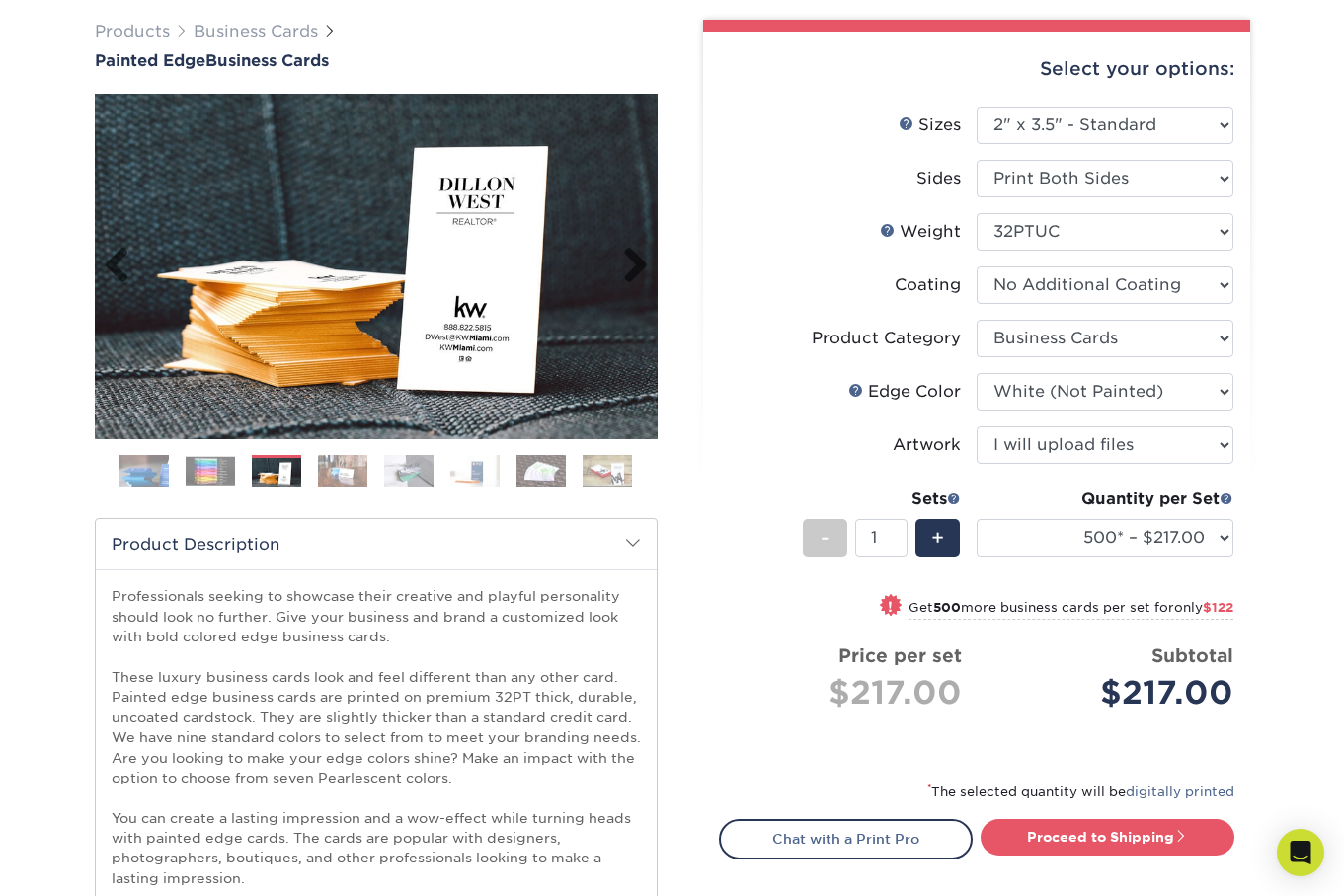
click at [373, 333] on img at bounding box center [376, 266] width 563 height 389
click at [205, 487] on img at bounding box center [210, 471] width 49 height 31
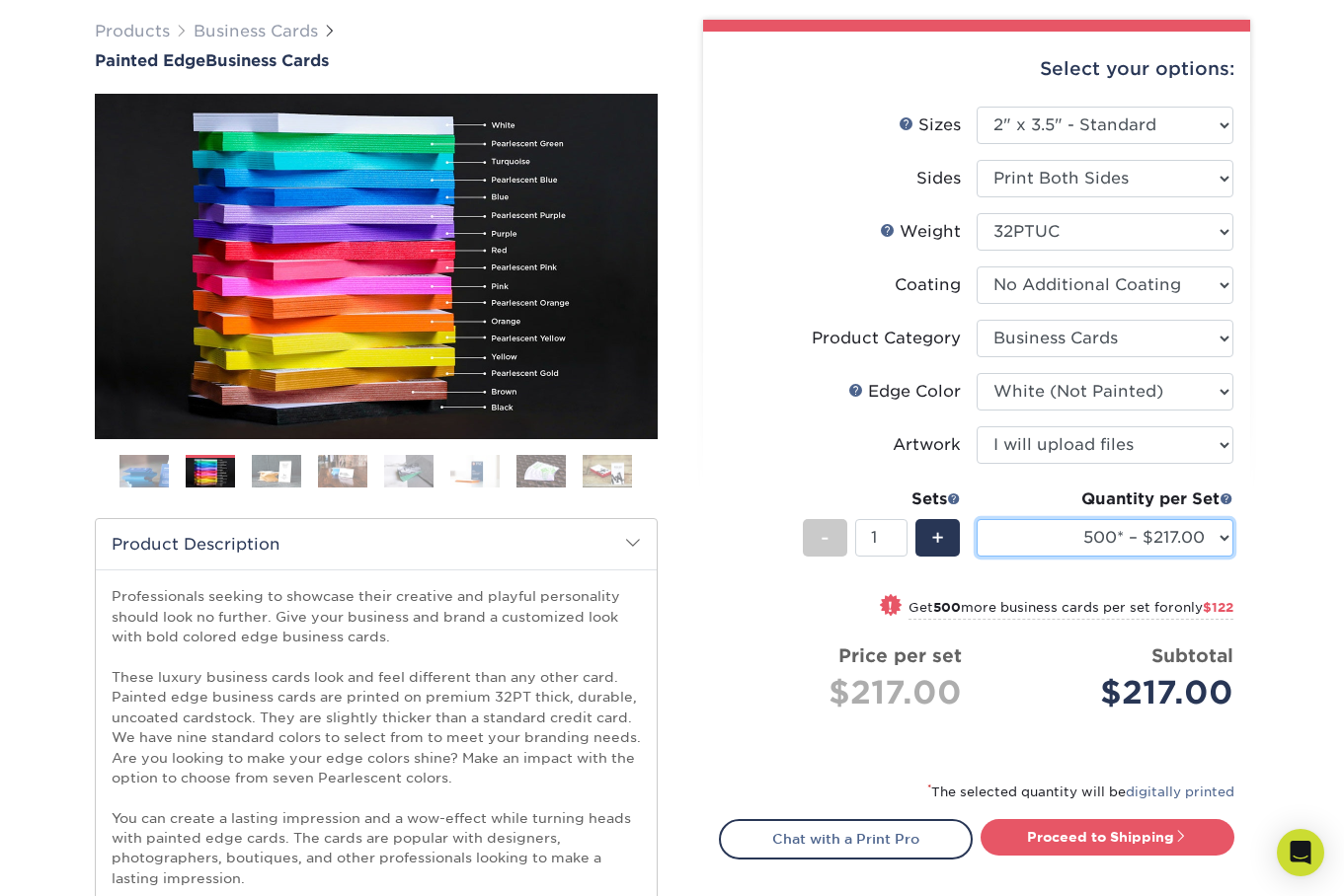
click at [1209, 557] on select "250* – $168.00 500* – $217.00 1000* – $339.00" at bounding box center [1105, 538] width 256 height 38
click at [977, 557] on select "250* – $168.00 500* – $217.00 1000* – $339.00" at bounding box center [1105, 538] width 256 height 38
click at [1141, 557] on select "250* – $168.00 500* – $217.00 1000* – $339.00" at bounding box center [1105, 538] width 256 height 38
click at [977, 557] on select "250* – $168.00 500* – $217.00 1000* – $339.00" at bounding box center [1105, 538] width 256 height 38
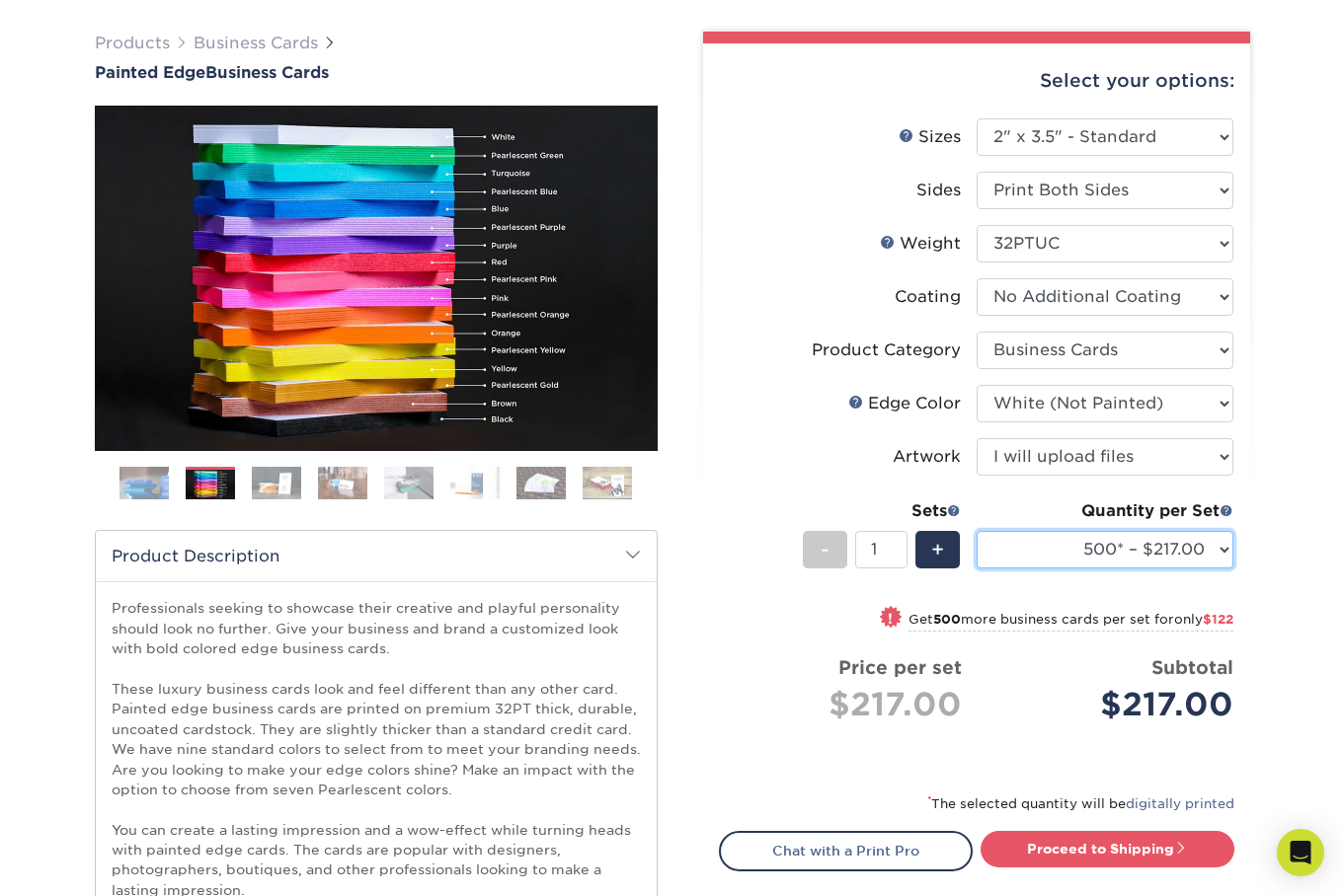
click at [1078, 569] on select "250* – $168.00 500* – $217.00 1000* – $339.00" at bounding box center [1105, 550] width 256 height 38
select select "1000* – $339.00"
click at [977, 569] on select "250* – $168.00 500* – $217.00 1000* – $339.00" at bounding box center [1105, 550] width 256 height 38
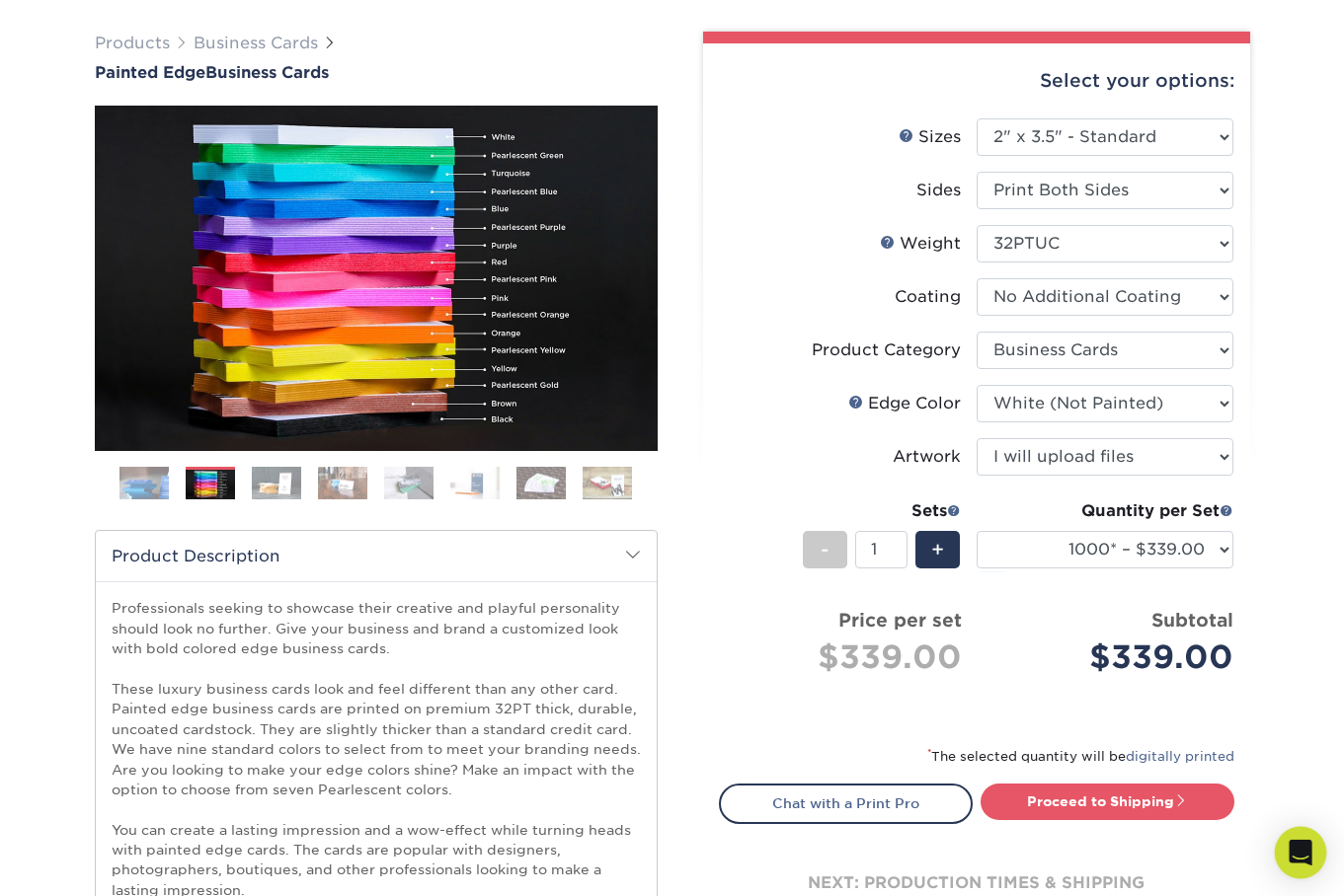
click at [1304, 856] on icon "Open Intercom Messenger" at bounding box center [1300, 853] width 26 height 26
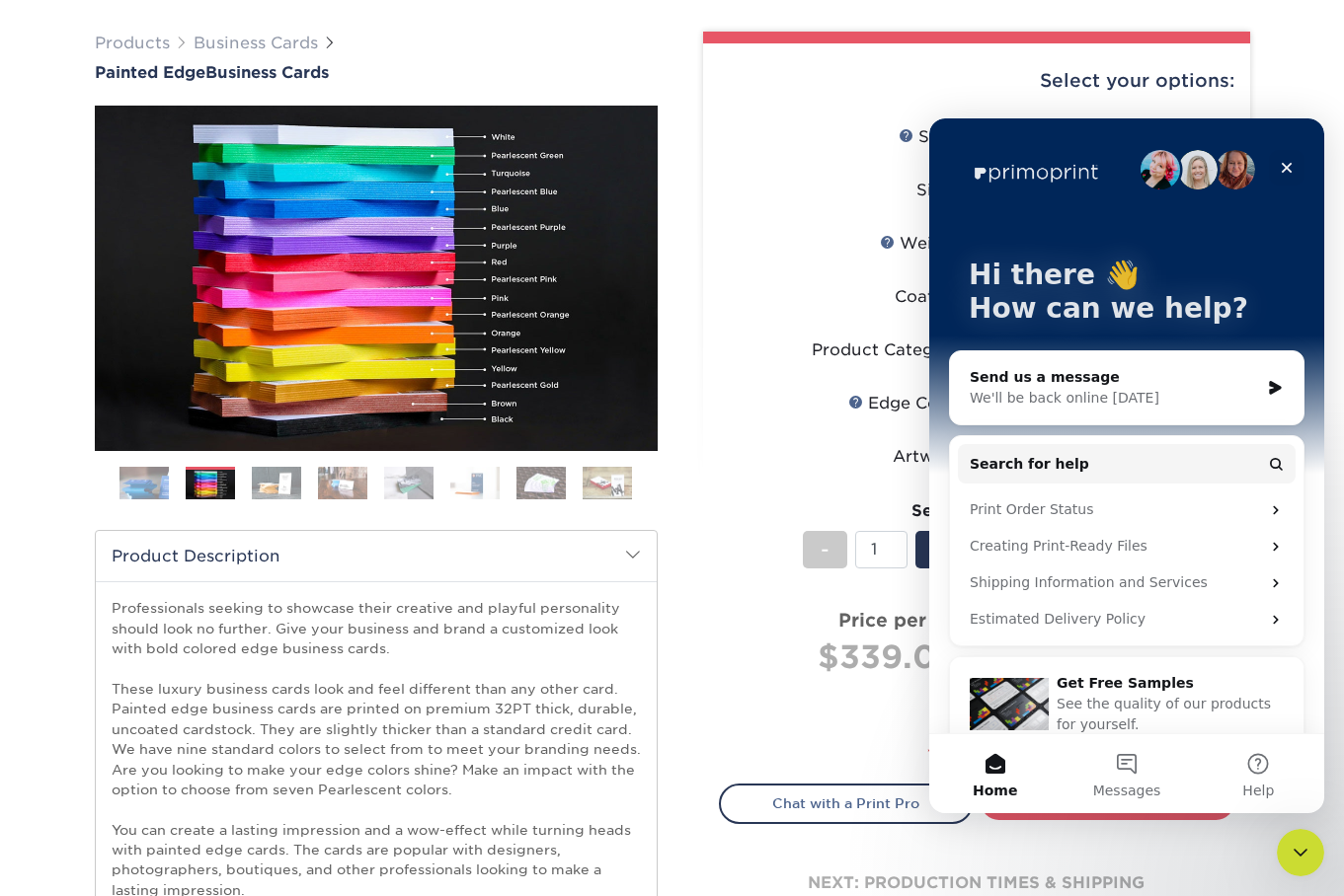
scroll to position [27, 0]
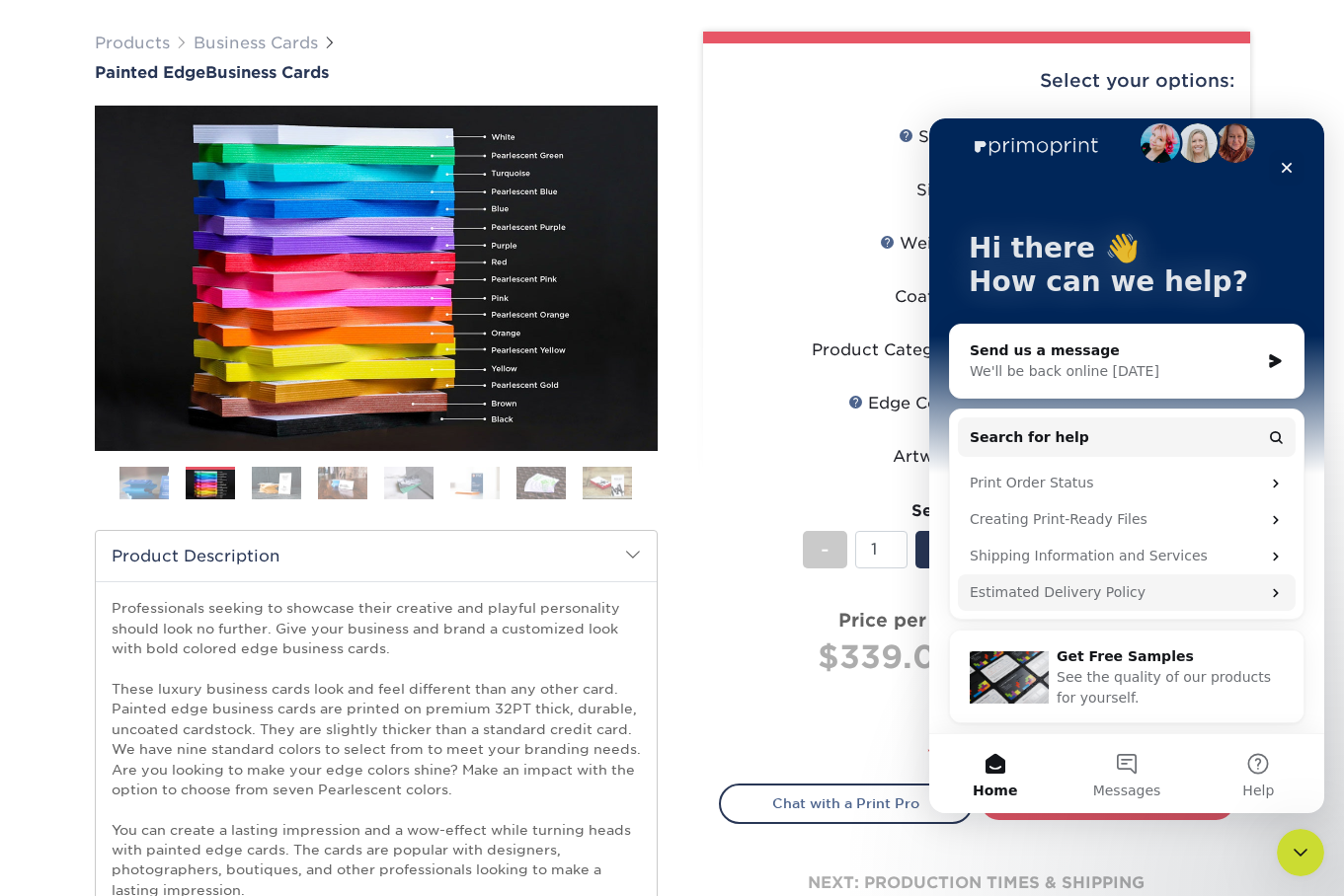
click at [1109, 595] on div "Estimated Delivery Policy" at bounding box center [1115, 593] width 290 height 21
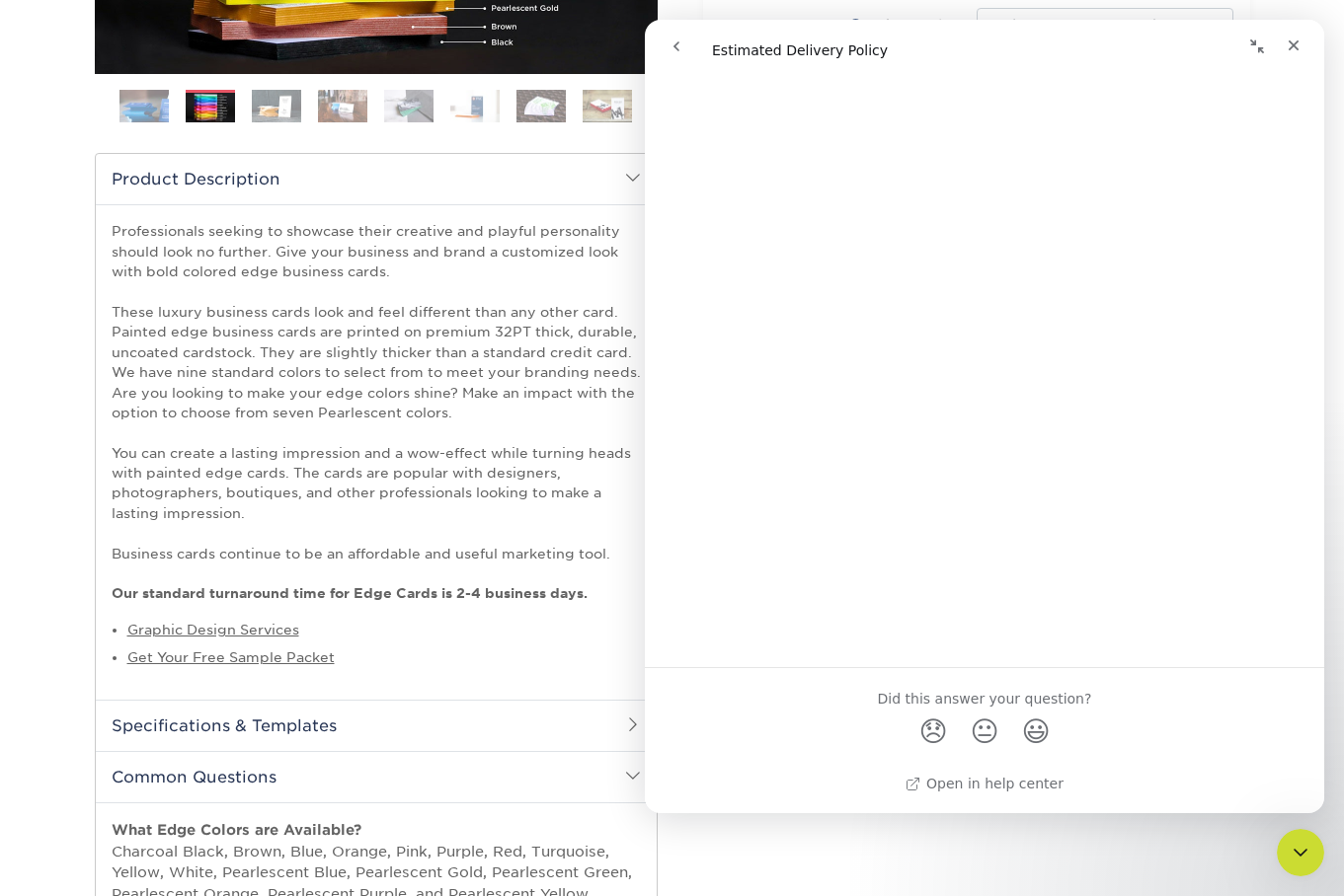
scroll to position [0, 0]
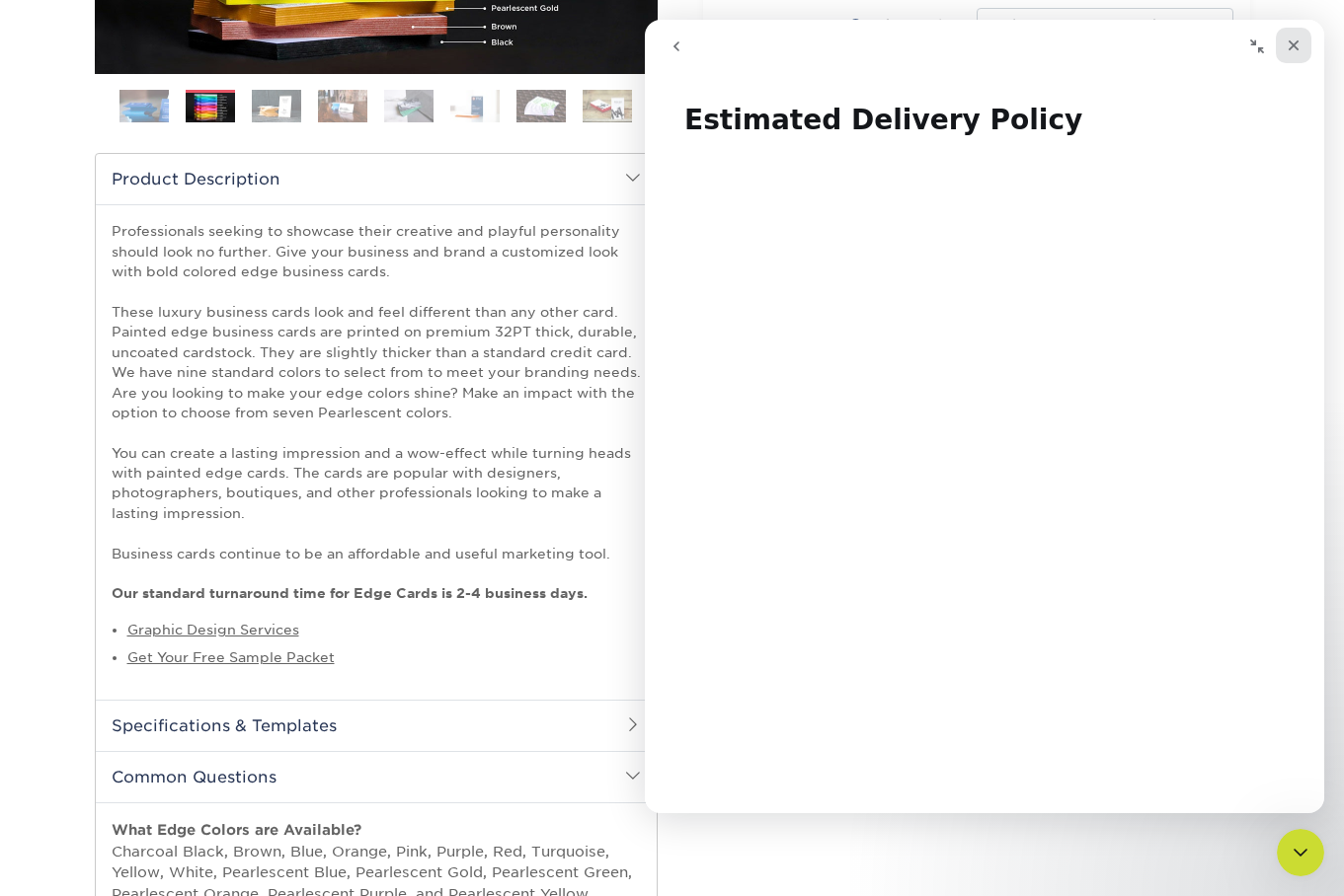
click at [1290, 47] on icon "Close" at bounding box center [1293, 46] width 11 height 11
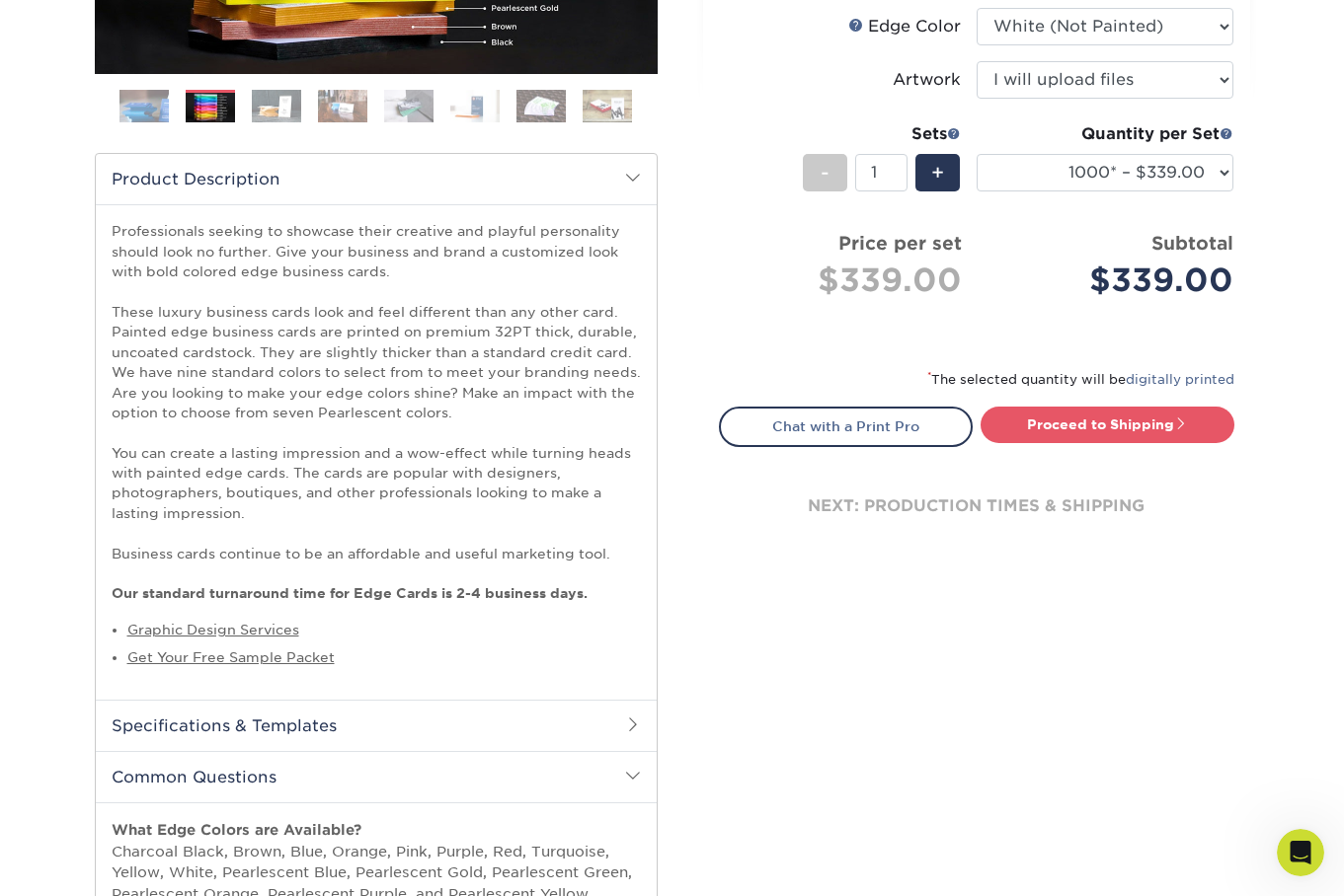
click at [1055, 563] on div "next: production times & shipping" at bounding box center [976, 506] width 516 height 119
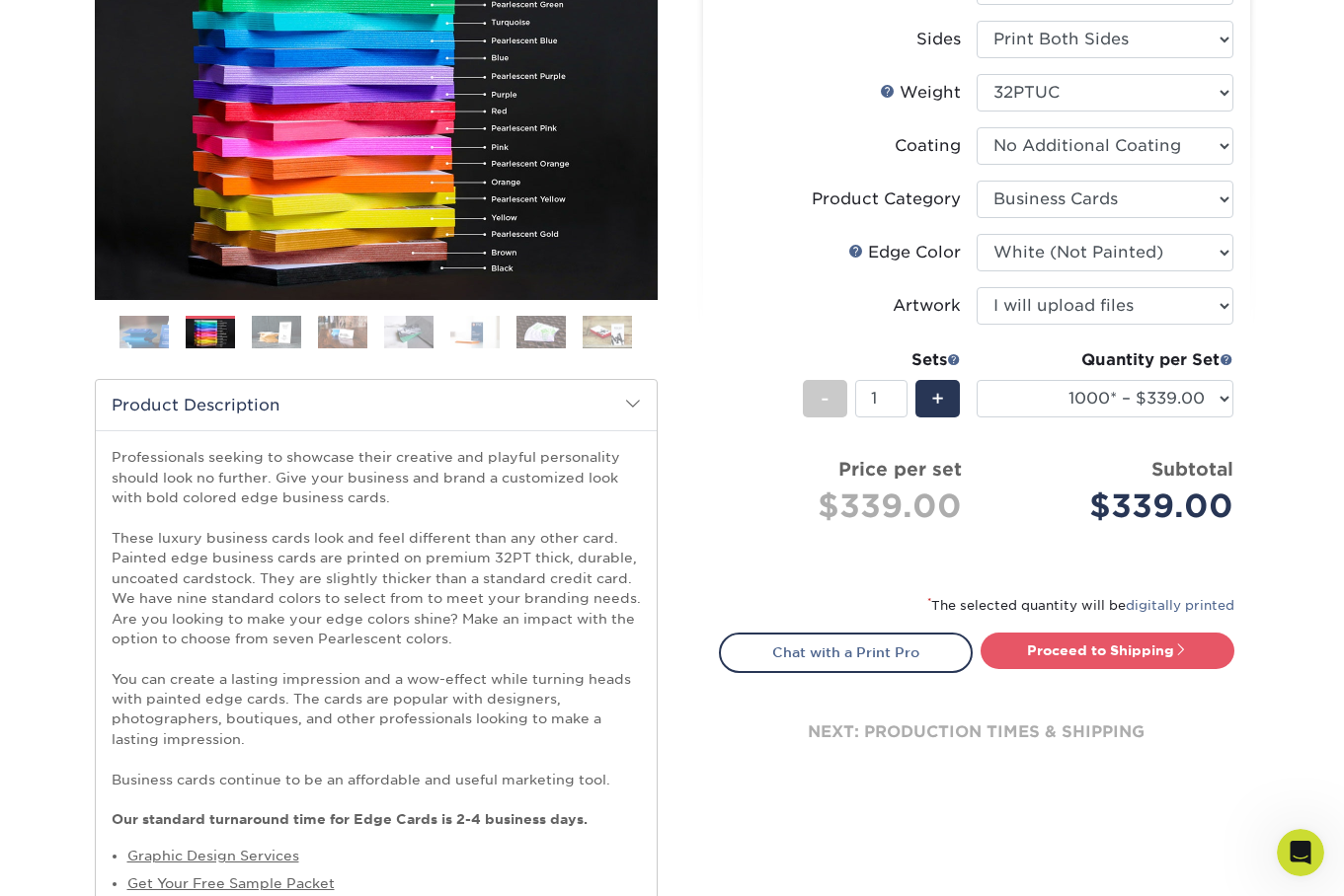
scroll to position [196, 0]
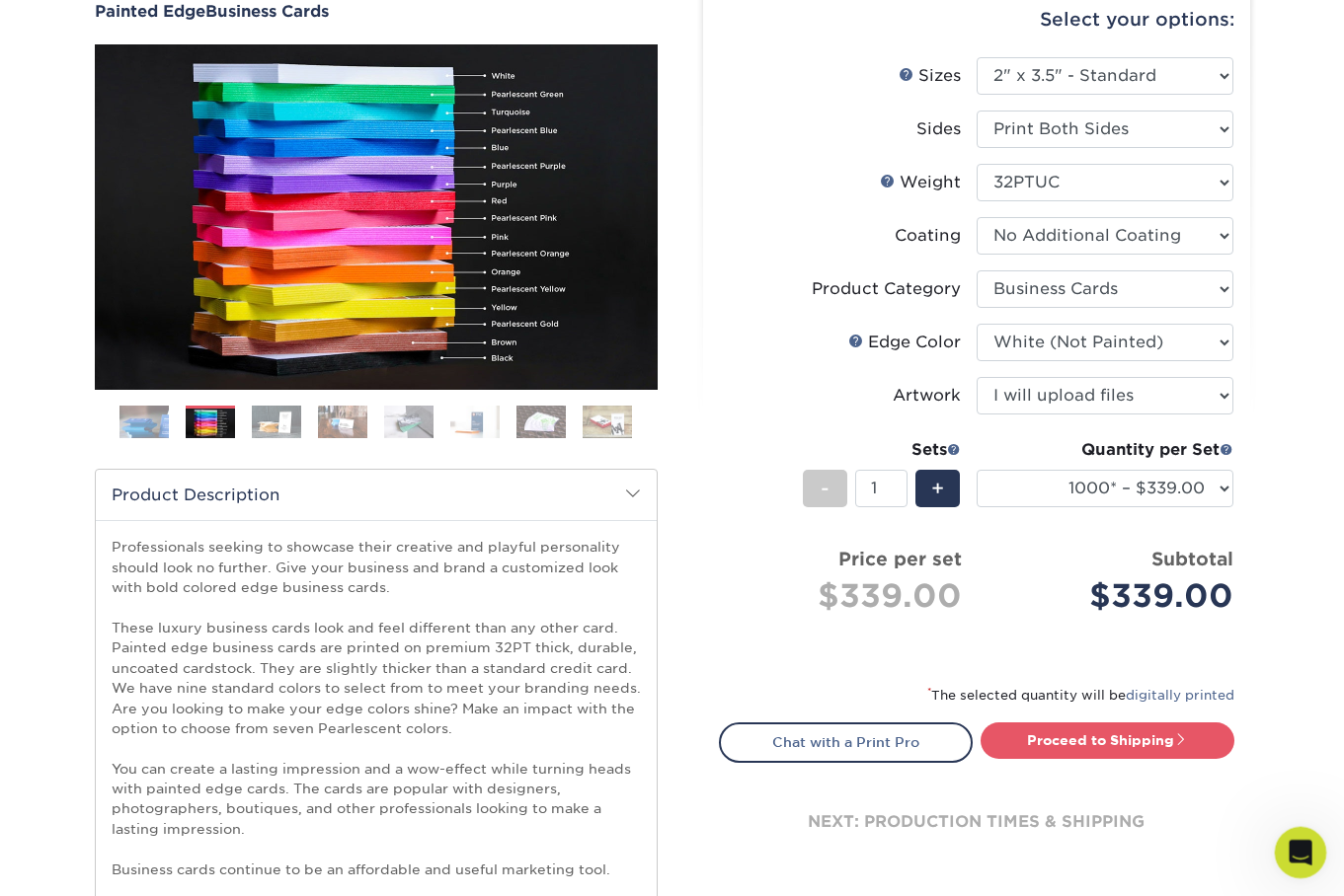
click at [1317, 847] on div "Open Intercom Messenger" at bounding box center [1297, 849] width 65 height 65
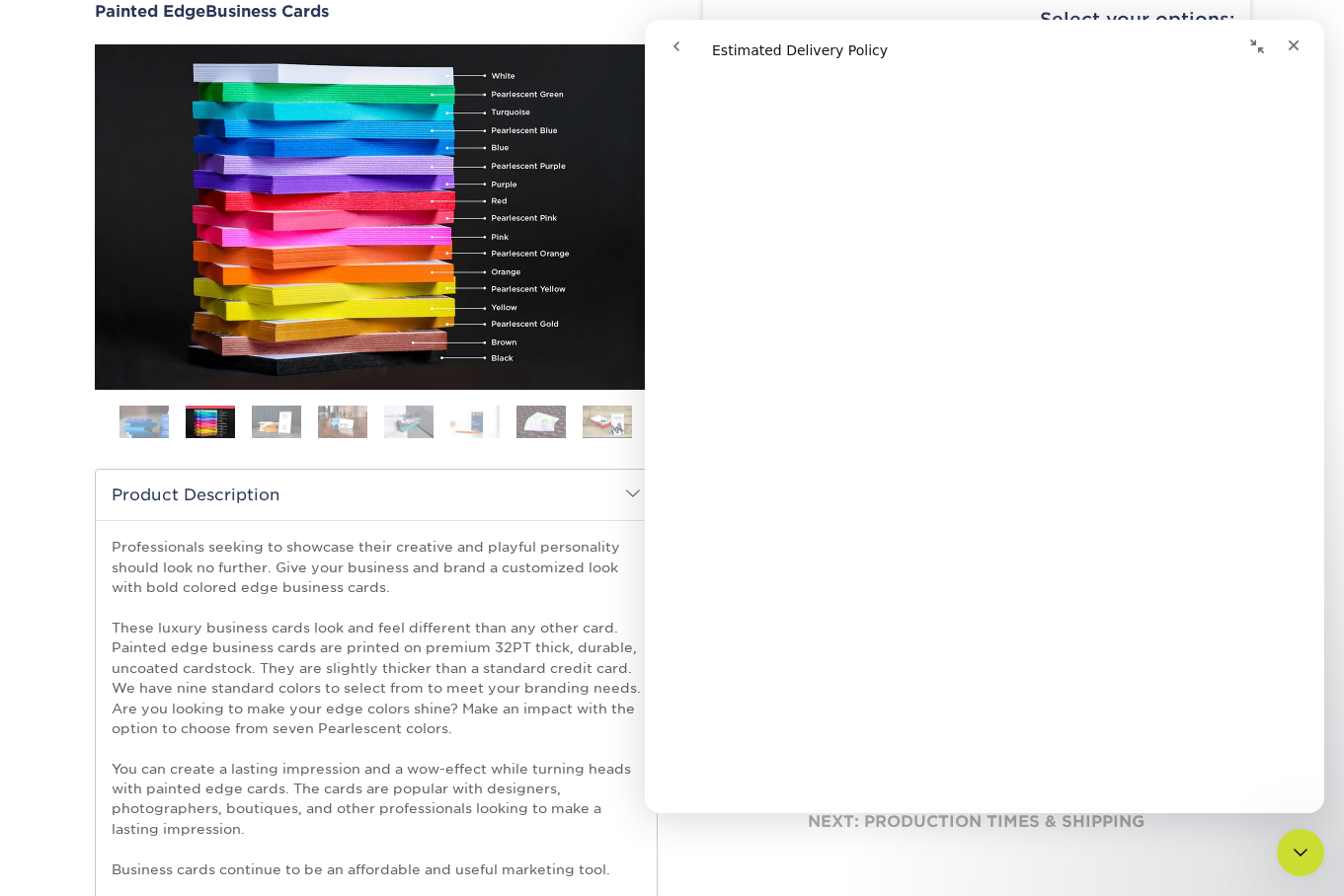
scroll to position [129, 0]
